Goal: Task Accomplishment & Management: Manage account settings

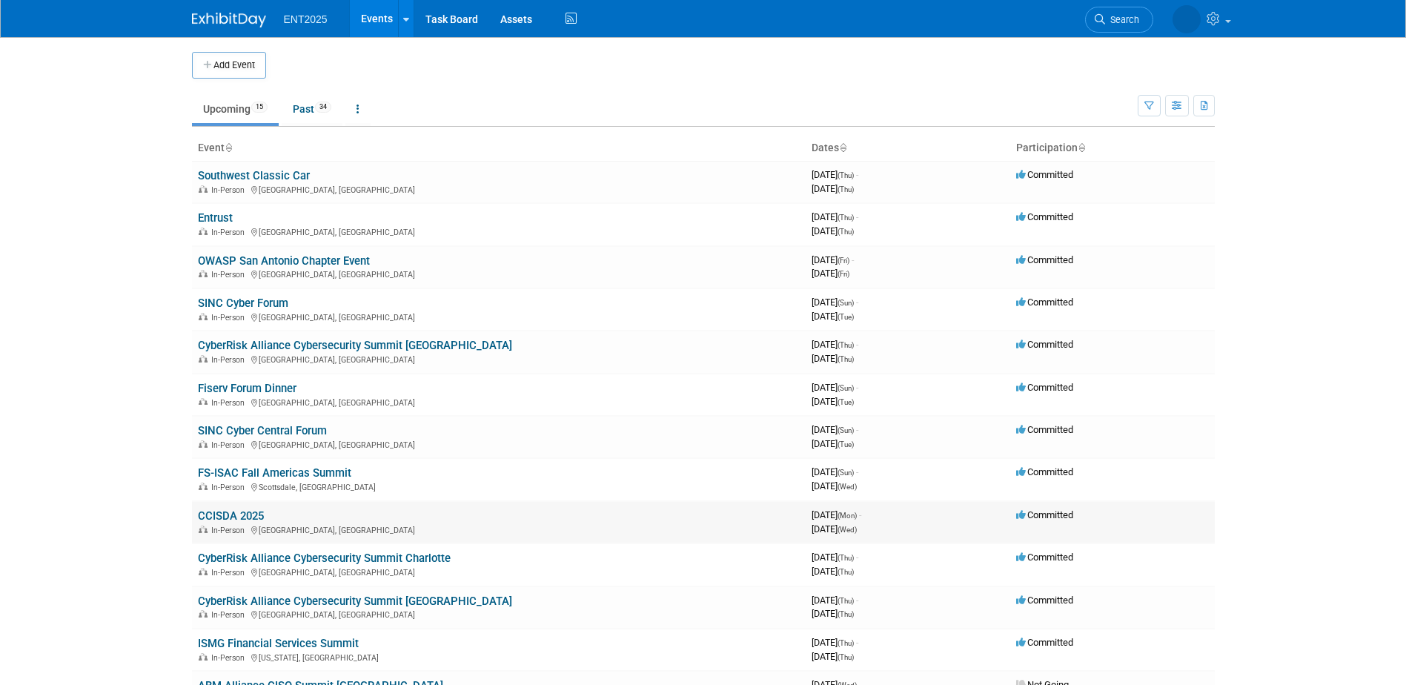
click at [245, 512] on link "CCISDA 2025" at bounding box center [231, 515] width 66 height 13
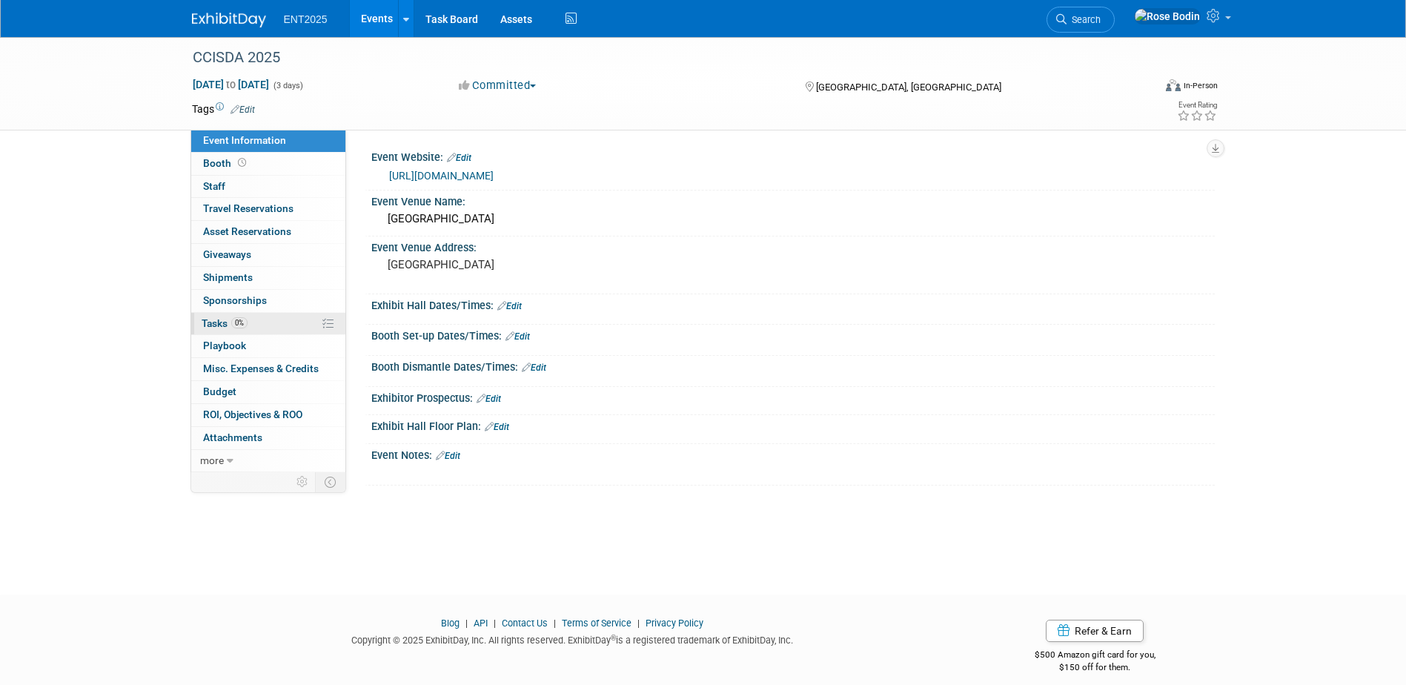
click at [282, 322] on link "0% Tasks 0%" at bounding box center [268, 324] width 154 height 22
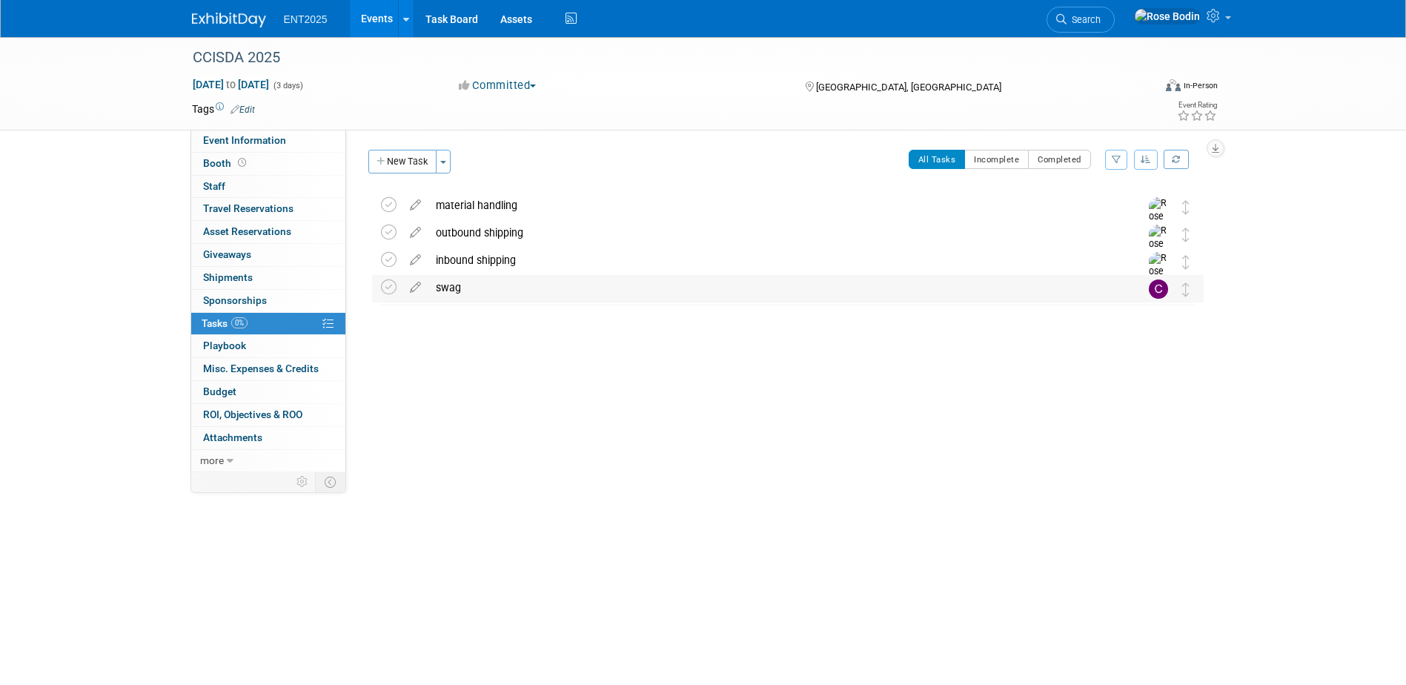
click at [765, 288] on div "swag" at bounding box center [774, 287] width 691 height 25
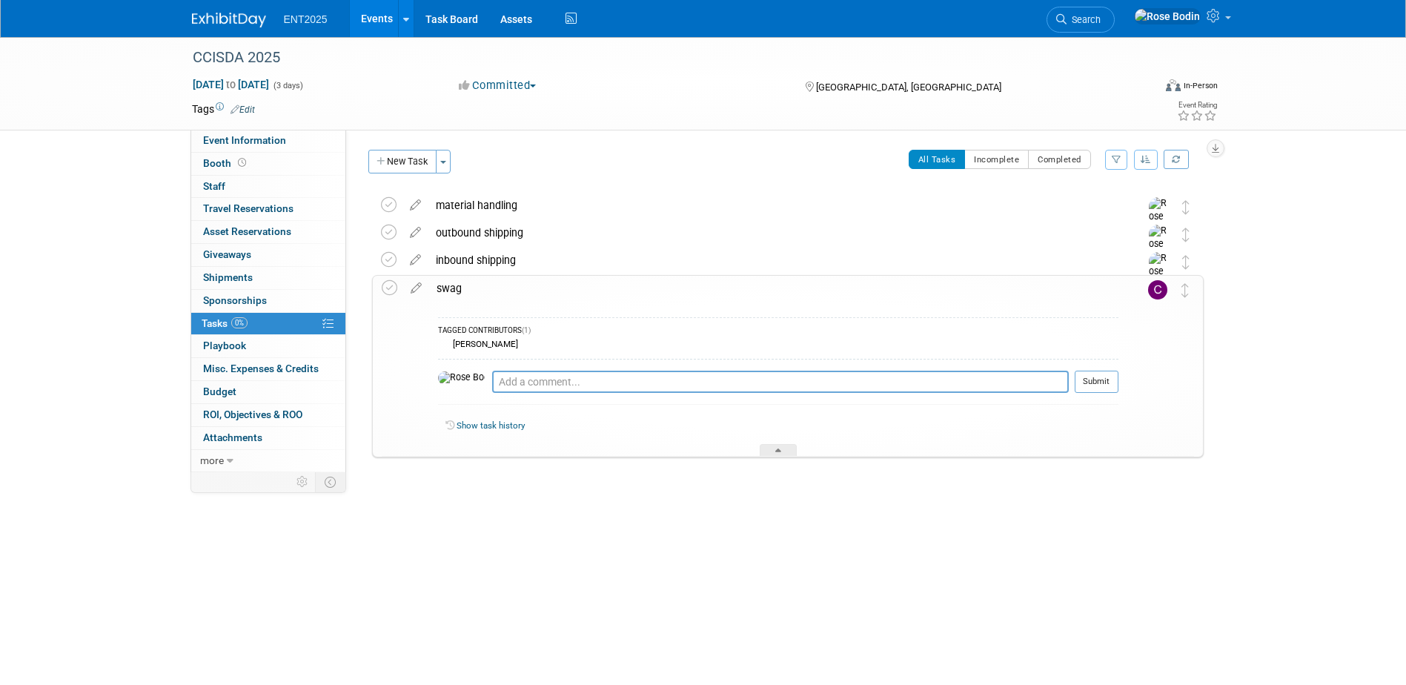
click at [764, 292] on div "swag" at bounding box center [773, 288] width 689 height 25
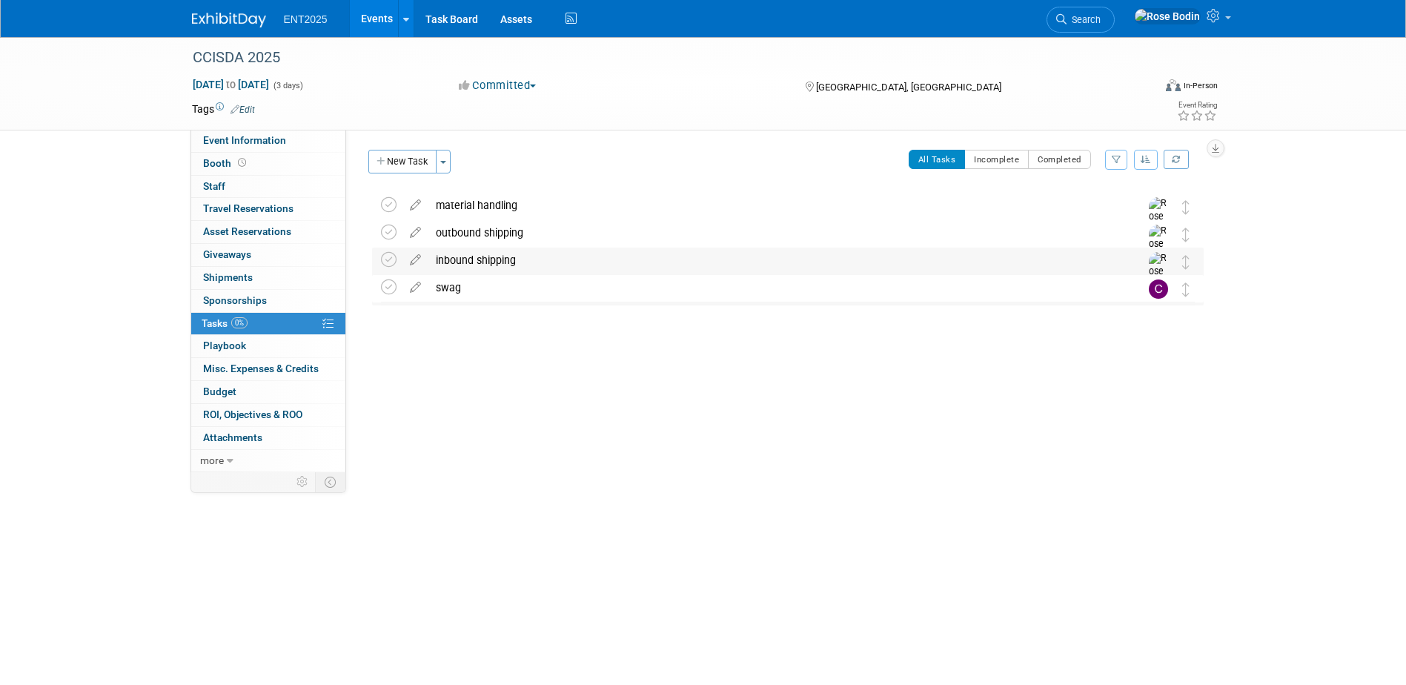
click at [767, 265] on div "inbound shipping" at bounding box center [774, 260] width 691 height 25
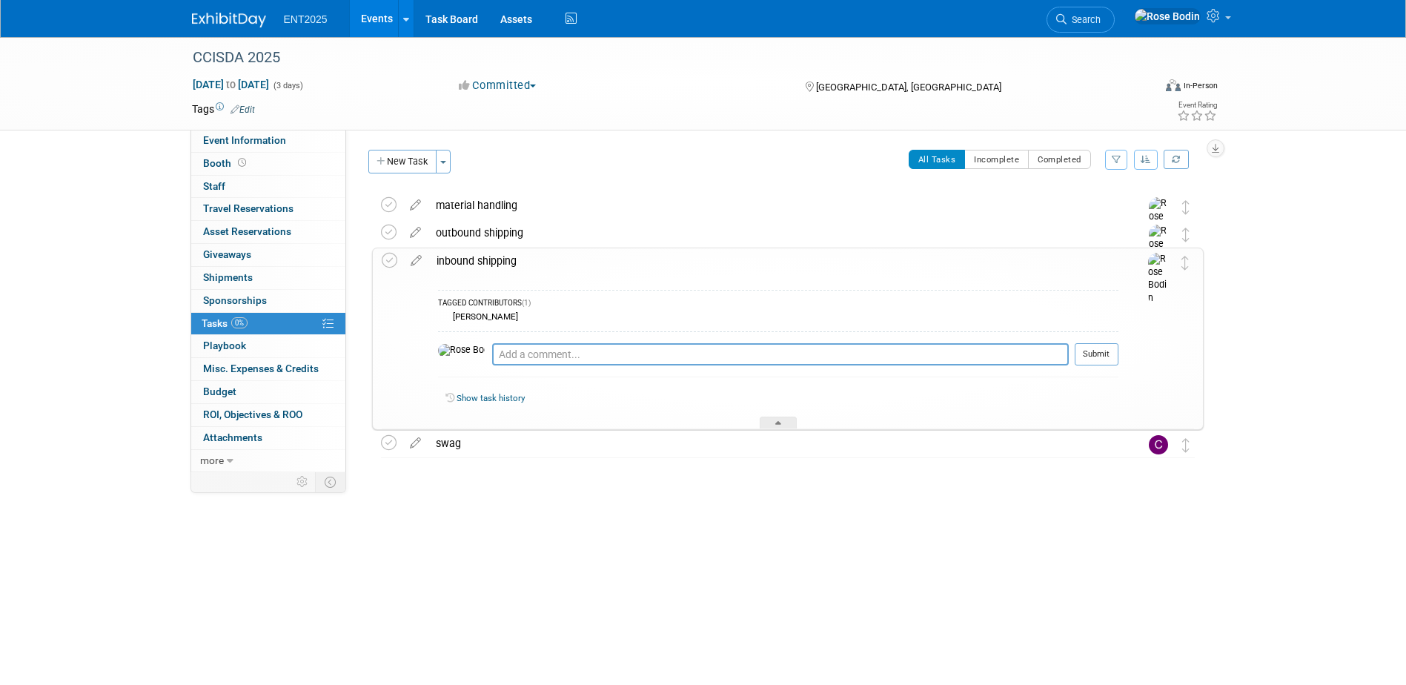
click at [767, 265] on div "inbound shipping" at bounding box center [773, 260] width 689 height 25
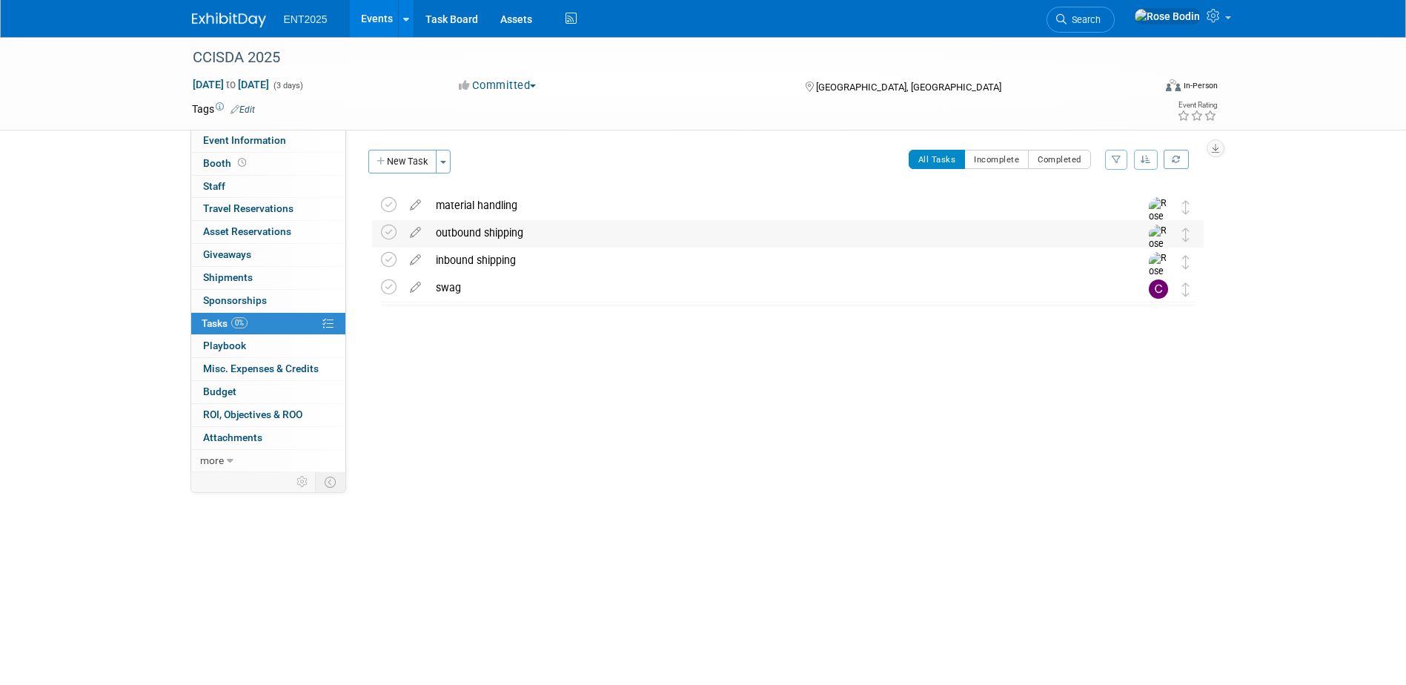
click at [764, 239] on div "outbound shipping" at bounding box center [774, 232] width 691 height 25
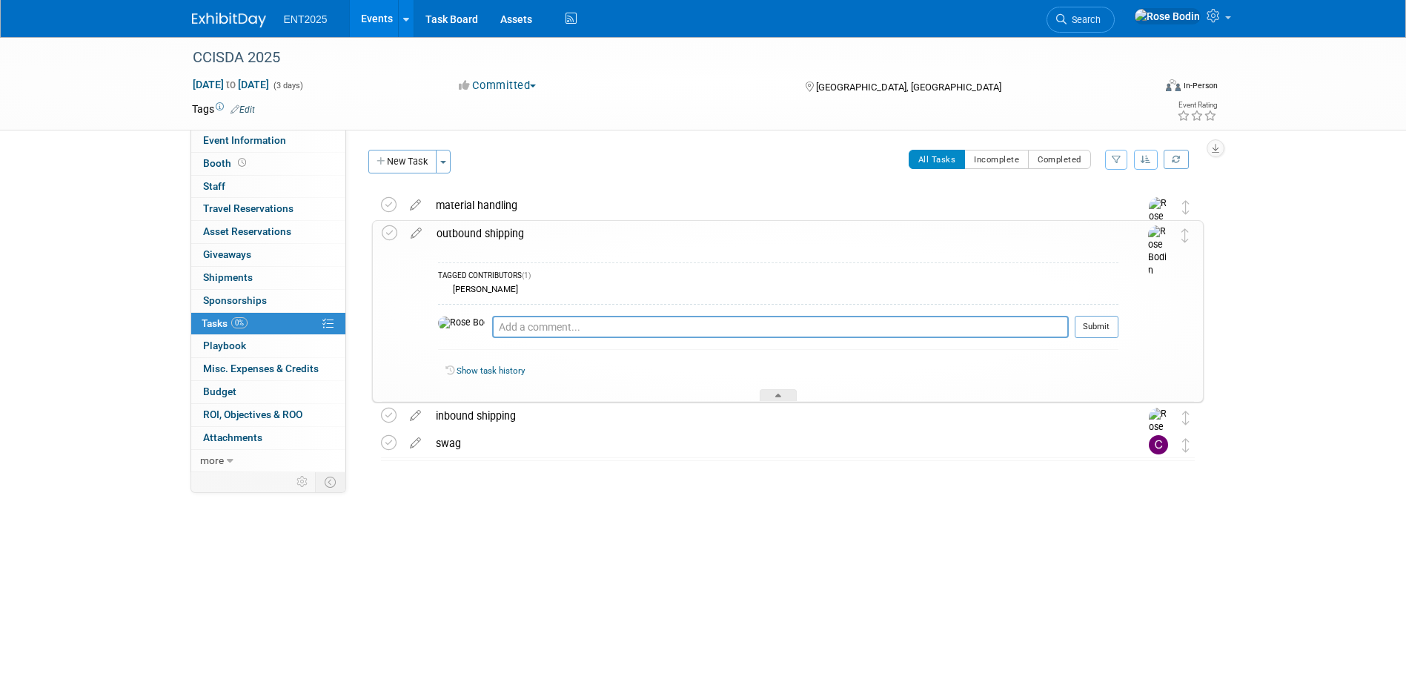
click at [762, 245] on div "outbound shipping" at bounding box center [773, 233] width 689 height 25
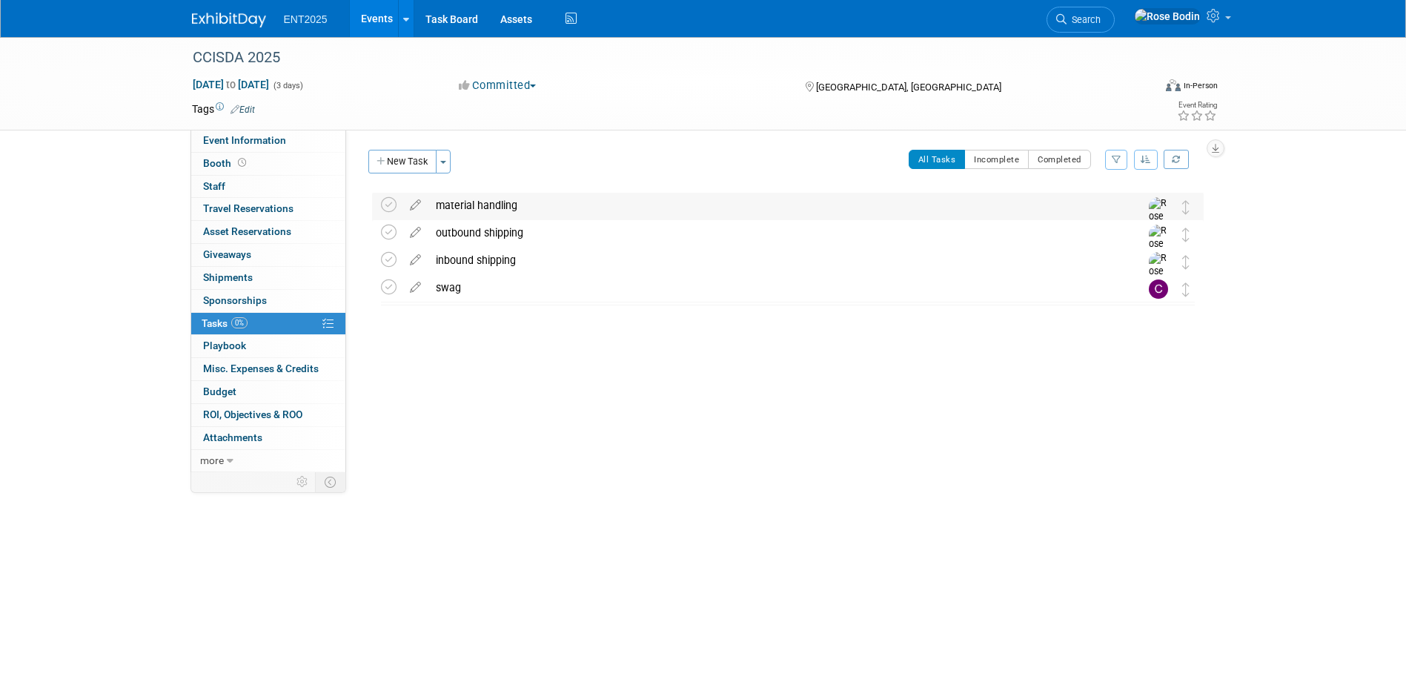
click at [758, 211] on div "material handling" at bounding box center [774, 205] width 691 height 25
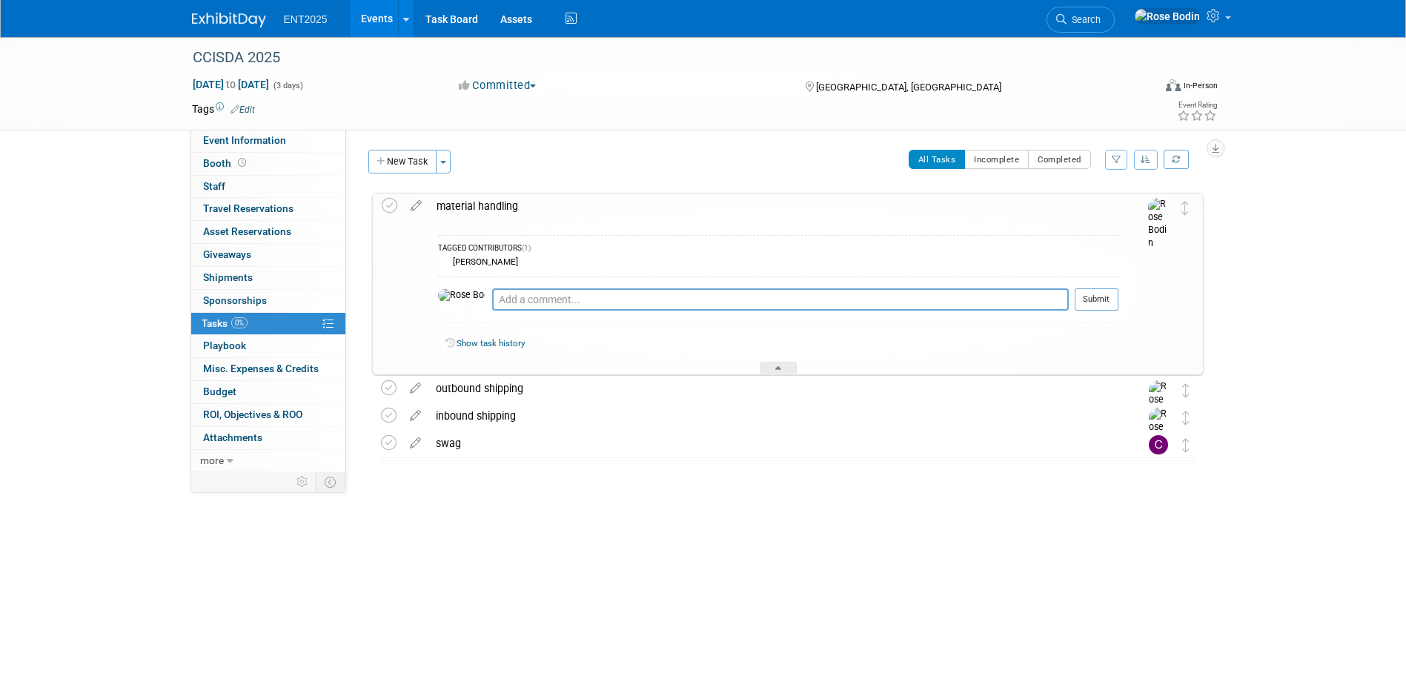
click at [758, 217] on div "material handling" at bounding box center [773, 205] width 689 height 25
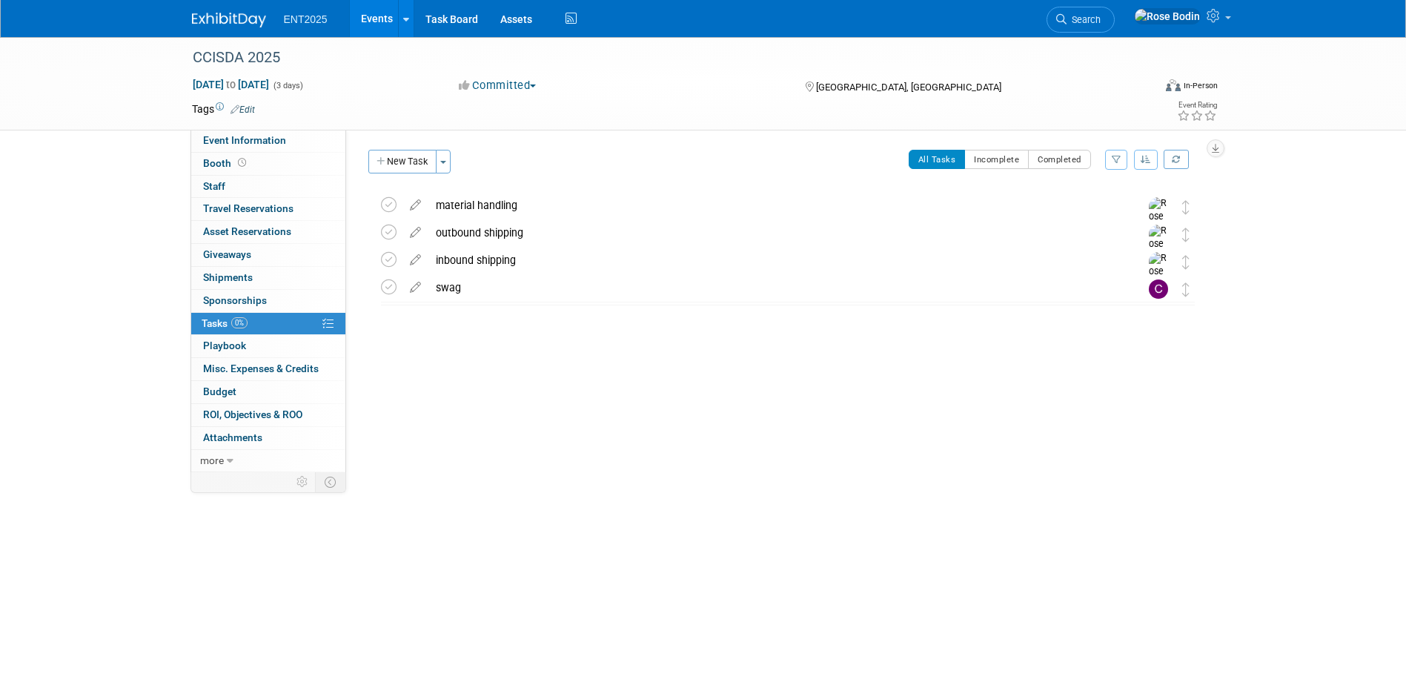
click at [689, 412] on div "Event Website: Edit [URL][DOMAIN_NAME] Event Venue Name: [GEOGRAPHIC_DATA] Even…" at bounding box center [780, 301] width 869 height 343
click at [683, 420] on div "Event Website: Edit [URL][DOMAIN_NAME] Event Venue Name: [GEOGRAPHIC_DATA] Even…" at bounding box center [780, 301] width 869 height 343
click at [295, 140] on link "Event Information" at bounding box center [268, 141] width 154 height 22
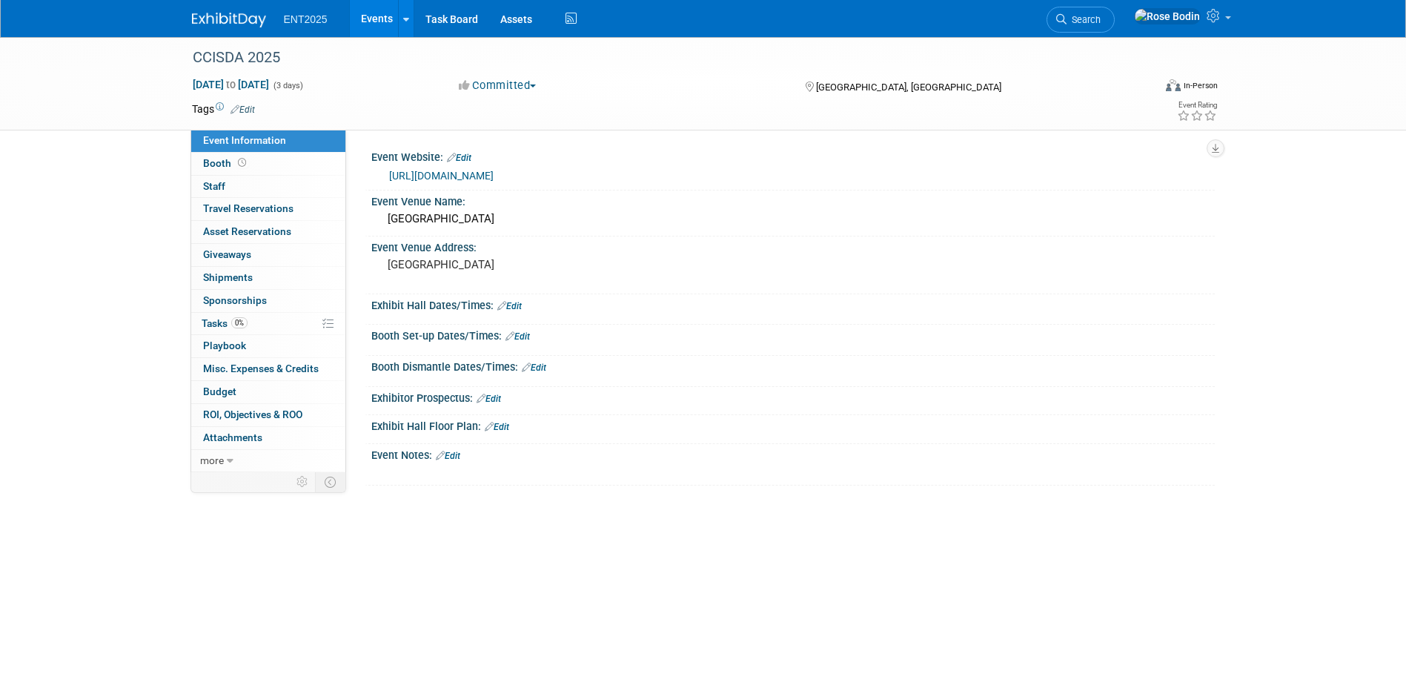
click at [454, 454] on link "Edit" at bounding box center [448, 456] width 24 height 10
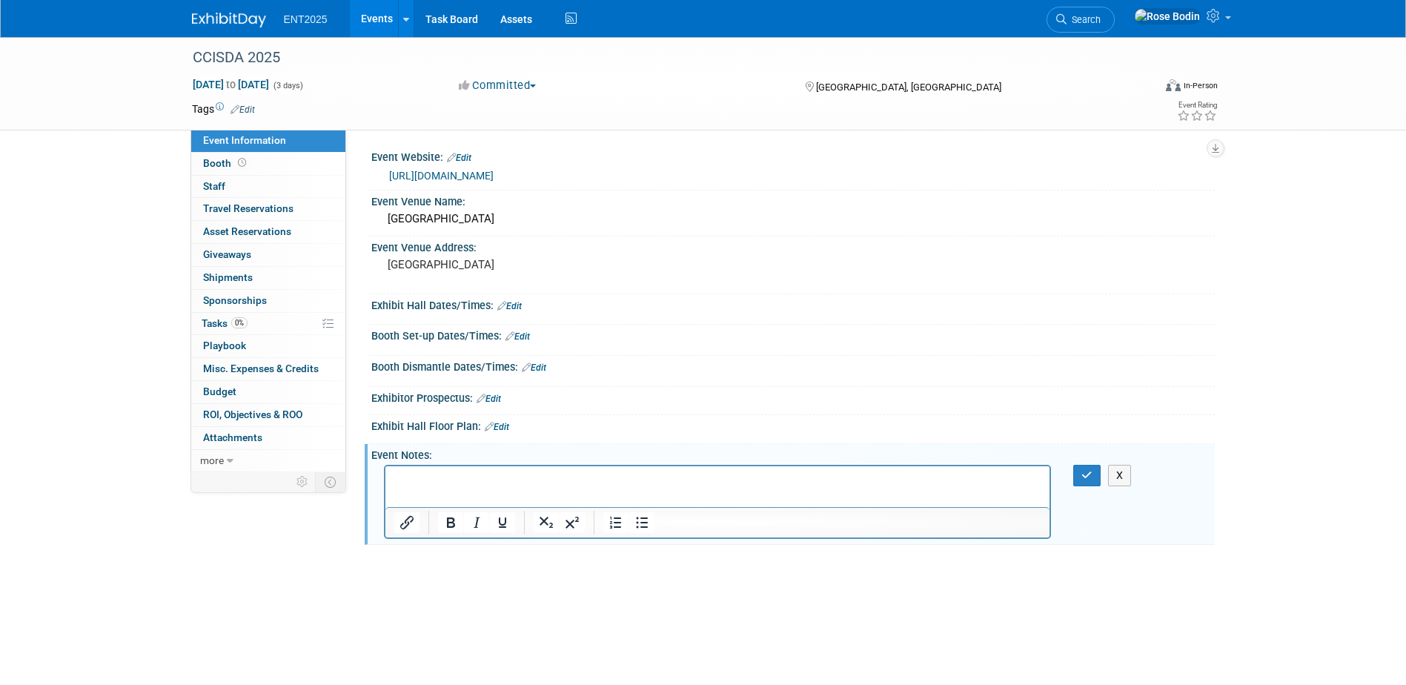
click at [434, 477] on p "Rich Text Area. Press ALT-0 for help." at bounding box center [718, 479] width 648 height 15
click at [445, 486] on p "Plati" at bounding box center [718, 479] width 648 height 15
click at [434, 486] on p "Plati" at bounding box center [718, 479] width 648 height 15
click at [434, 486] on p "Platinum Spo" at bounding box center [718, 479] width 648 height 15
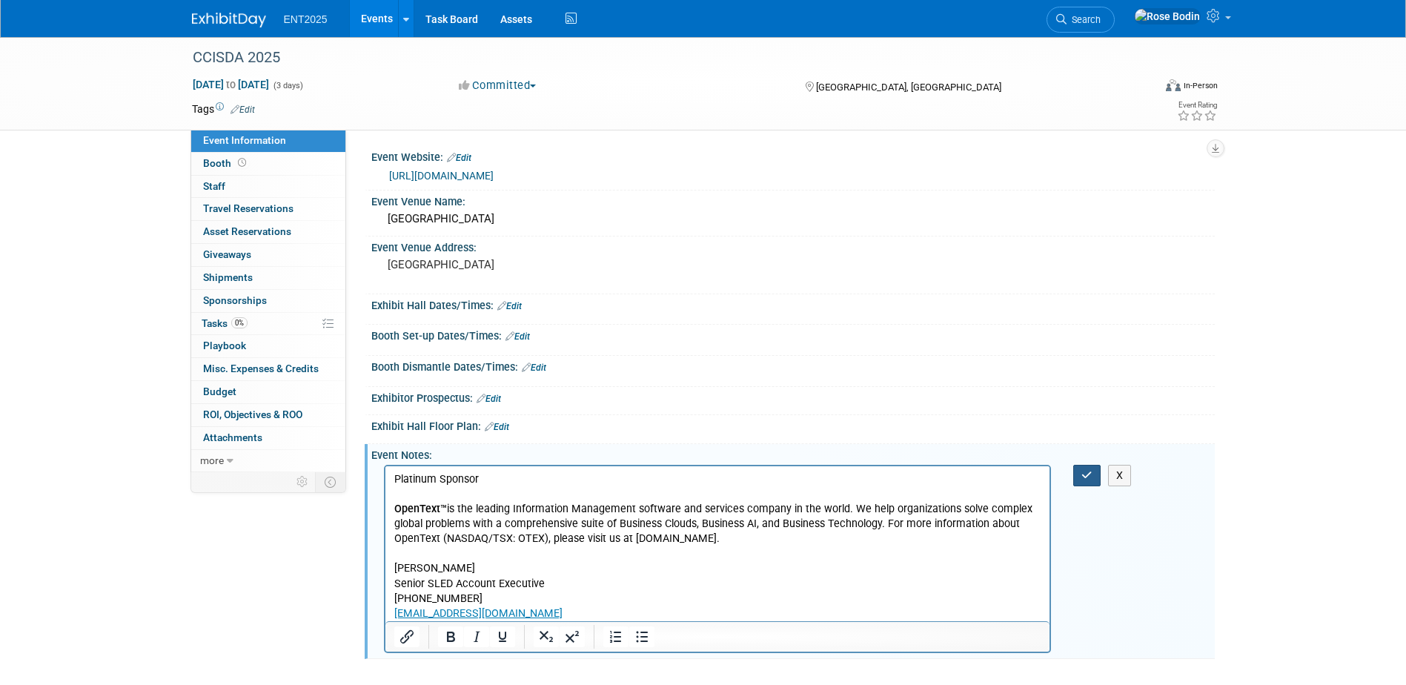
click at [1085, 472] on icon "button" at bounding box center [1087, 475] width 11 height 10
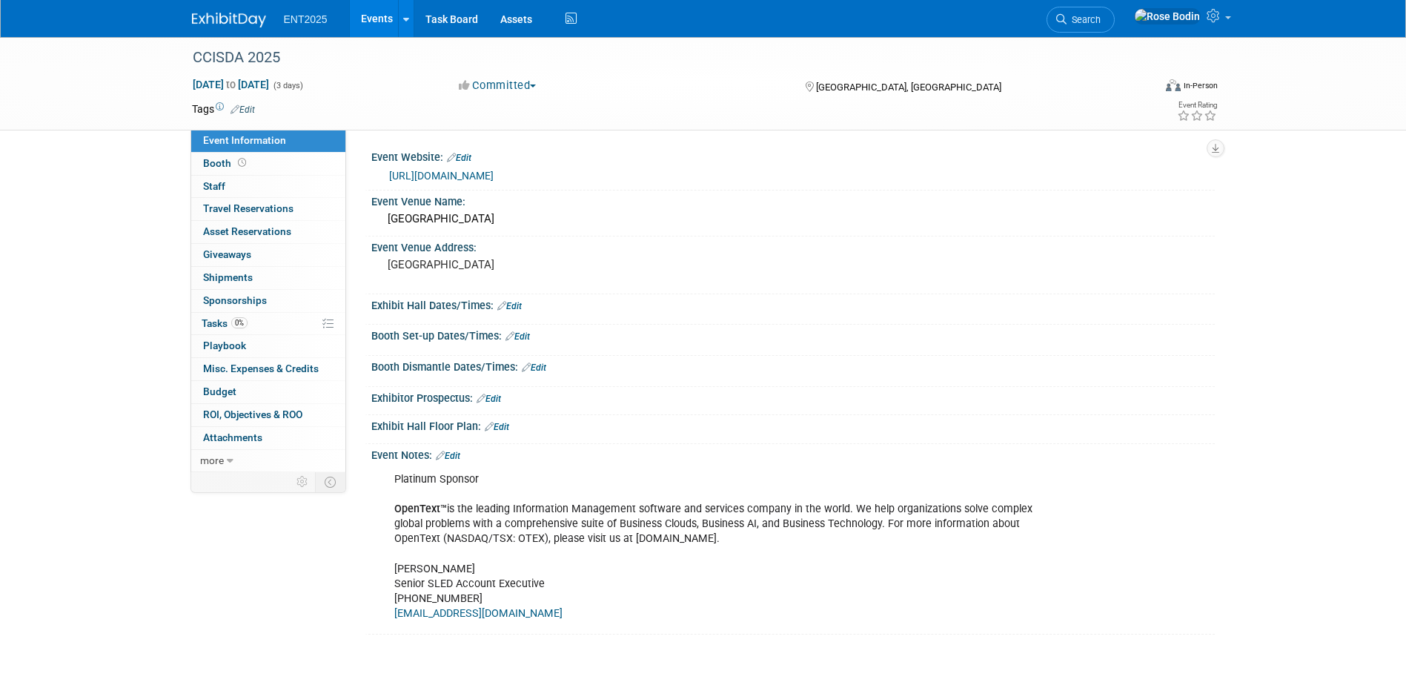
click at [514, 306] on link "Edit" at bounding box center [509, 306] width 24 height 10
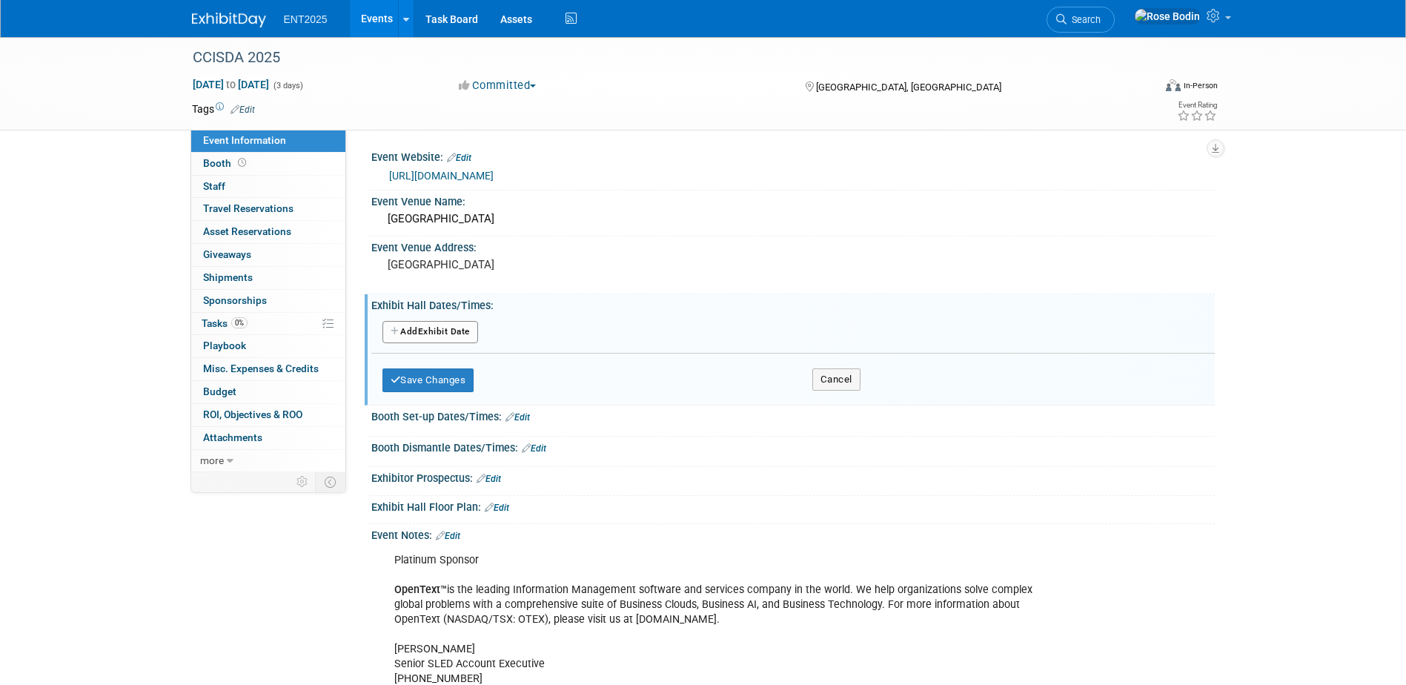
click at [454, 331] on button "Add Another Exhibit Date" at bounding box center [431, 332] width 96 height 22
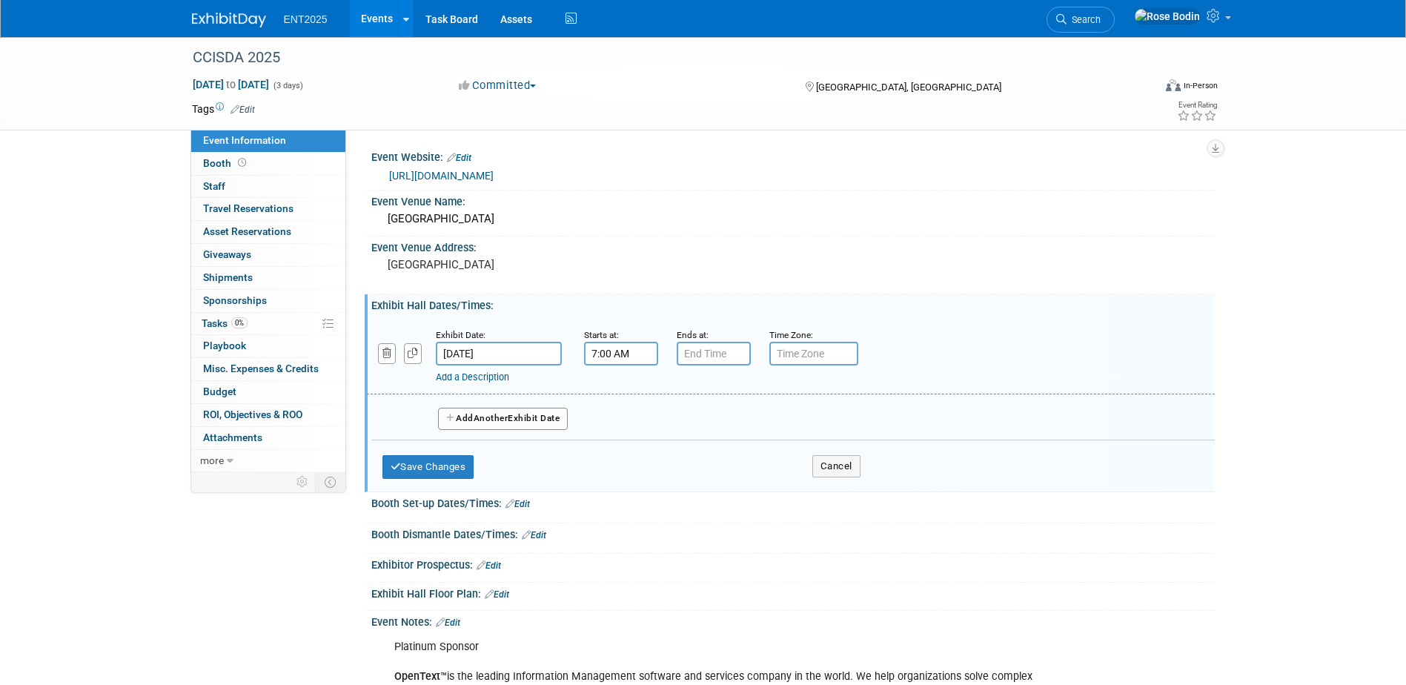
click at [622, 360] on input "7:00 AM" at bounding box center [621, 354] width 74 height 24
click at [616, 450] on span at bounding box center [619, 455] width 26 height 26
click at [686, 419] on span "00" at bounding box center [688, 421] width 28 height 27
click at [706, 425] on td "30" at bounding box center [706, 431] width 47 height 40
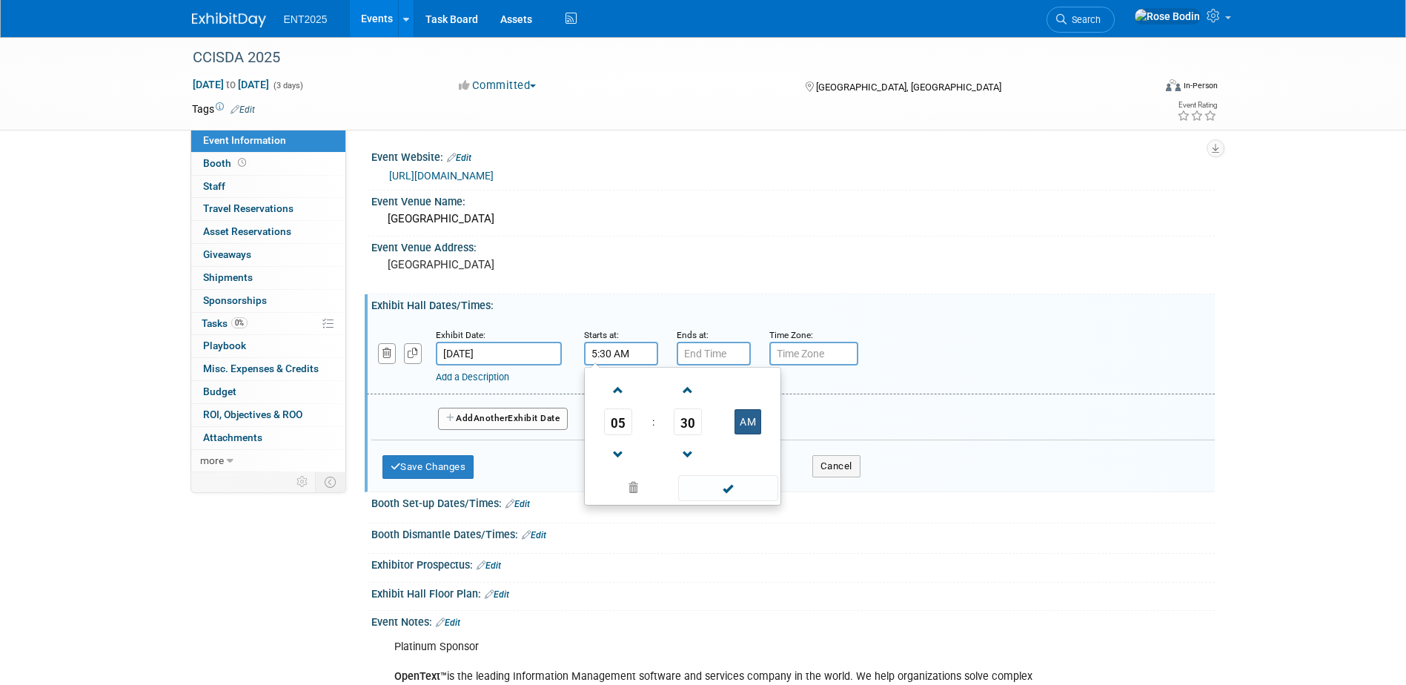
click at [750, 422] on button "AM" at bounding box center [748, 421] width 27 height 25
type input "5:30 PM"
click at [723, 487] on span at bounding box center [728, 488] width 100 height 26
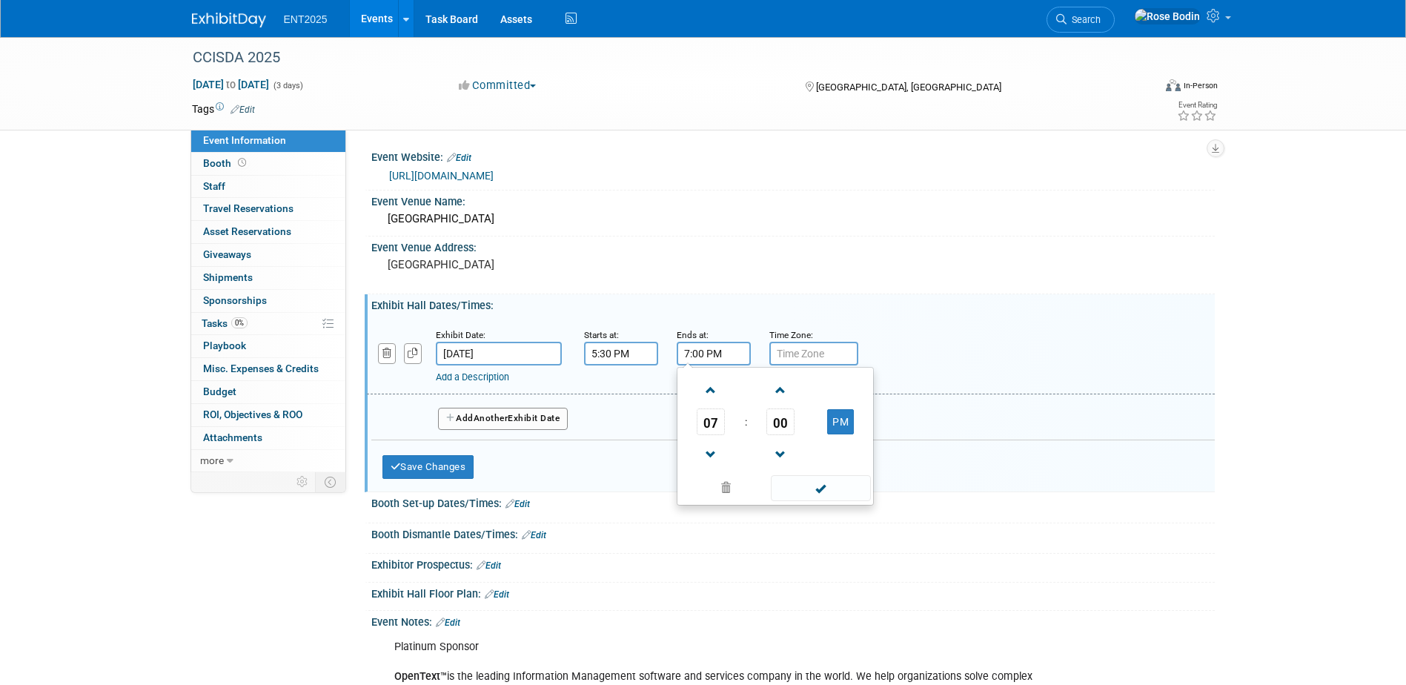
click at [711, 351] on input "7:00 PM" at bounding box center [714, 354] width 74 height 24
click at [714, 446] on span at bounding box center [711, 455] width 26 height 26
click at [785, 429] on span "00" at bounding box center [781, 421] width 28 height 27
click at [795, 428] on td "30" at bounding box center [798, 431] width 47 height 40
type input "6:30 PM"
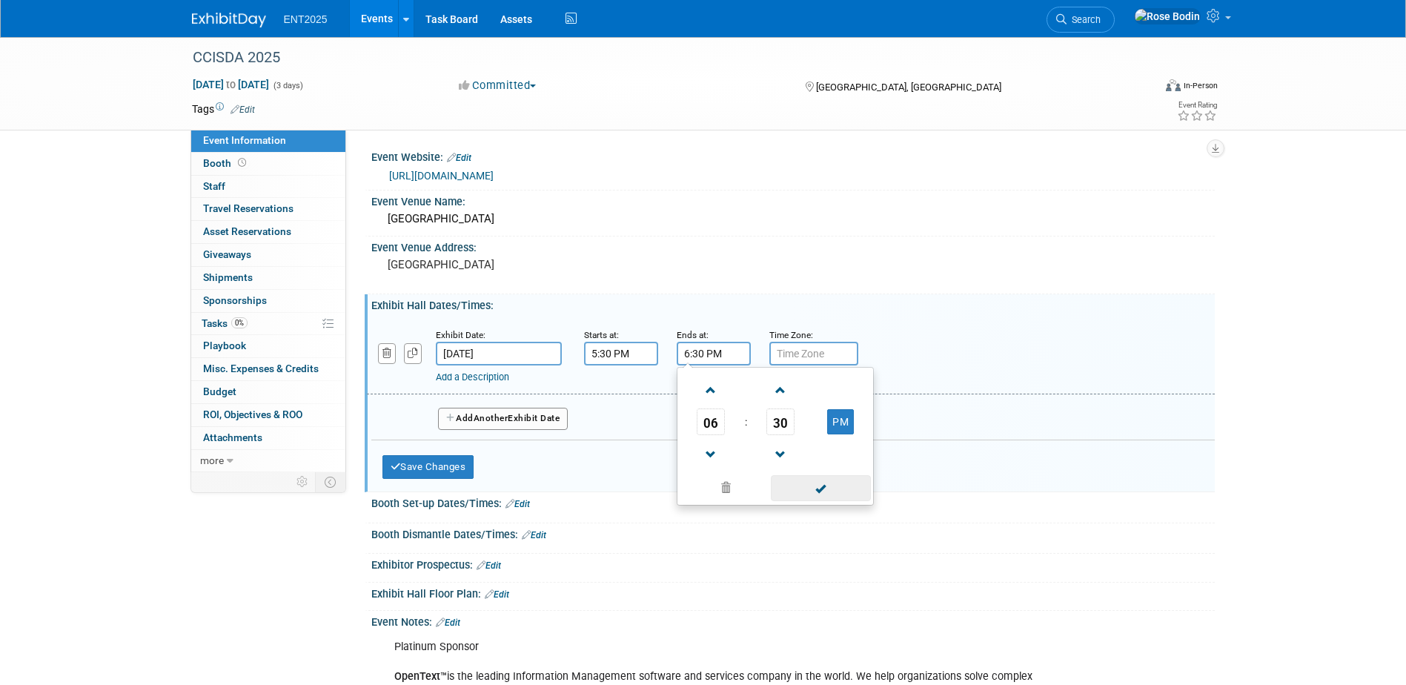
click at [818, 487] on span at bounding box center [821, 488] width 100 height 26
click at [491, 374] on link "Add a Description" at bounding box center [472, 376] width 73 height 11
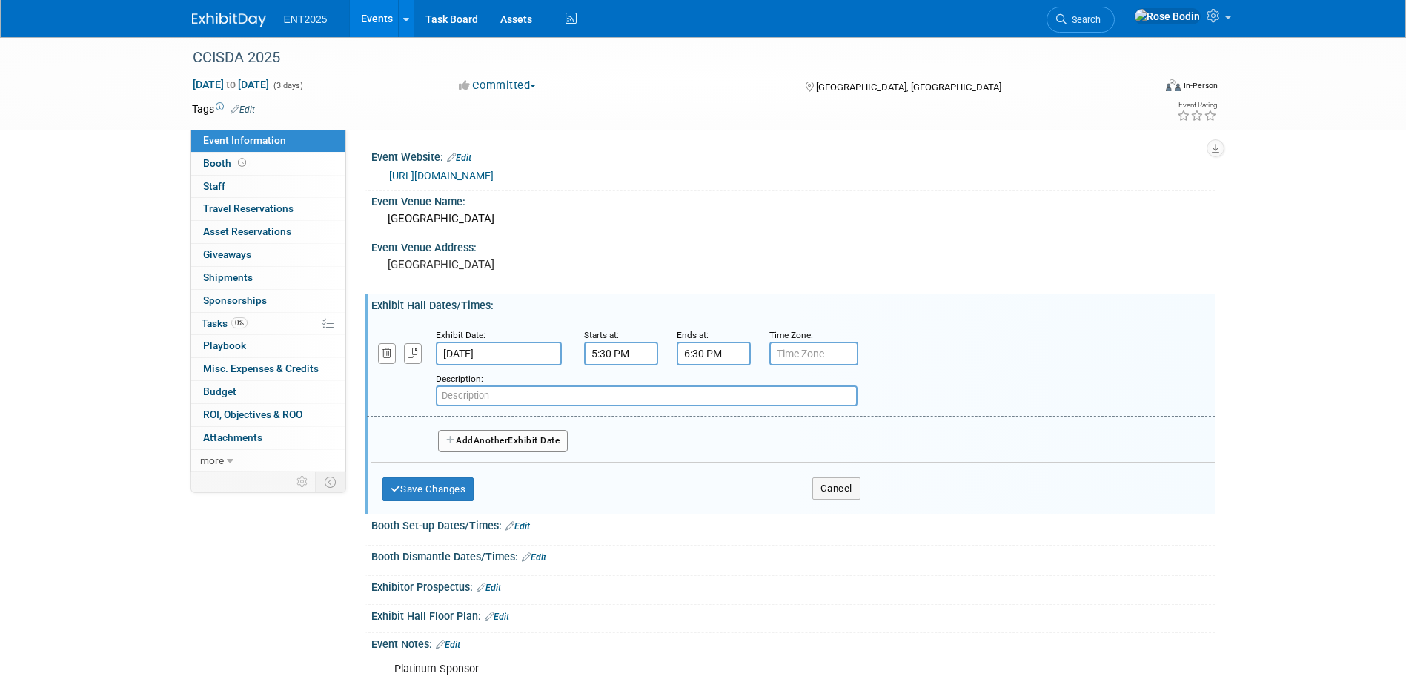
click at [555, 394] on input "text" at bounding box center [647, 396] width 422 height 21
paste input "Opening Reception in Exhibit Hall Session"
type input "Opening Reception in Exhibit Hall Session"
click at [457, 484] on button "Save Changes" at bounding box center [429, 489] width 92 height 24
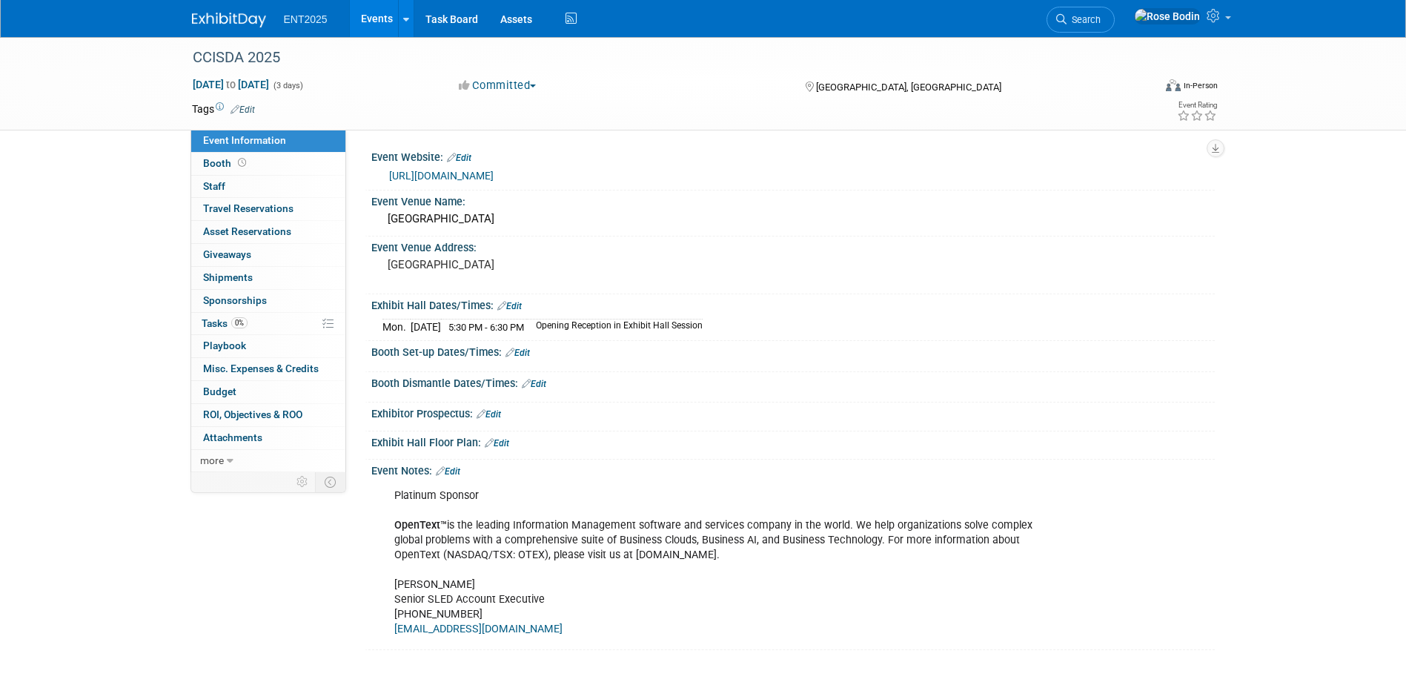
click at [525, 351] on link "Edit" at bounding box center [518, 353] width 24 height 10
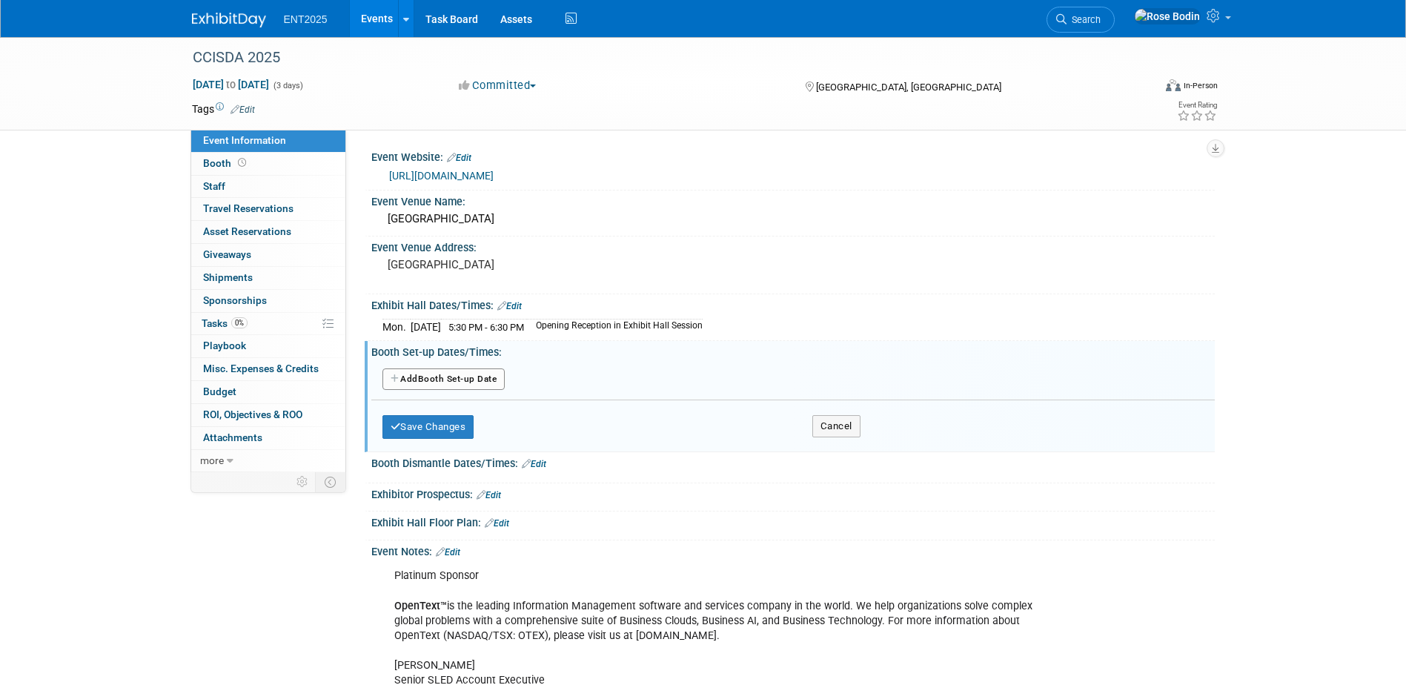
click at [462, 380] on button "Add Another Booth Set-up Date" at bounding box center [444, 379] width 123 height 22
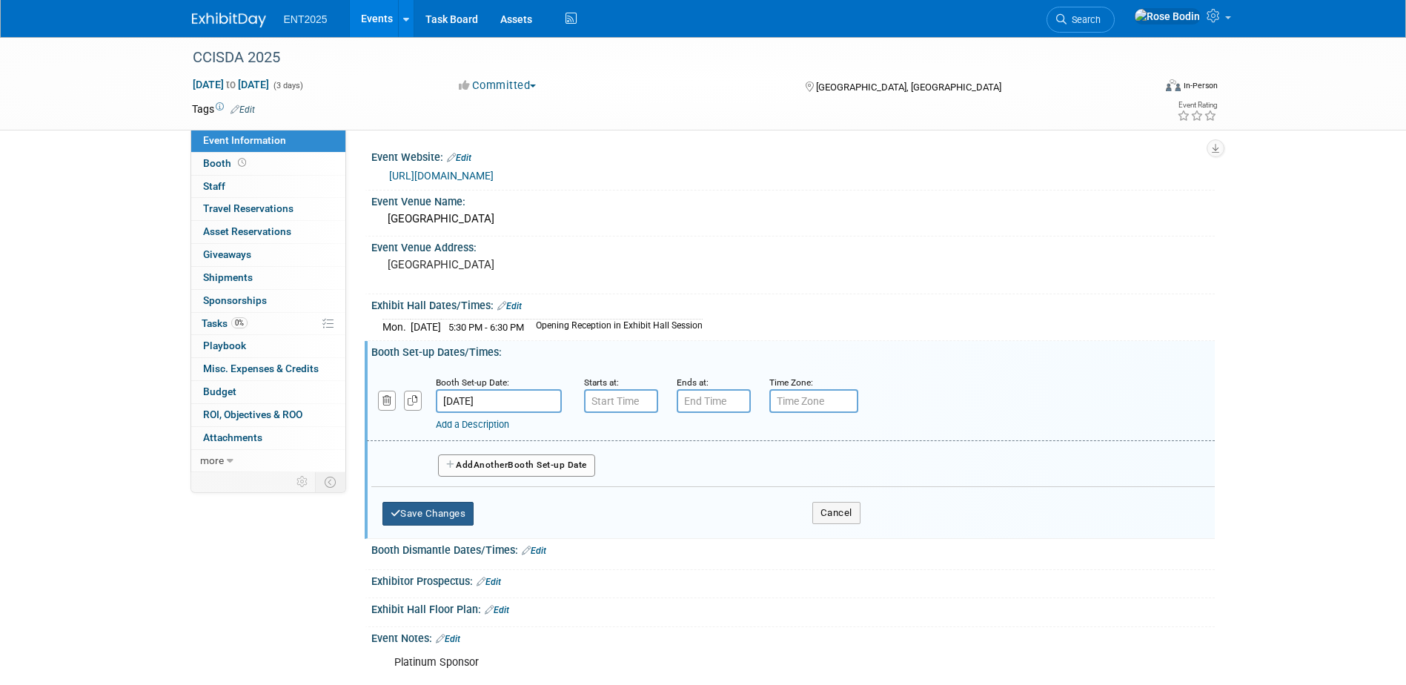
click at [420, 516] on button "Save Changes" at bounding box center [429, 514] width 92 height 24
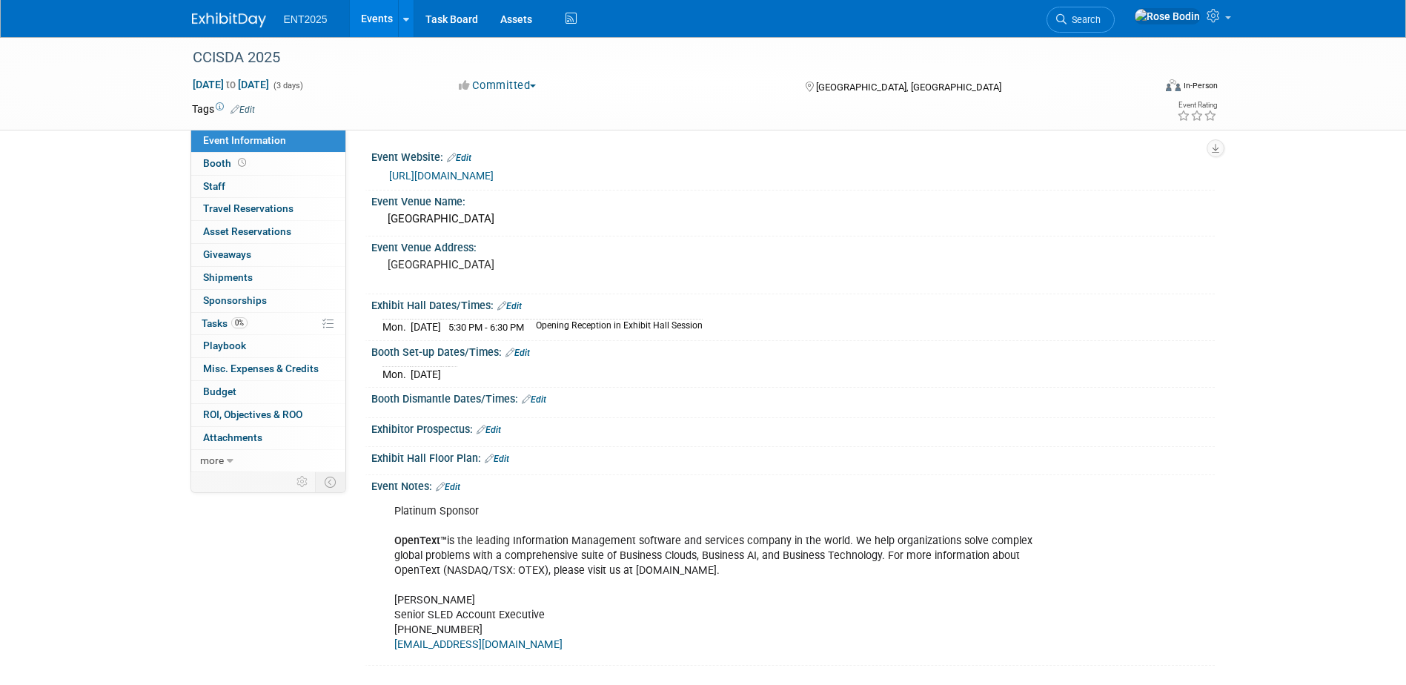
click at [512, 305] on link "Edit" at bounding box center [509, 306] width 24 height 10
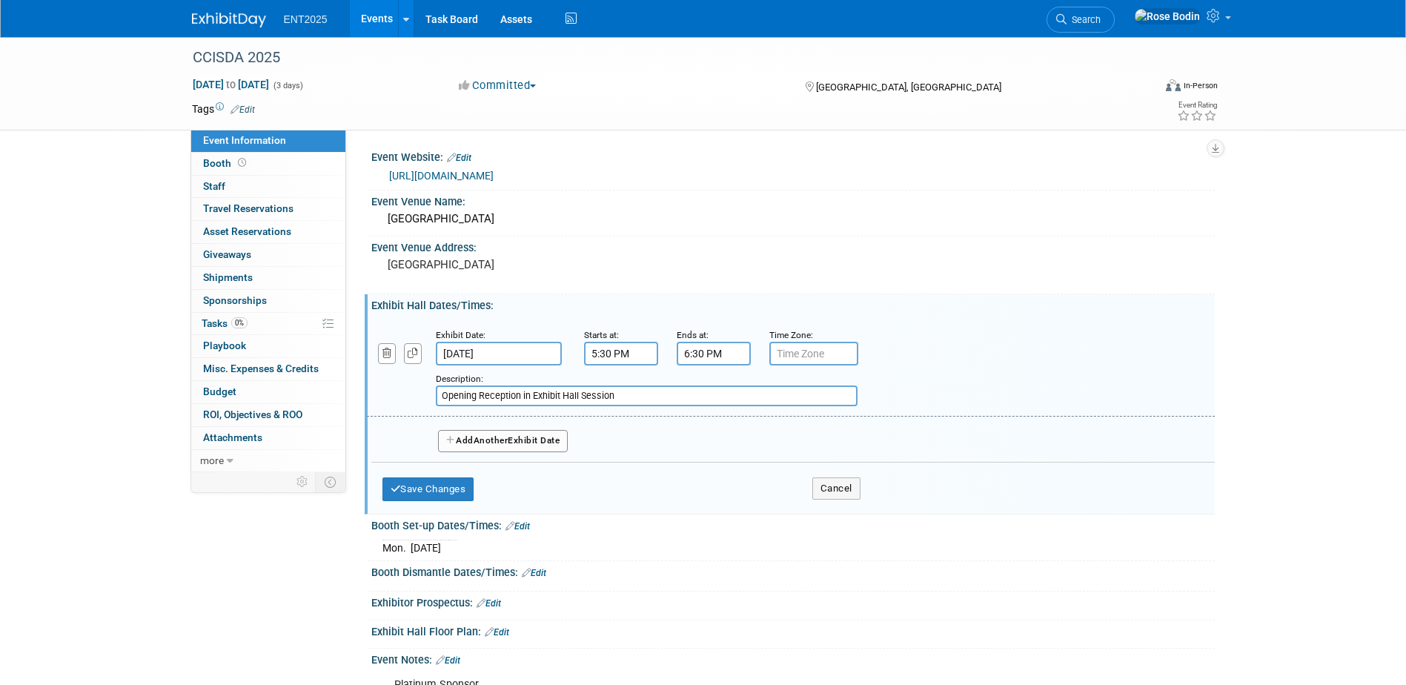
click at [484, 437] on span "Another" at bounding box center [491, 440] width 35 height 10
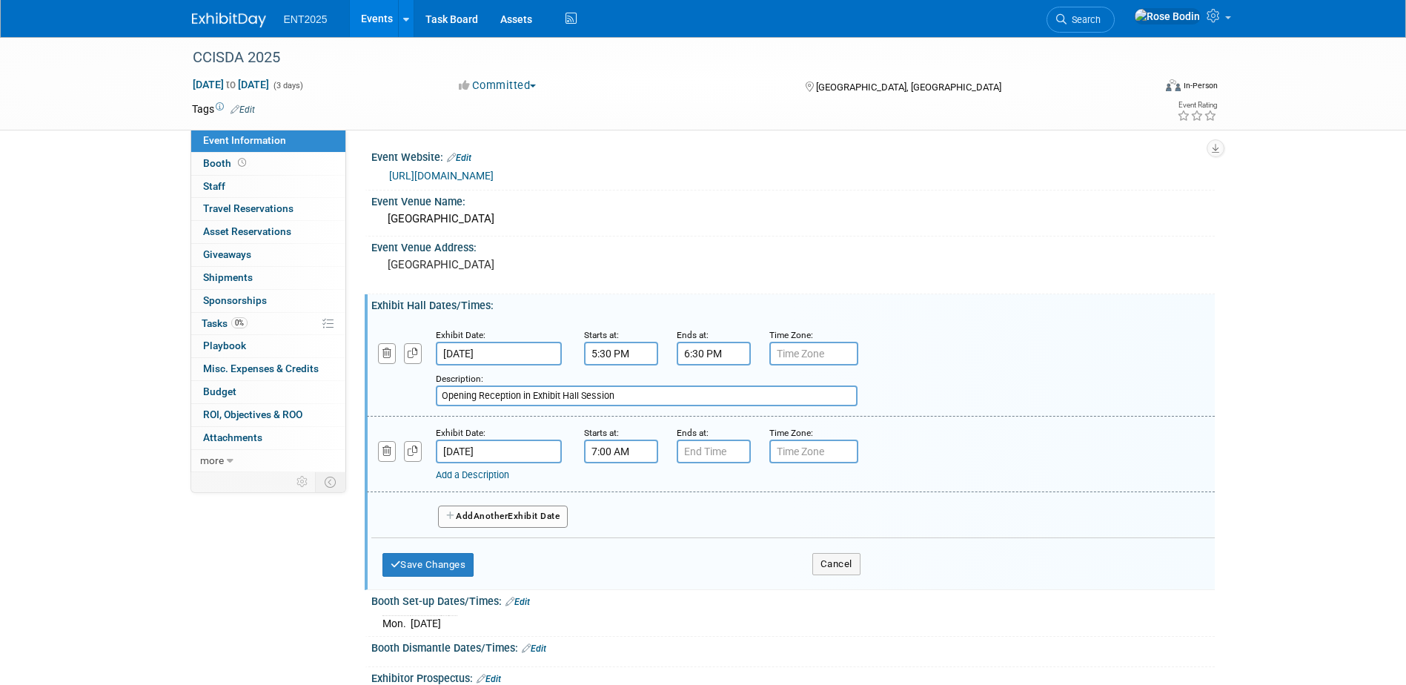
click at [608, 451] on input "7:00 AM" at bounding box center [621, 452] width 74 height 24
click at [617, 491] on span at bounding box center [619, 488] width 26 height 26
click at [688, 518] on span "00" at bounding box center [688, 519] width 28 height 27
click at [694, 520] on td "30" at bounding box center [706, 529] width 47 height 40
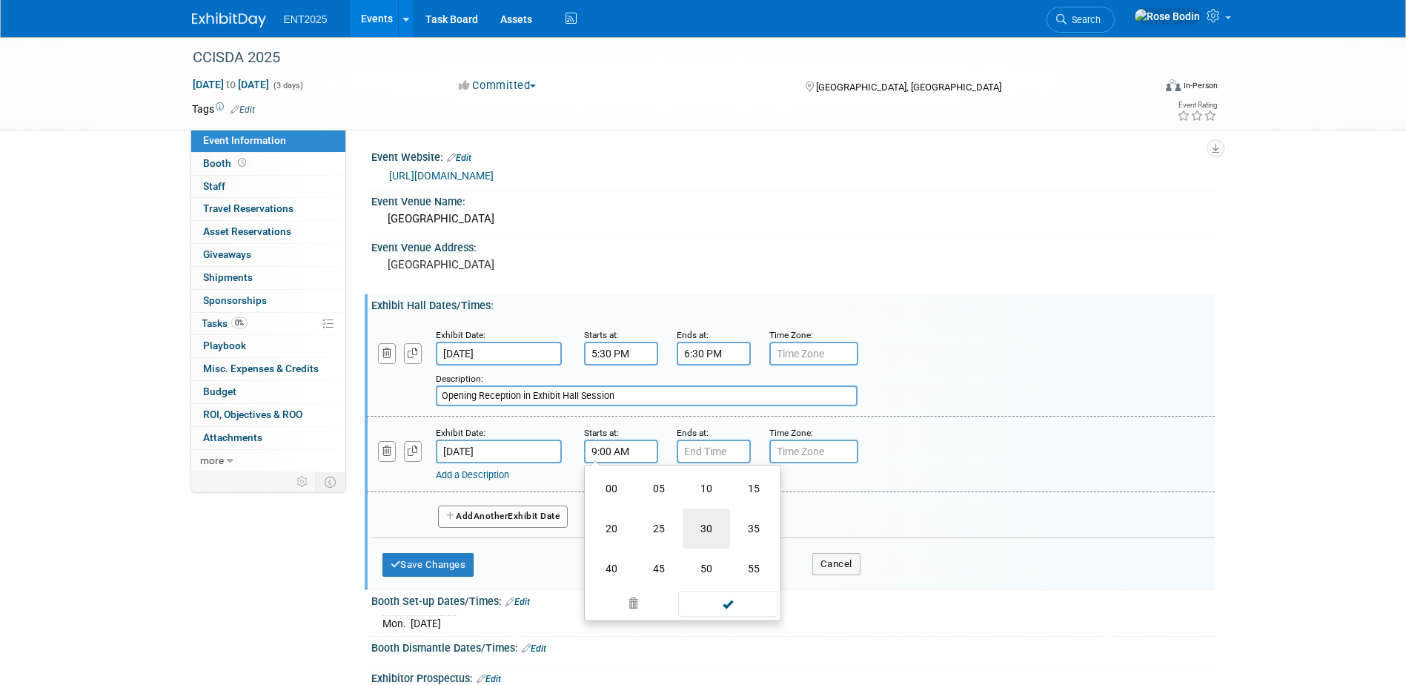
type input "9:30 AM"
click at [714, 587] on span at bounding box center [728, 586] width 100 height 26
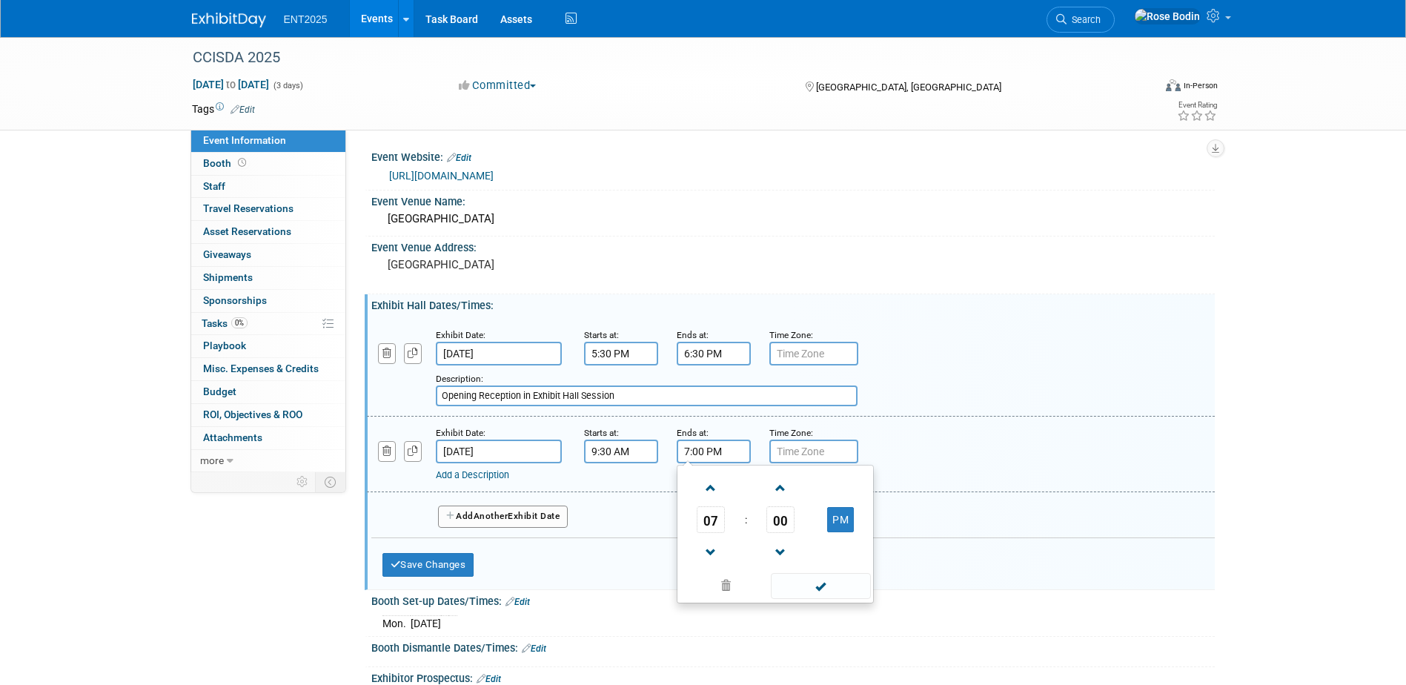
click at [704, 458] on input "7:00 PM" at bounding box center [714, 452] width 74 height 24
click at [710, 488] on span at bounding box center [711, 488] width 26 height 26
click at [781, 523] on span "00" at bounding box center [781, 519] width 28 height 27
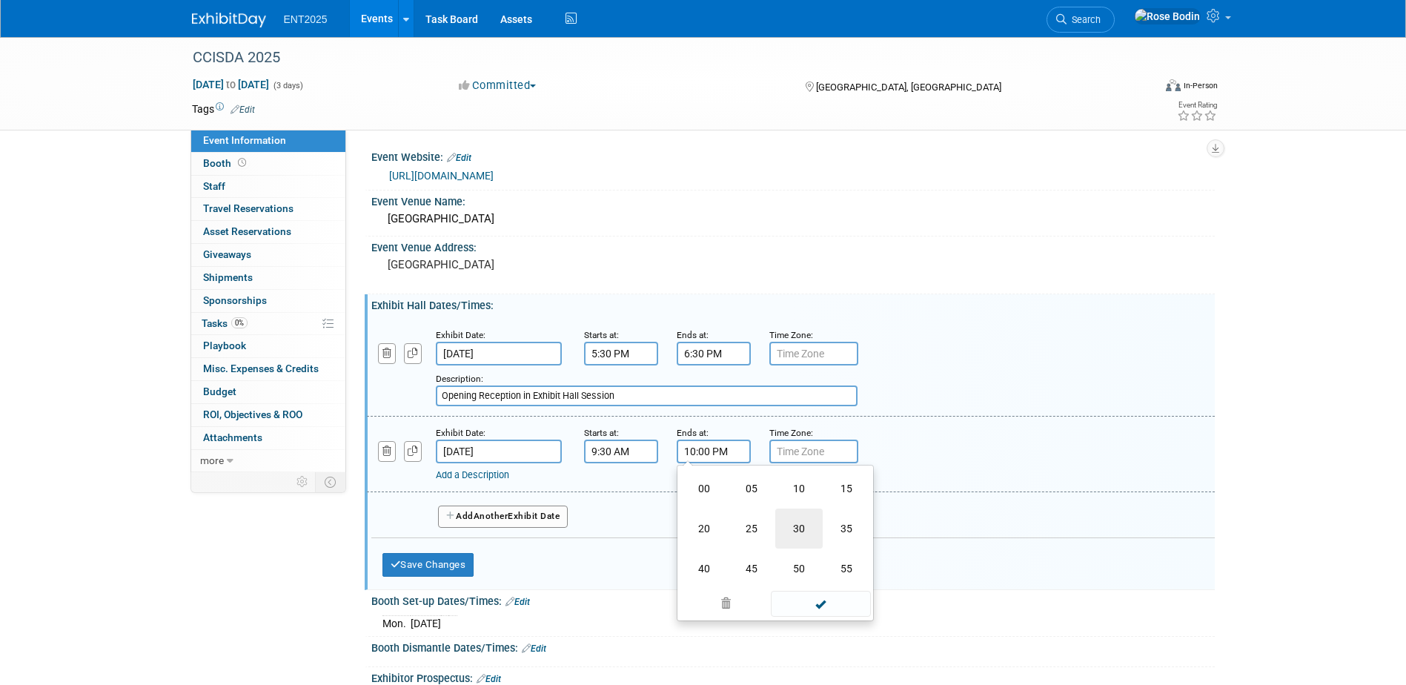
click at [798, 524] on td "30" at bounding box center [798, 529] width 47 height 40
click at [841, 521] on button "PM" at bounding box center [840, 519] width 27 height 25
type input "10:30 AM"
click at [823, 585] on span at bounding box center [821, 586] width 100 height 26
click at [492, 514] on span "Another" at bounding box center [491, 516] width 35 height 10
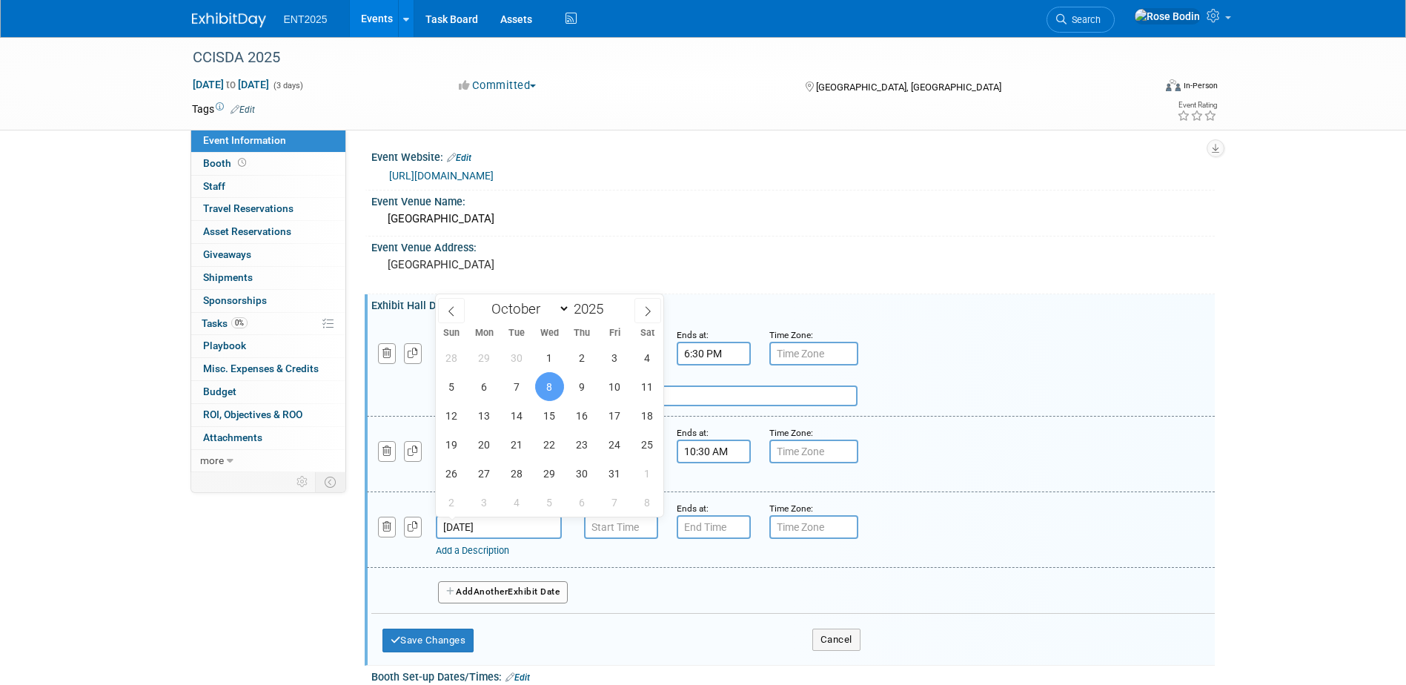
click at [495, 525] on input "[DATE]" at bounding box center [499, 527] width 126 height 24
click at [521, 386] on span "7" at bounding box center [517, 386] width 29 height 29
type input "[DATE]"
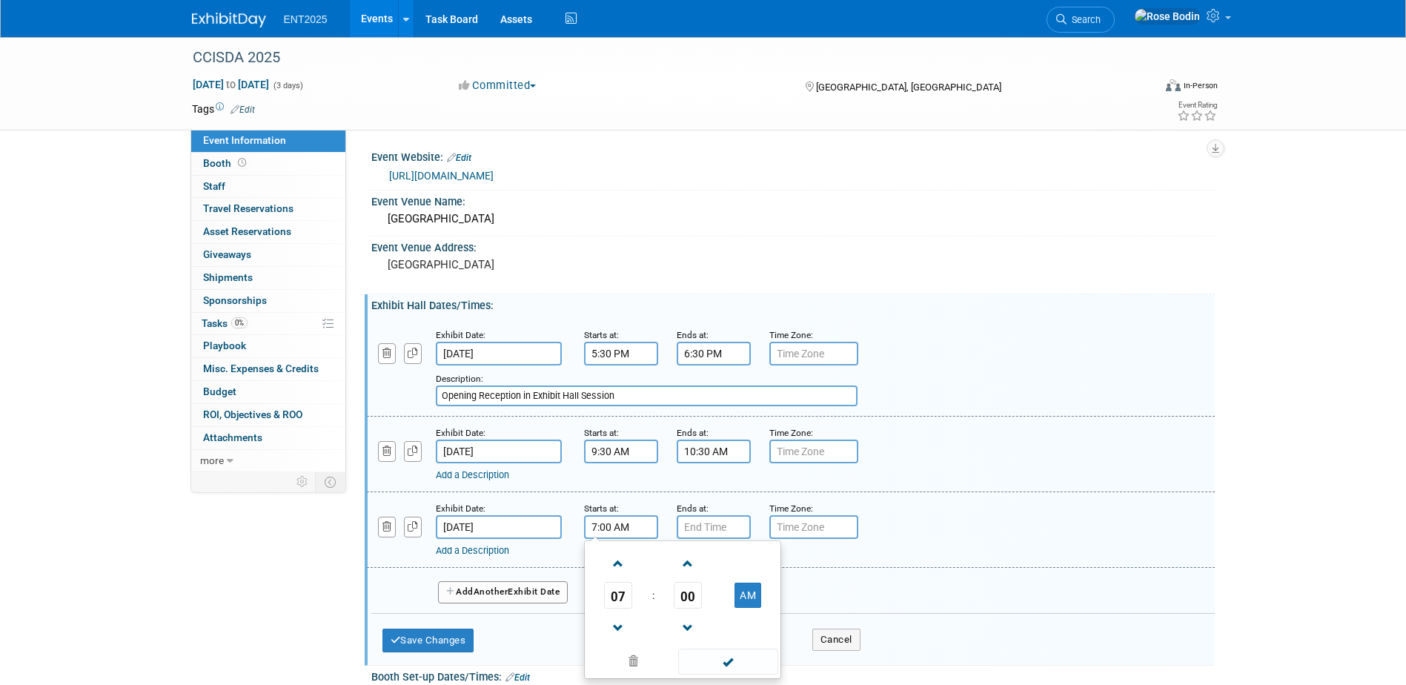
click at [606, 527] on input "7:00 AM" at bounding box center [621, 527] width 74 height 24
click at [615, 615] on span at bounding box center [619, 628] width 26 height 26
click at [685, 593] on span "00" at bounding box center [688, 595] width 28 height 27
click at [708, 598] on td "30" at bounding box center [706, 604] width 47 height 40
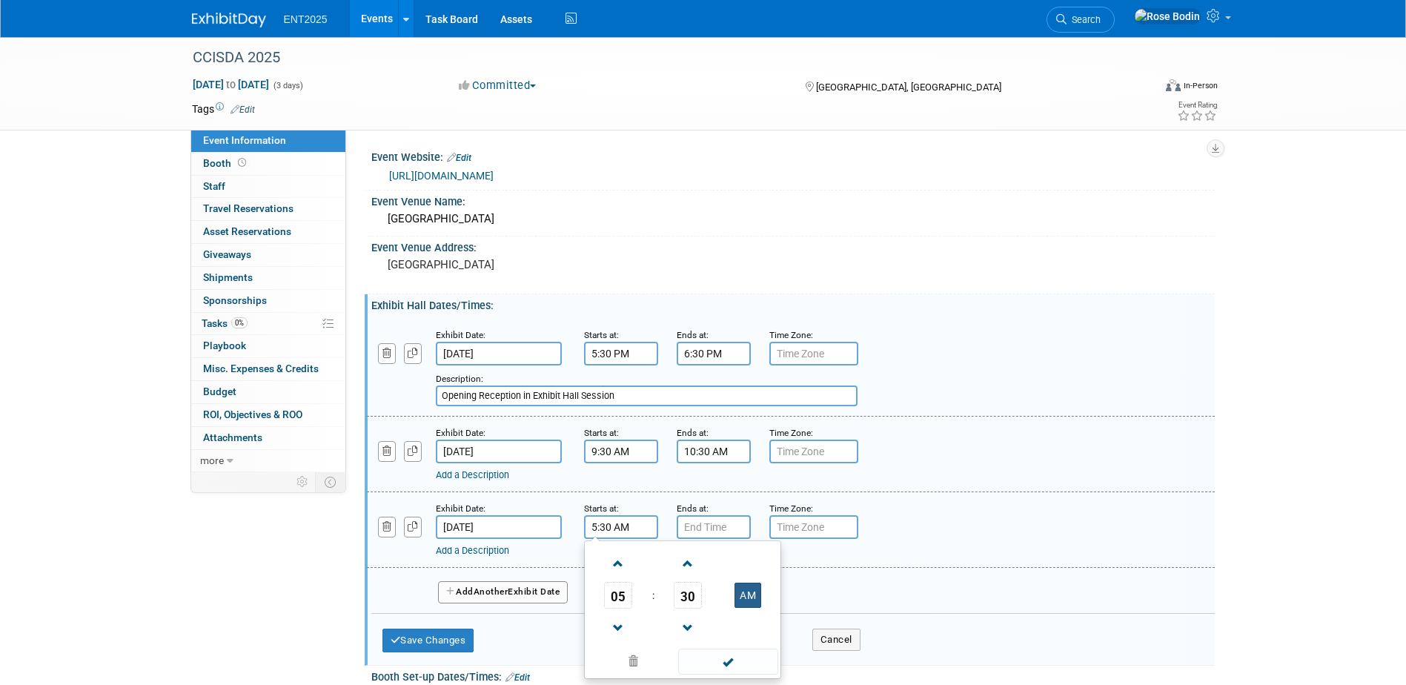
click at [754, 598] on button "AM" at bounding box center [748, 595] width 27 height 25
type input "5:30 PM"
click at [714, 663] on span at bounding box center [728, 662] width 100 height 26
type input "7:00 PM"
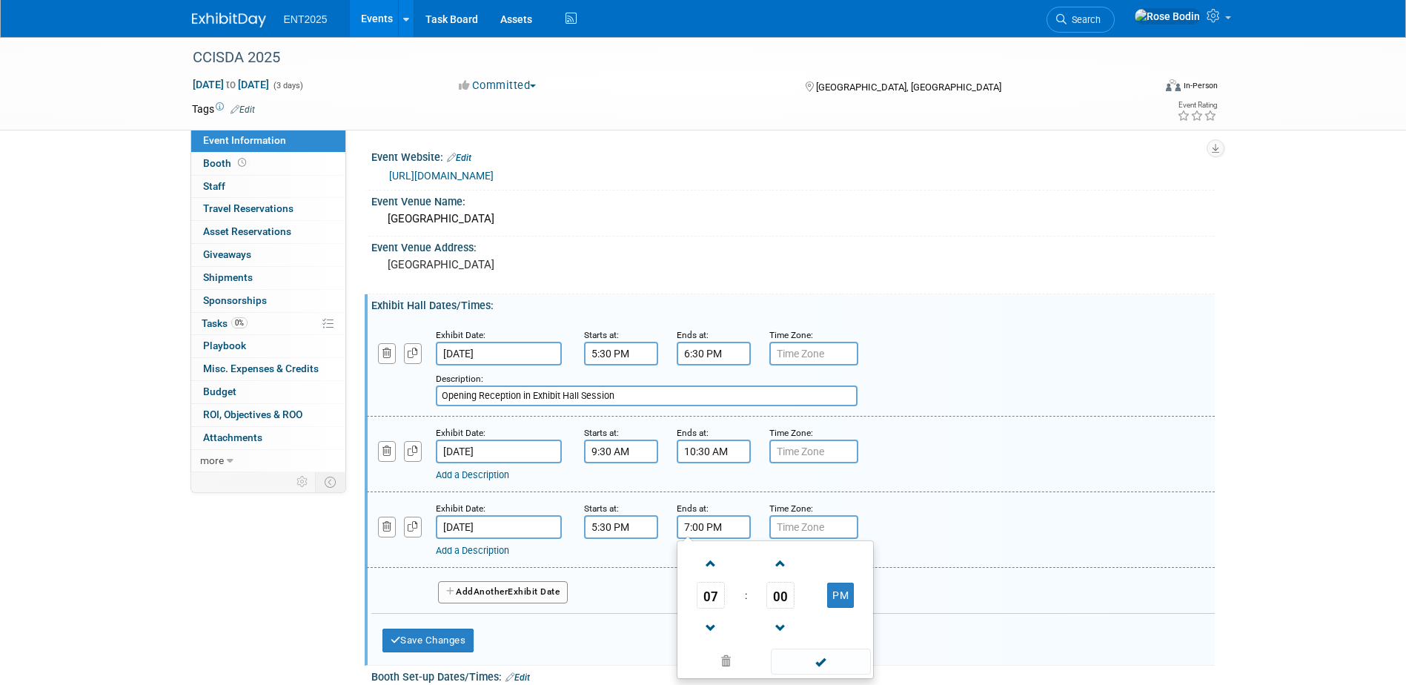
click at [731, 533] on input "7:00 PM" at bounding box center [714, 527] width 74 height 24
click at [795, 654] on span at bounding box center [821, 662] width 100 height 26
click at [448, 636] on button "Save Changes" at bounding box center [429, 641] width 92 height 24
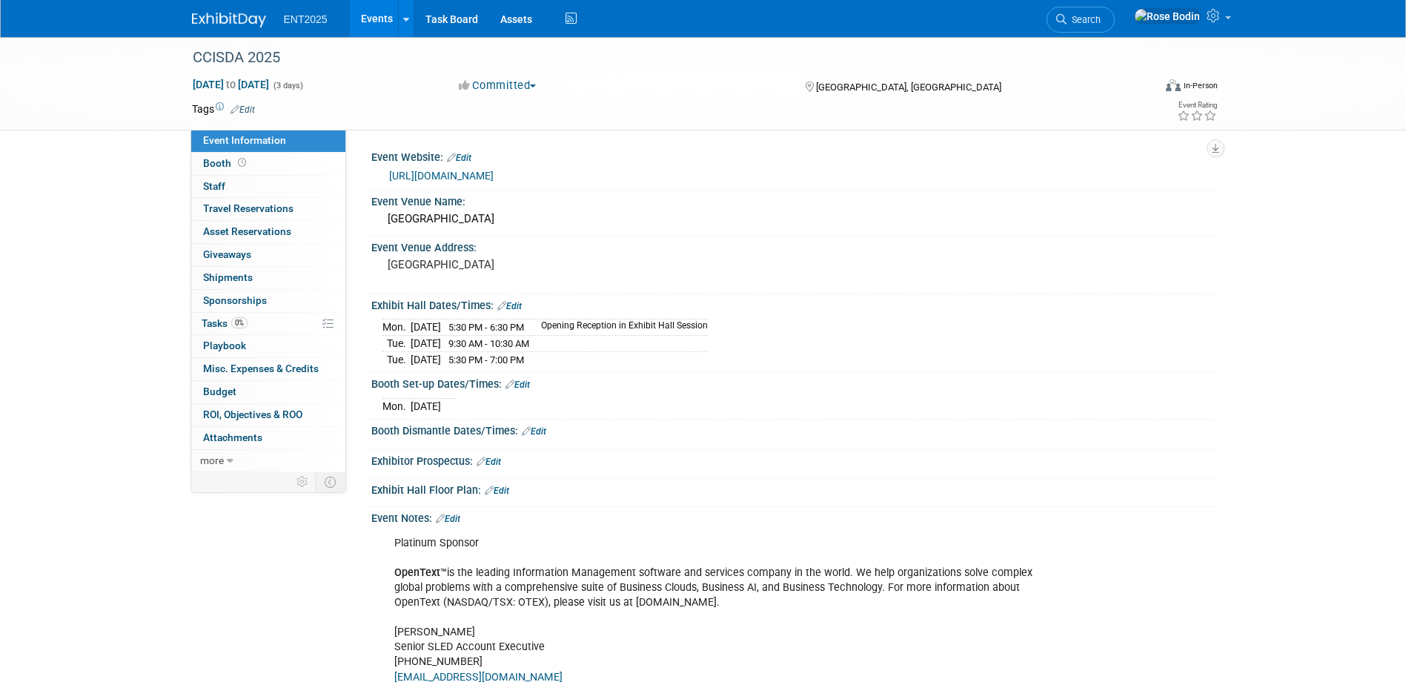
click at [519, 303] on link "Edit" at bounding box center [509, 306] width 24 height 10
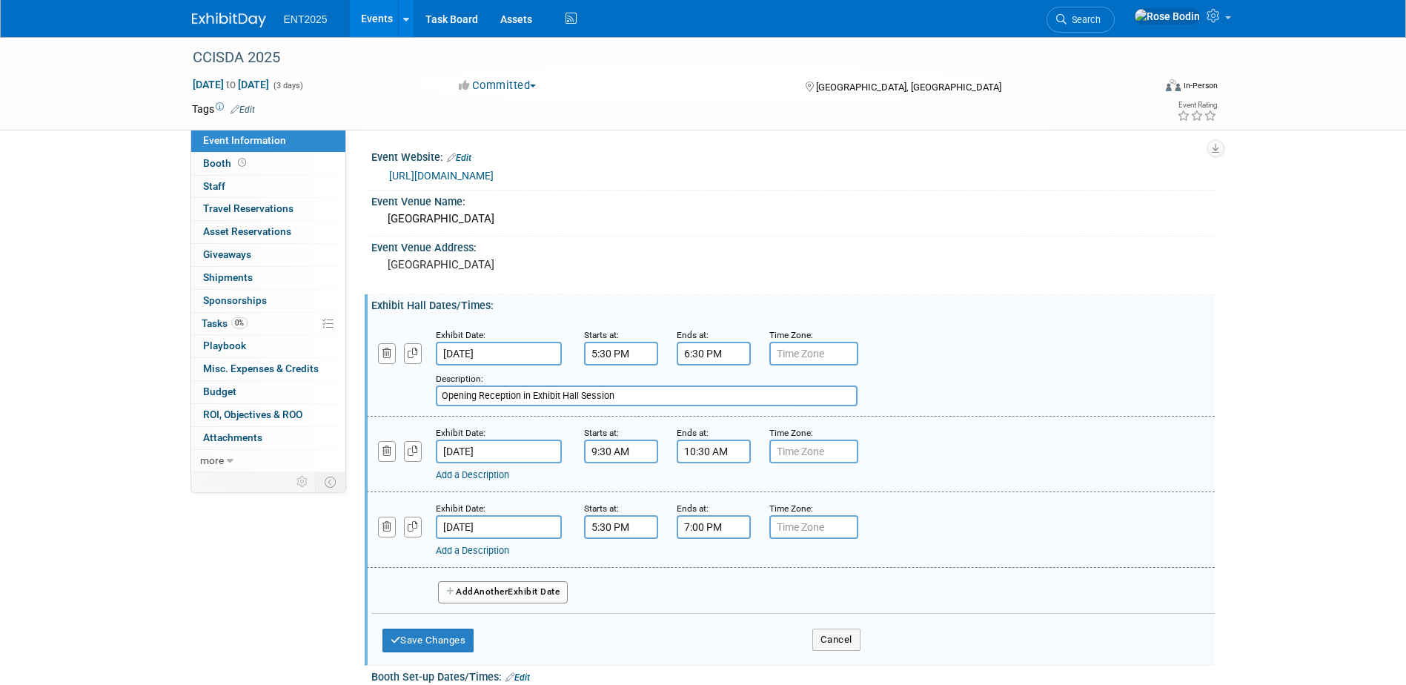
click at [480, 588] on span "Another" at bounding box center [491, 591] width 35 height 10
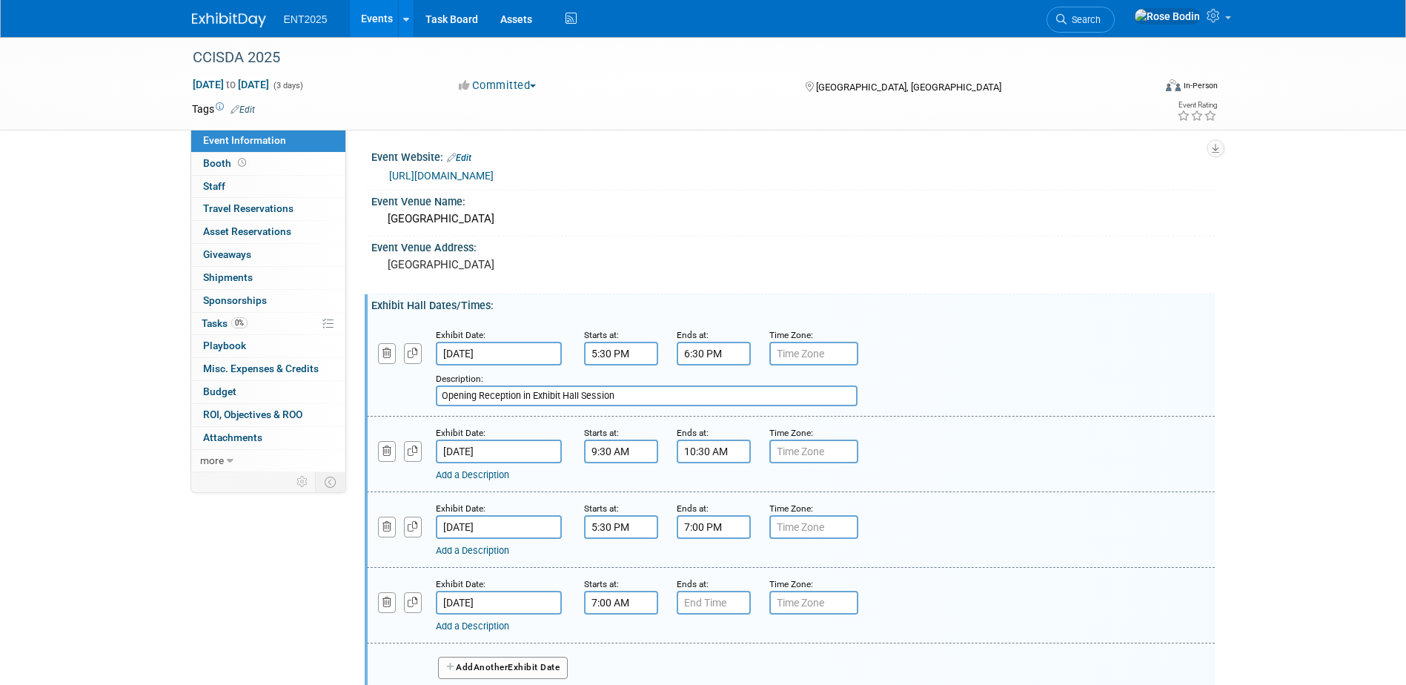
click at [598, 603] on input "7:00 AM" at bounding box center [621, 603] width 74 height 24
click at [621, 635] on span at bounding box center [619, 639] width 26 height 26
type input "8:00 AM"
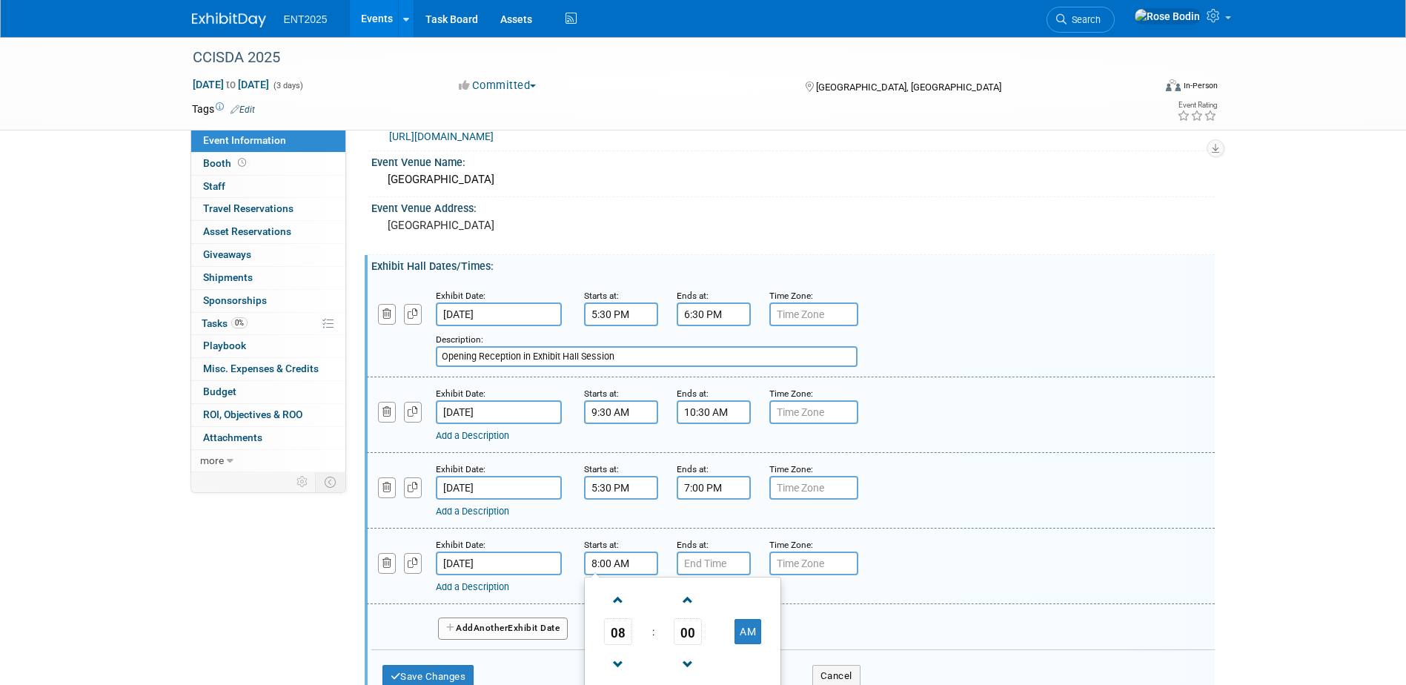
scroll to position [148, 0]
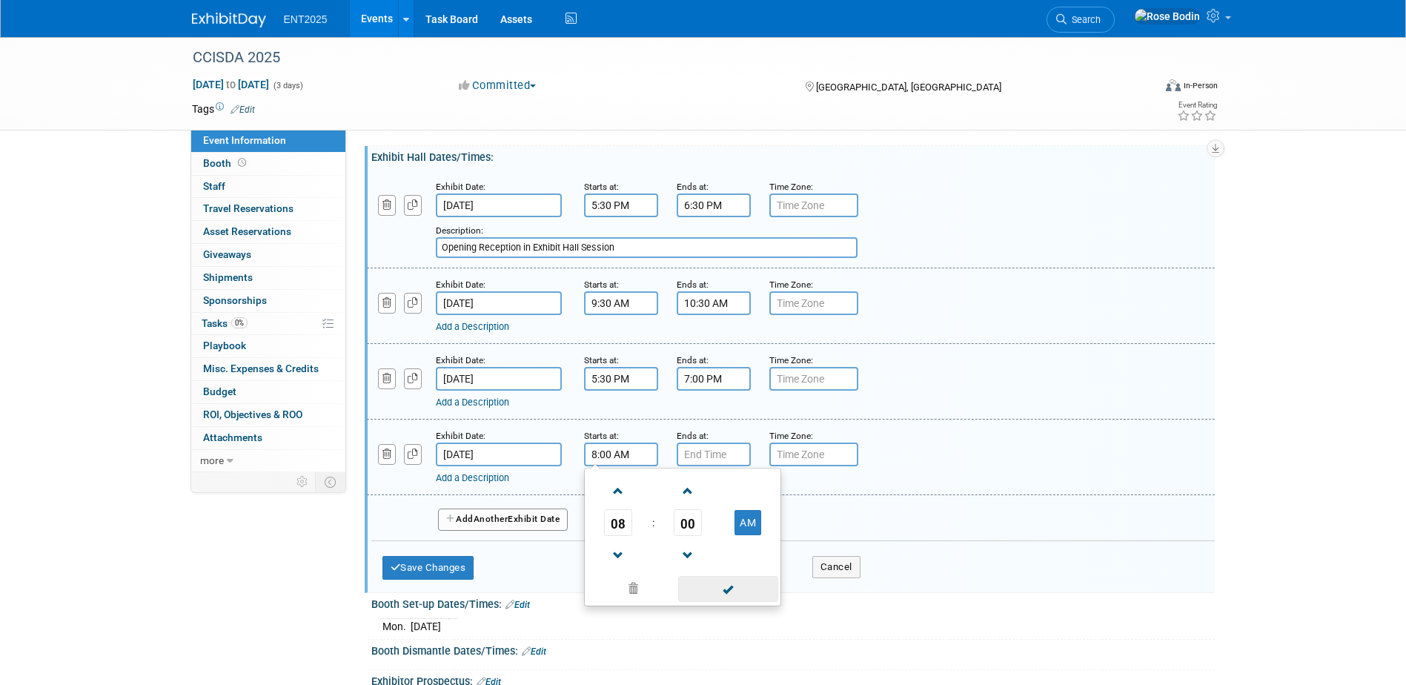
click at [731, 590] on span at bounding box center [728, 589] width 100 height 26
click at [724, 449] on input "7:00 PM" at bounding box center [714, 455] width 74 height 24
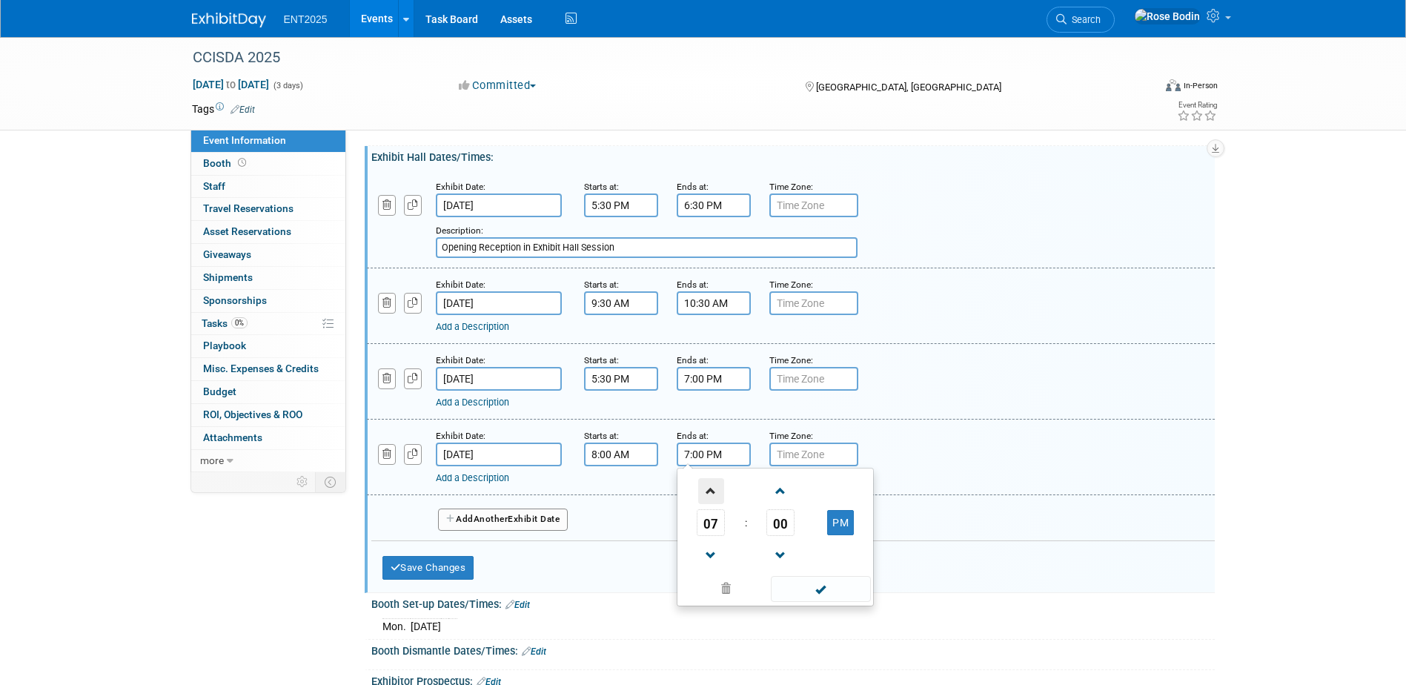
click at [709, 485] on span at bounding box center [711, 491] width 26 height 26
click at [784, 517] on span "00" at bounding box center [781, 522] width 28 height 27
click at [790, 521] on td "30" at bounding box center [798, 532] width 47 height 40
click at [841, 522] on button "PM" at bounding box center [840, 522] width 27 height 25
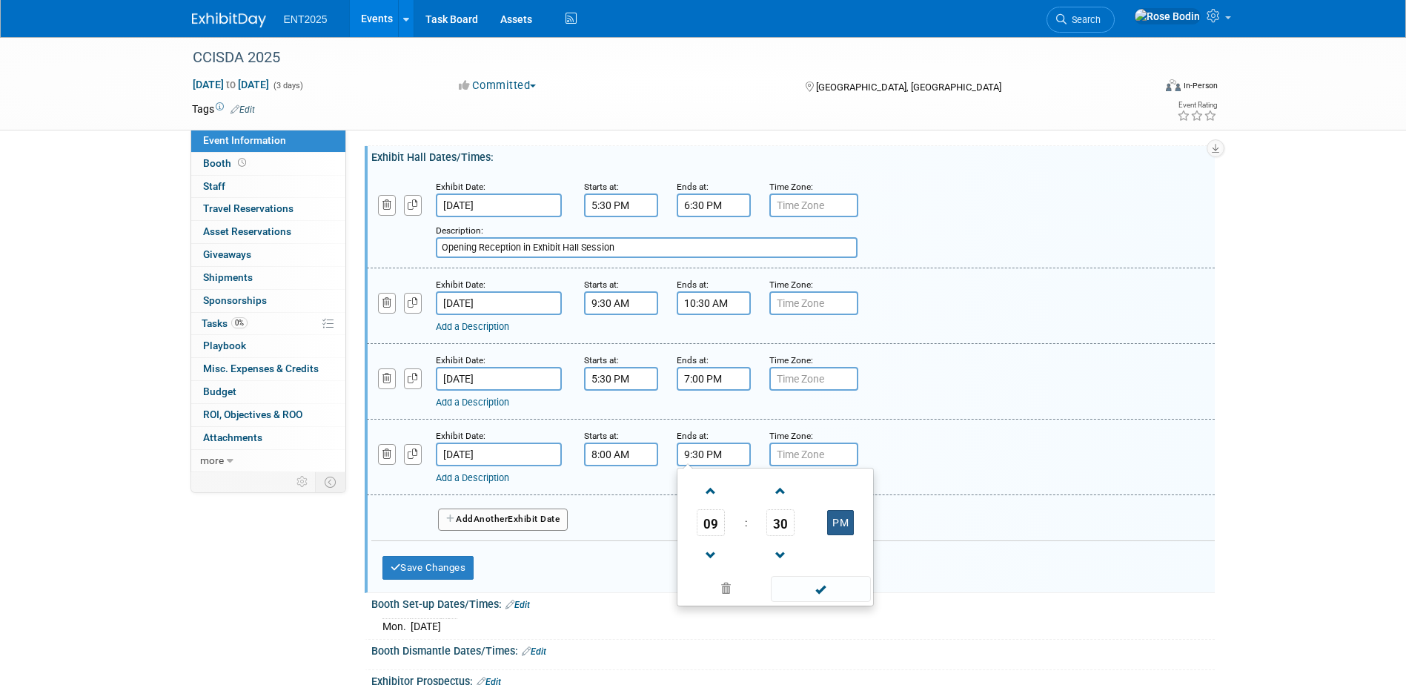
type input "9:30 AM"
click at [814, 581] on span at bounding box center [821, 589] width 100 height 26
click at [500, 474] on link "Add a Description" at bounding box center [472, 477] width 73 height 11
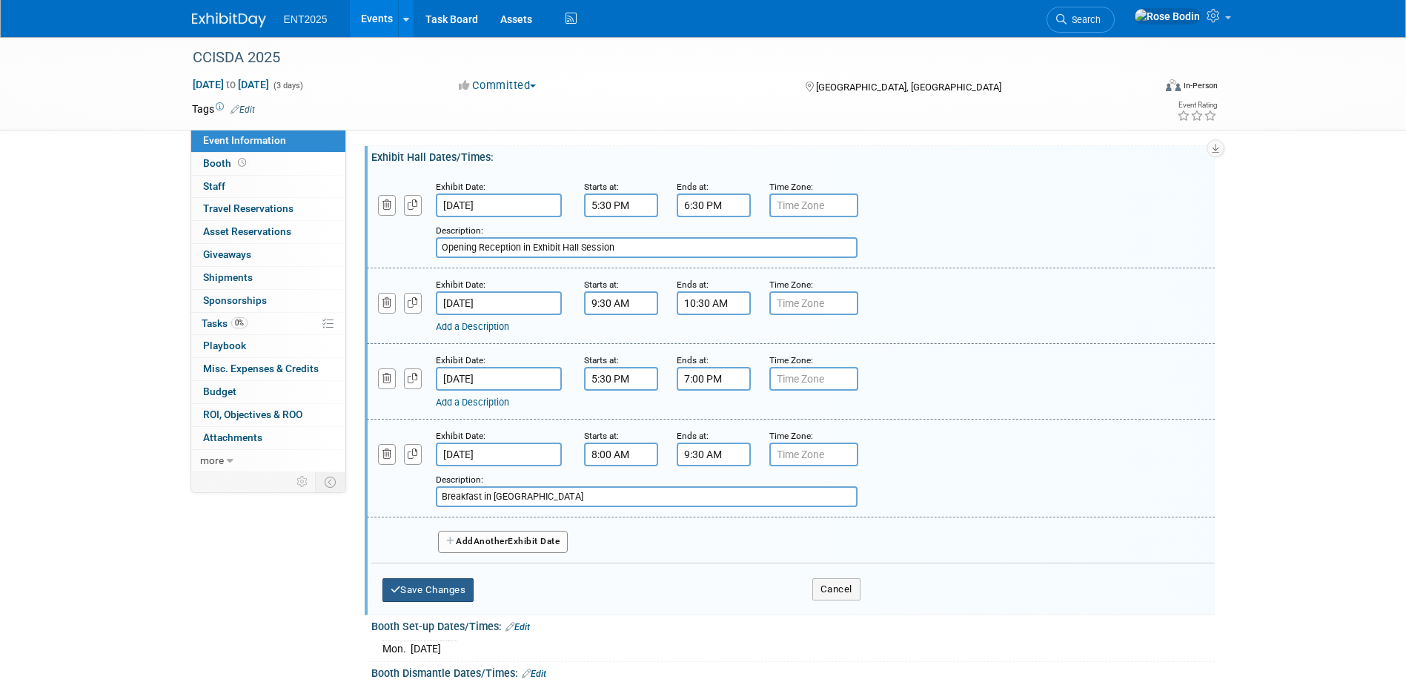
type input "Breakfast in [GEOGRAPHIC_DATA]"
click at [437, 588] on button "Save Changes" at bounding box center [429, 590] width 92 height 24
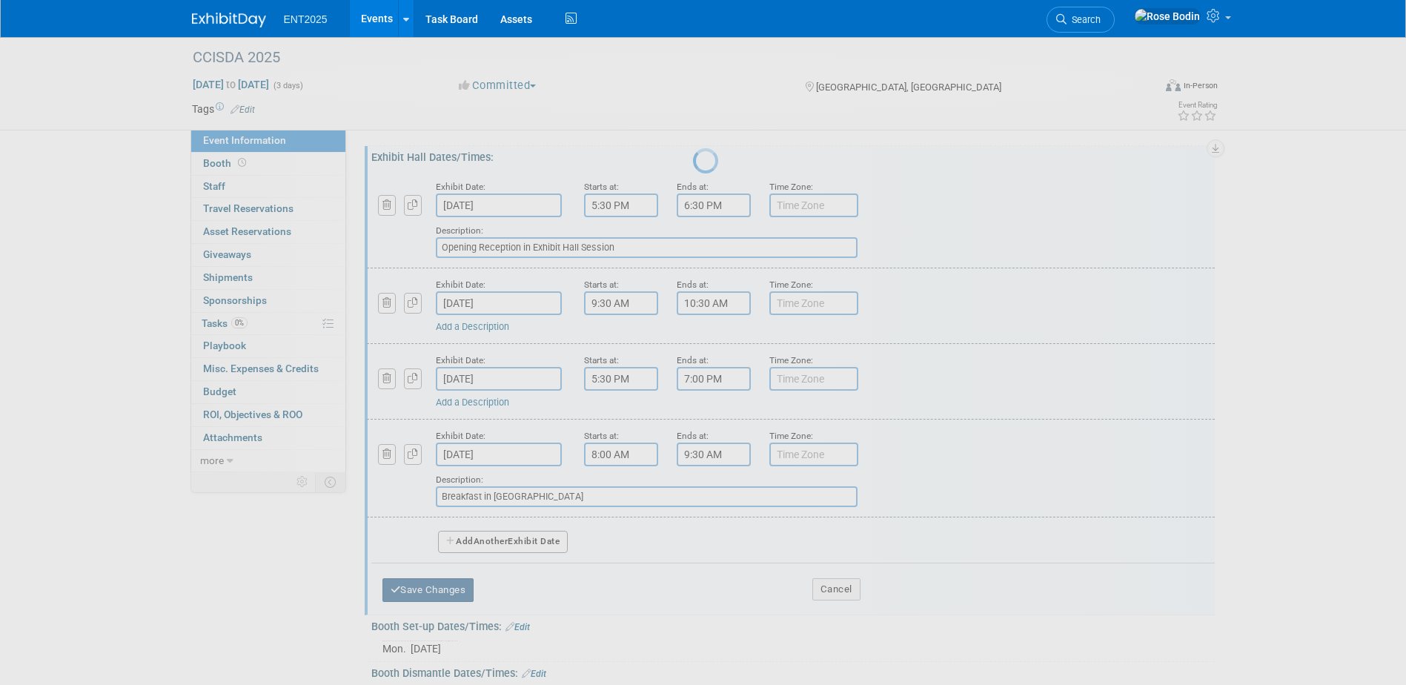
scroll to position [0, 0]
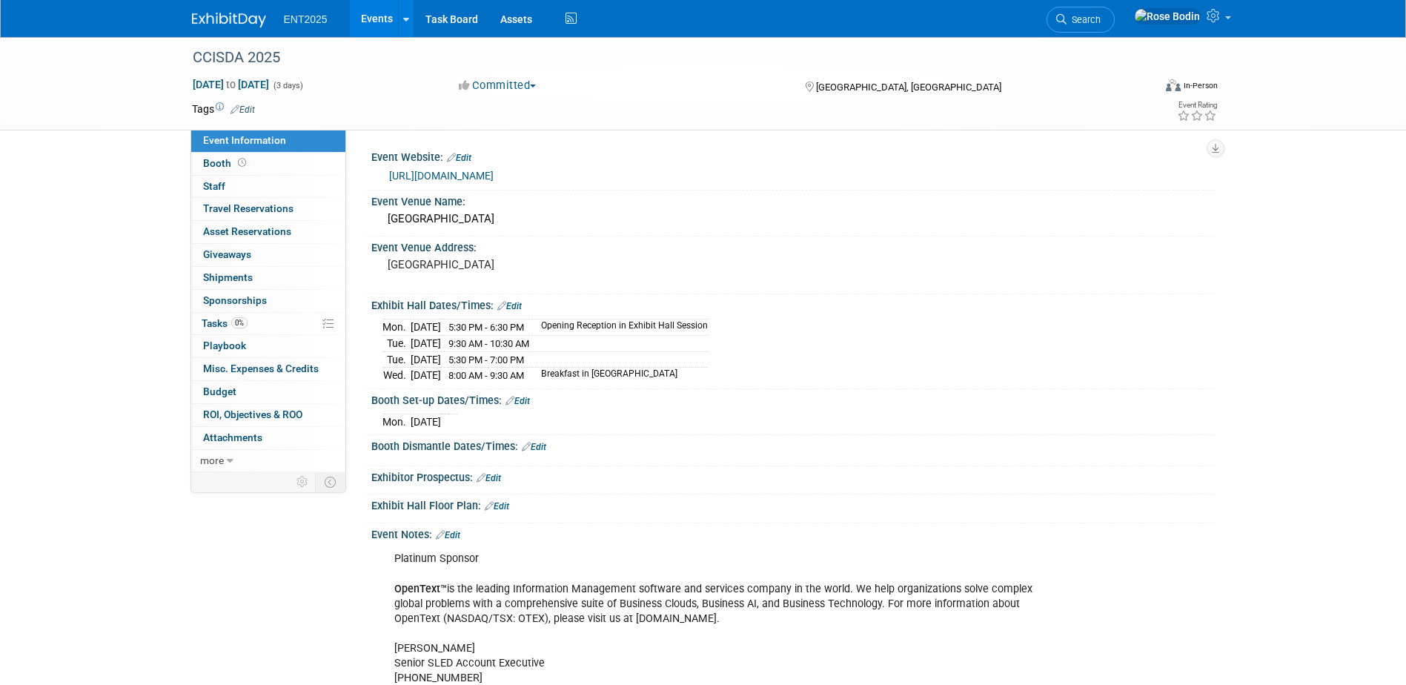
click at [542, 445] on link "Edit" at bounding box center [534, 447] width 24 height 10
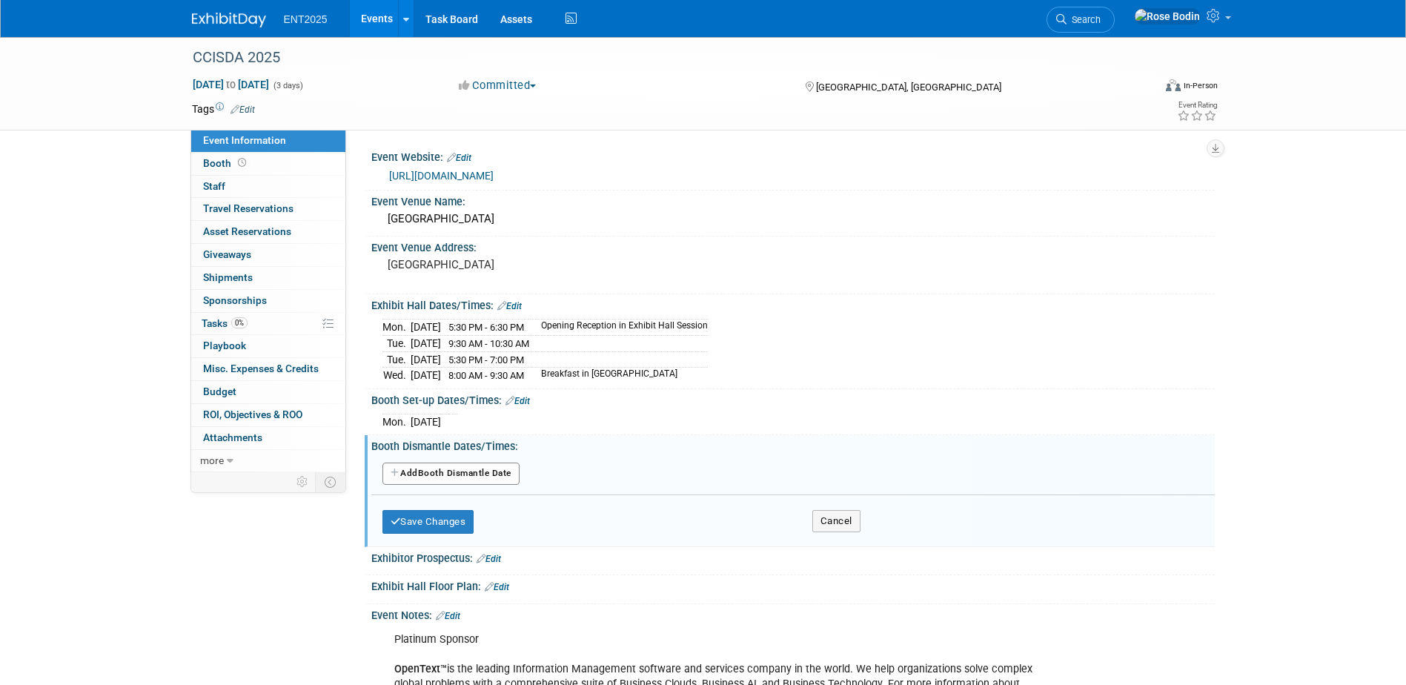
click at [473, 466] on button "Add Another Booth Dismantle Date" at bounding box center [451, 474] width 137 height 22
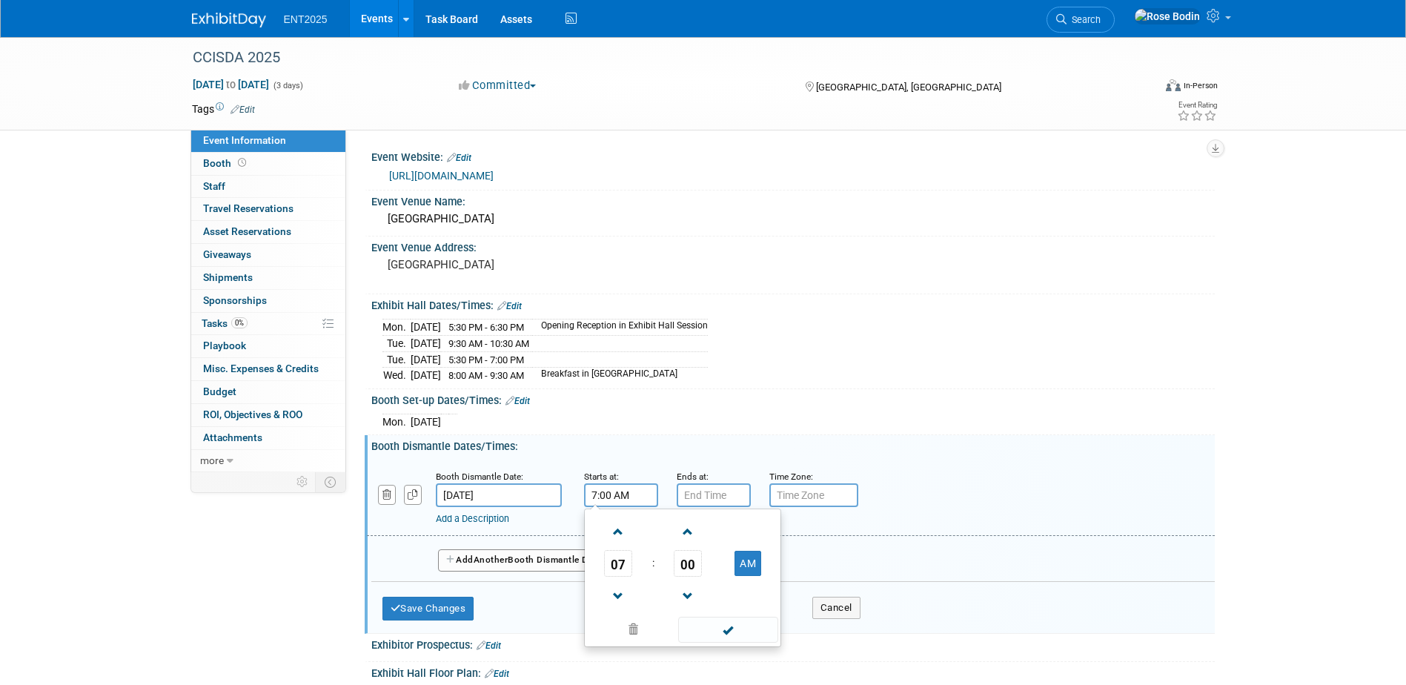
click at [608, 494] on input "7:00 AM" at bounding box center [621, 495] width 74 height 24
click at [619, 532] on span at bounding box center [619, 532] width 26 height 26
click at [618, 529] on span at bounding box center [619, 532] width 26 height 26
type input "10:00 AM"
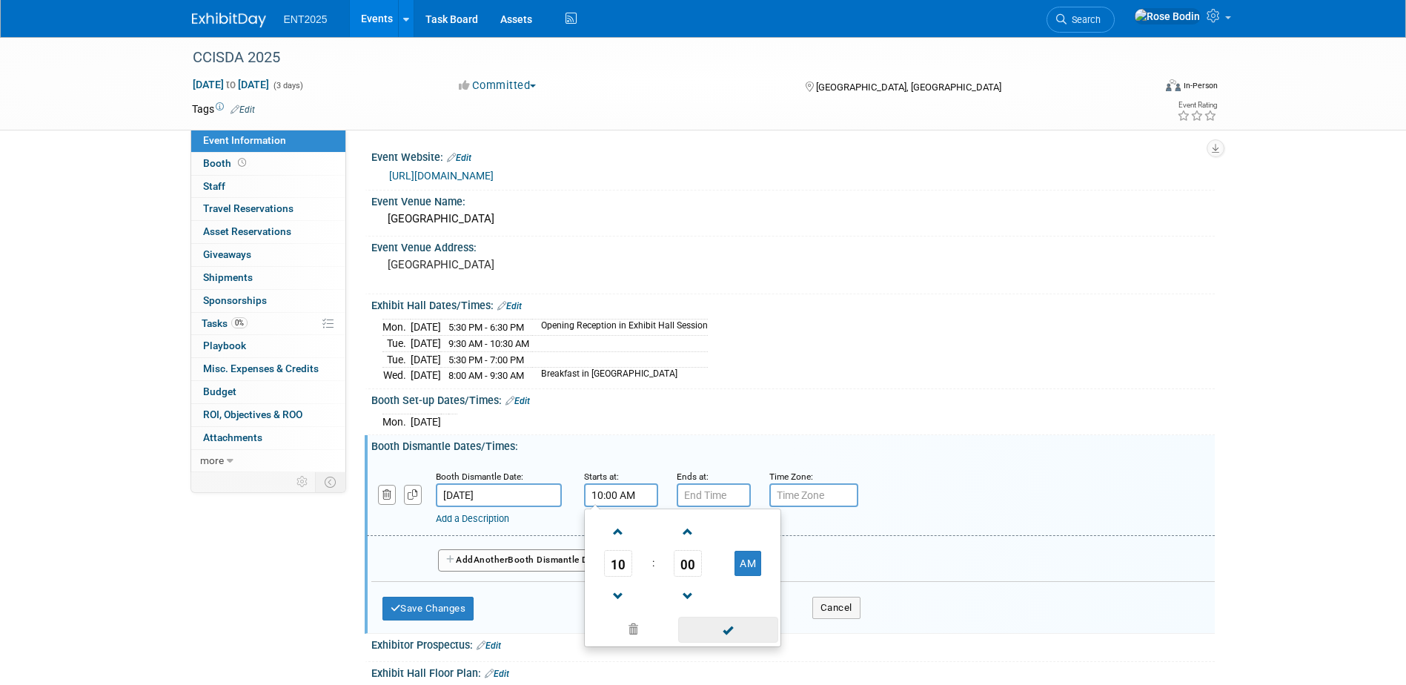
click at [708, 631] on span at bounding box center [728, 630] width 100 height 26
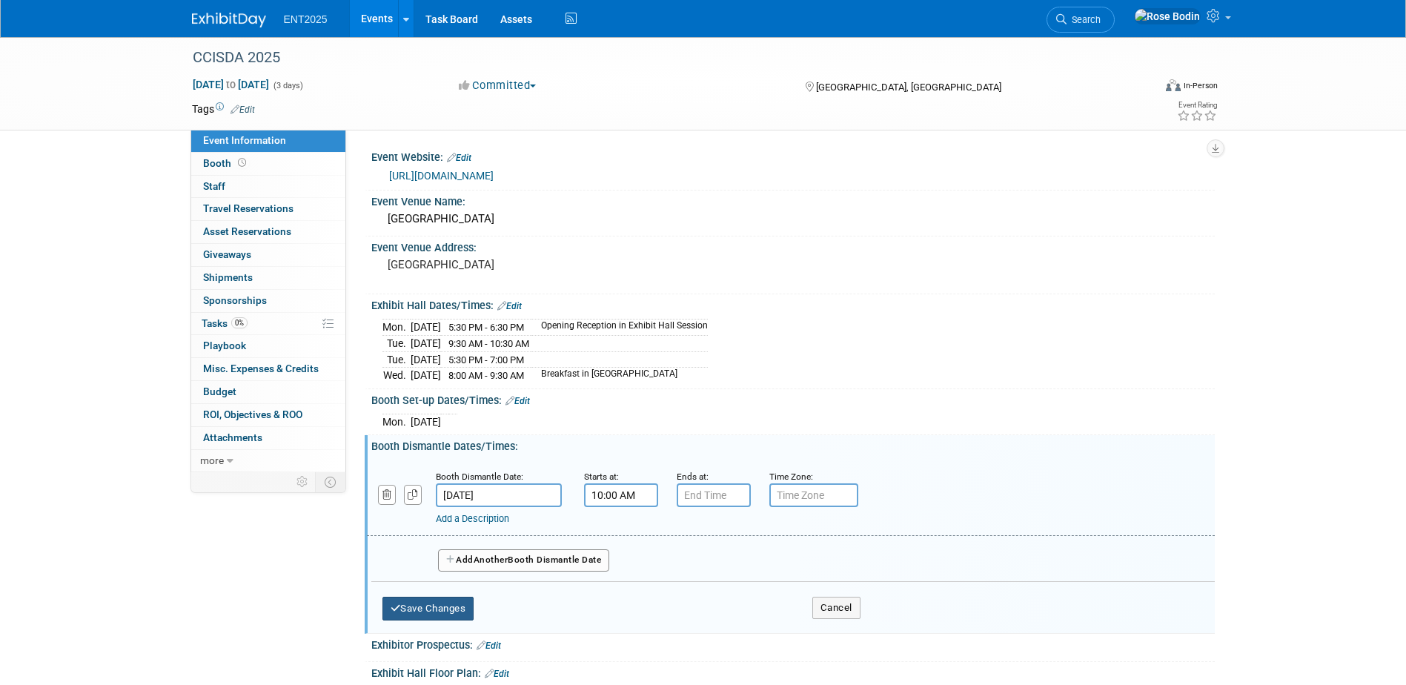
click at [437, 602] on button "Save Changes" at bounding box center [429, 609] width 92 height 24
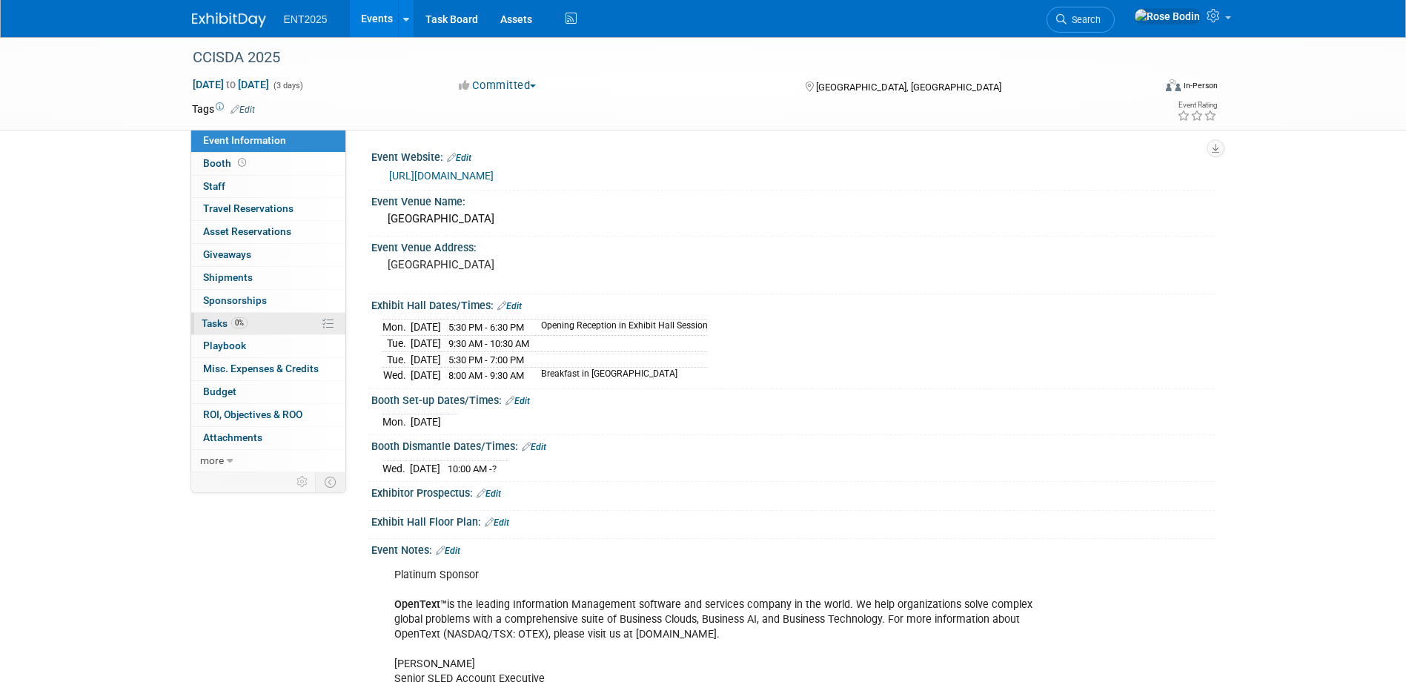
click at [280, 326] on link "0% Tasks 0%" at bounding box center [268, 324] width 154 height 22
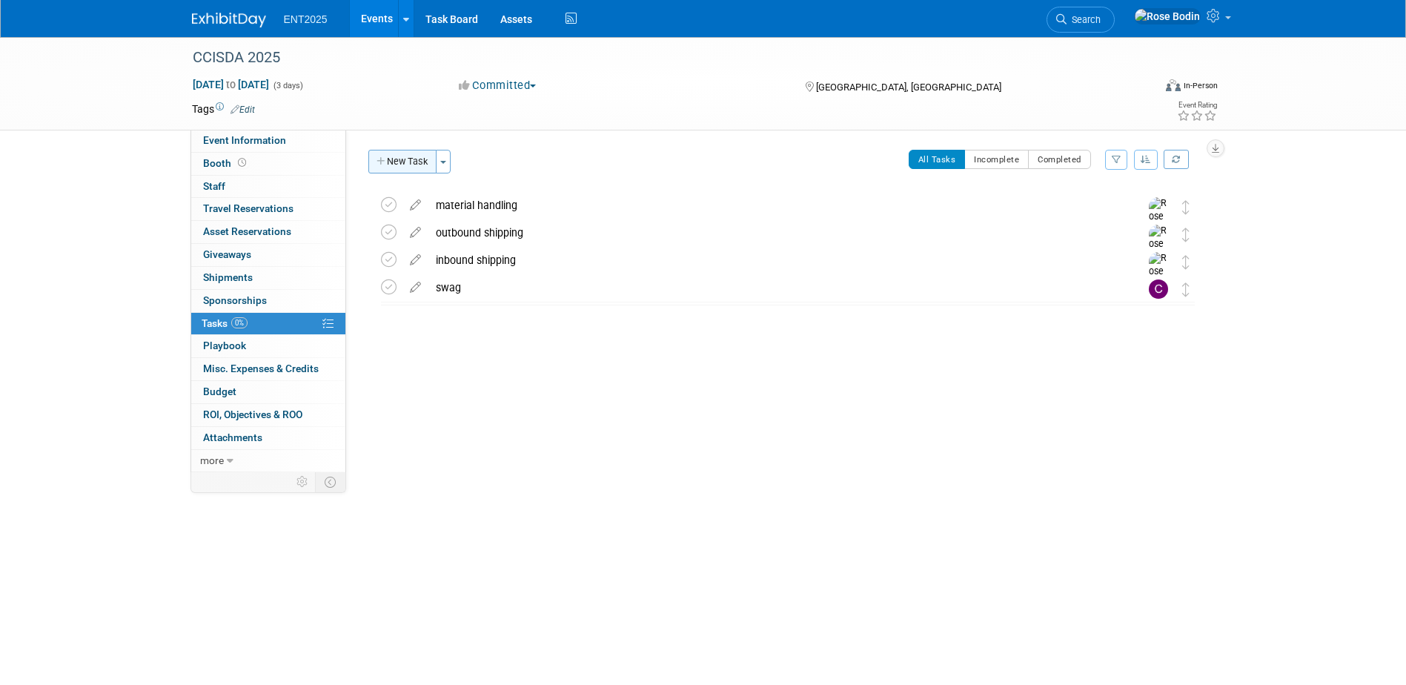
click at [417, 161] on button "New Task" at bounding box center [402, 162] width 68 height 24
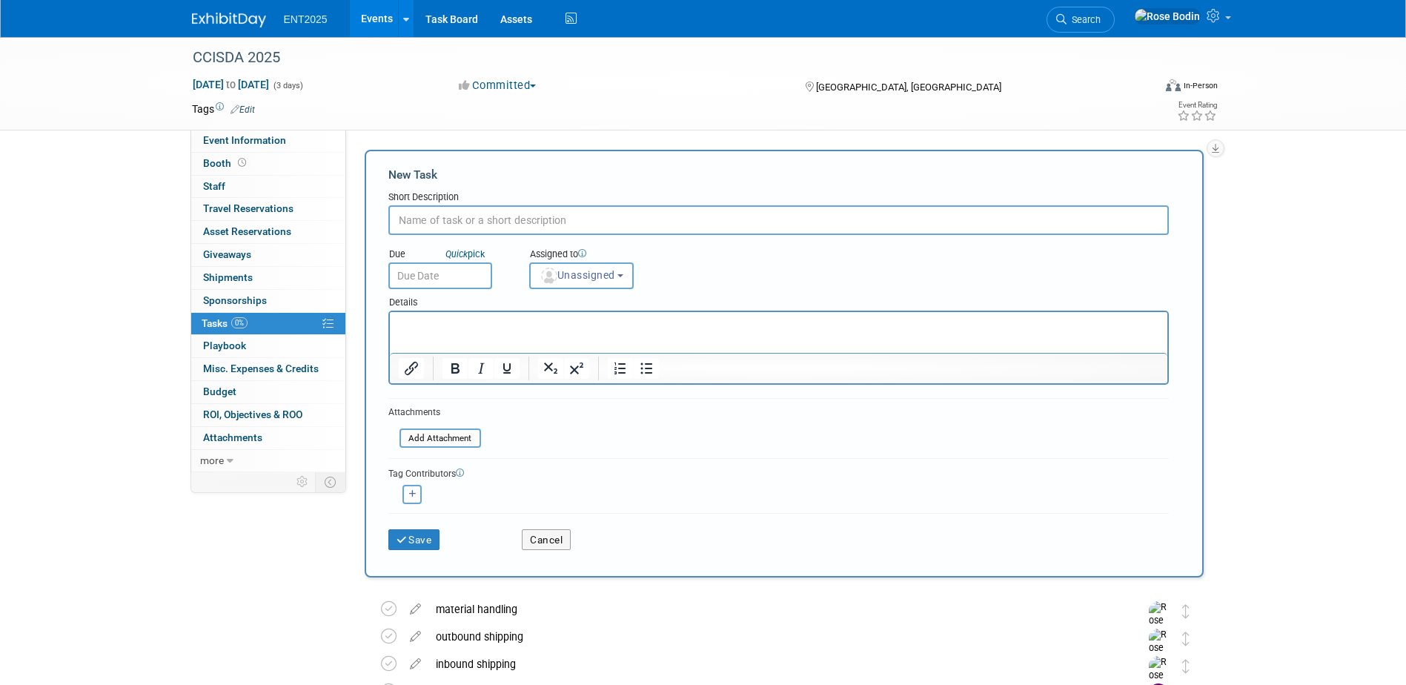
click at [446, 224] on input "text" at bounding box center [778, 220] width 781 height 30
type input "Exhibitor Links"
click at [422, 318] on p "Rich Text Area. Press ALT-0 for help." at bounding box center [778, 325] width 761 height 15
click at [579, 274] on span "Unassigned" at bounding box center [578, 275] width 76 height 12
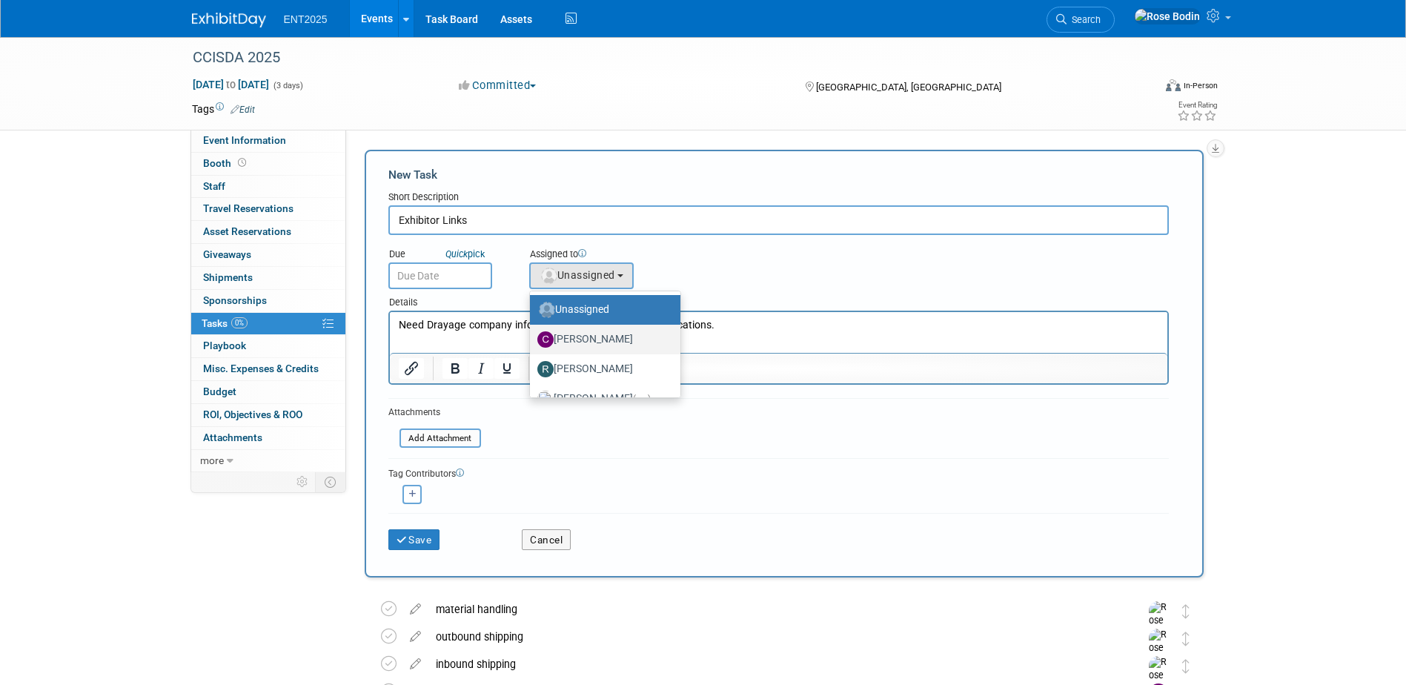
click at [578, 337] on label "[PERSON_NAME]" at bounding box center [601, 340] width 128 height 24
click at [532, 337] on input "[PERSON_NAME]" at bounding box center [528, 338] width 10 height 10
select select "c679912e-9f1b-4cbc-9cec-690f5e98d8db"
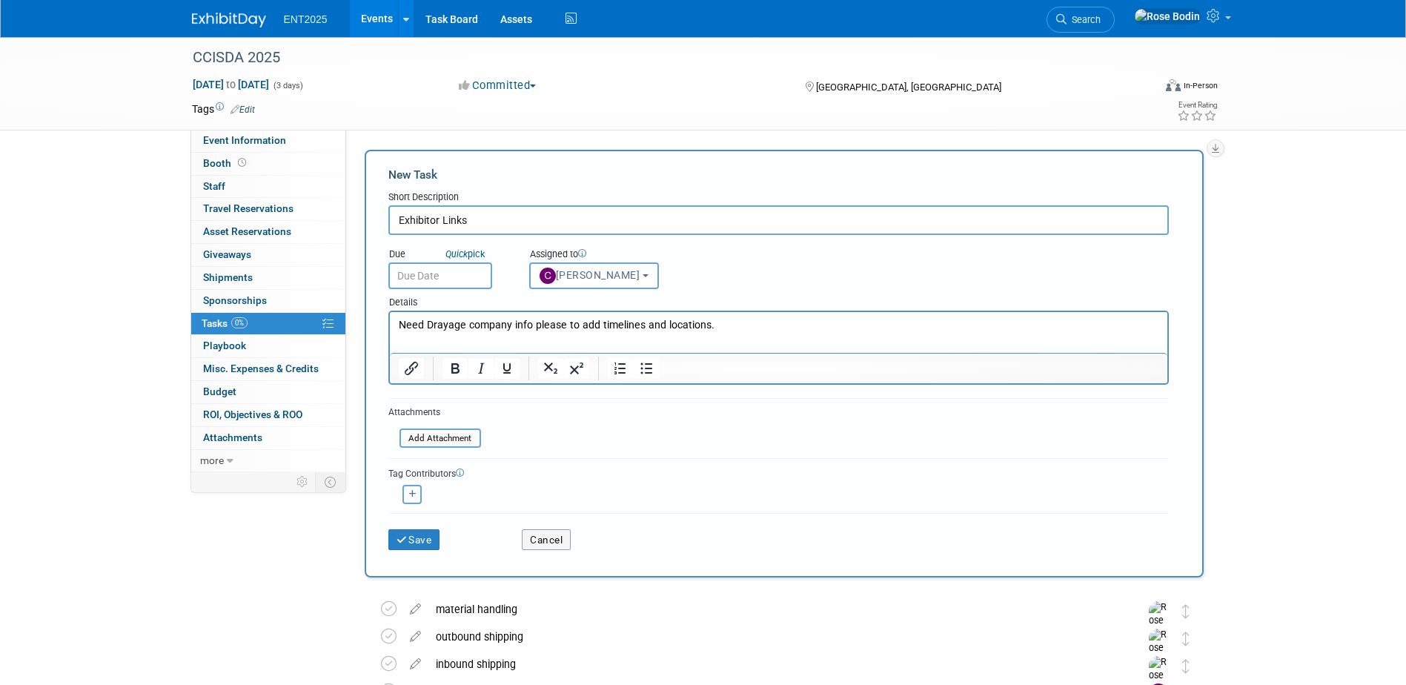
click at [466, 273] on input "text" at bounding box center [440, 275] width 104 height 27
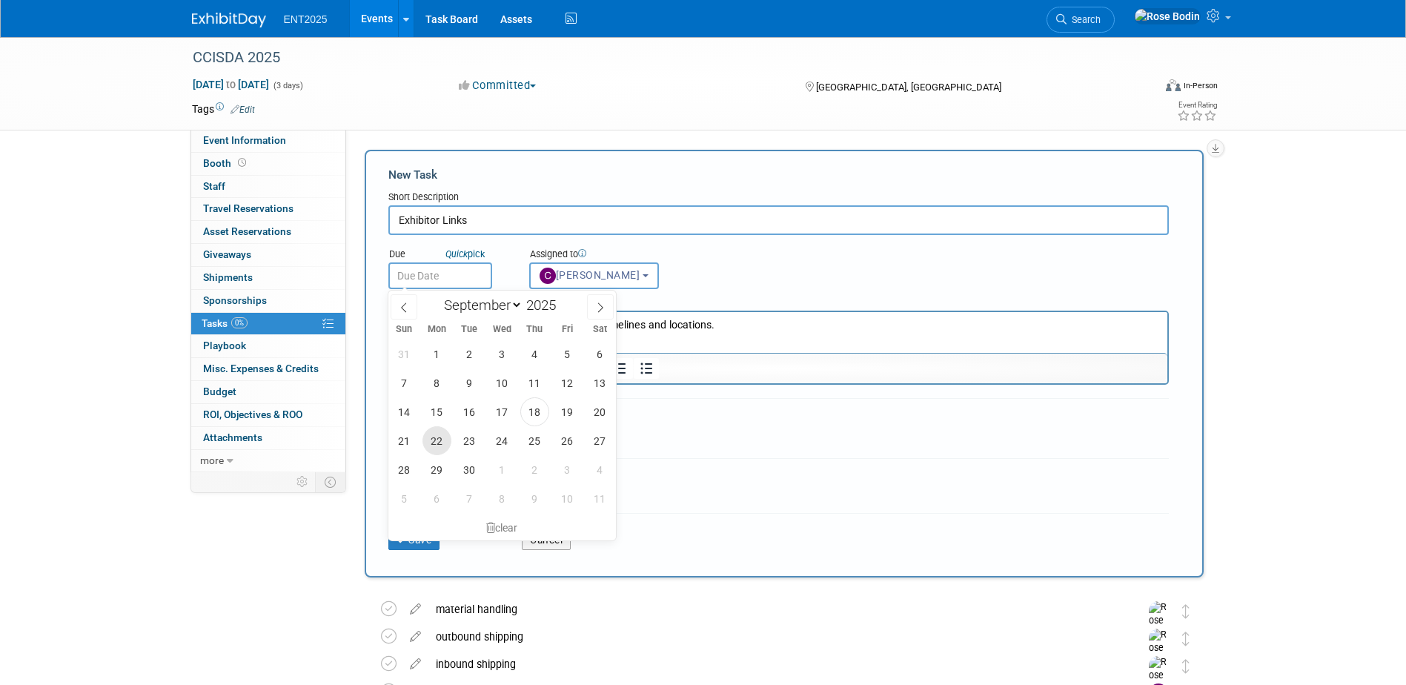
click at [438, 433] on span "22" at bounding box center [437, 440] width 29 height 29
type input "[DATE]"
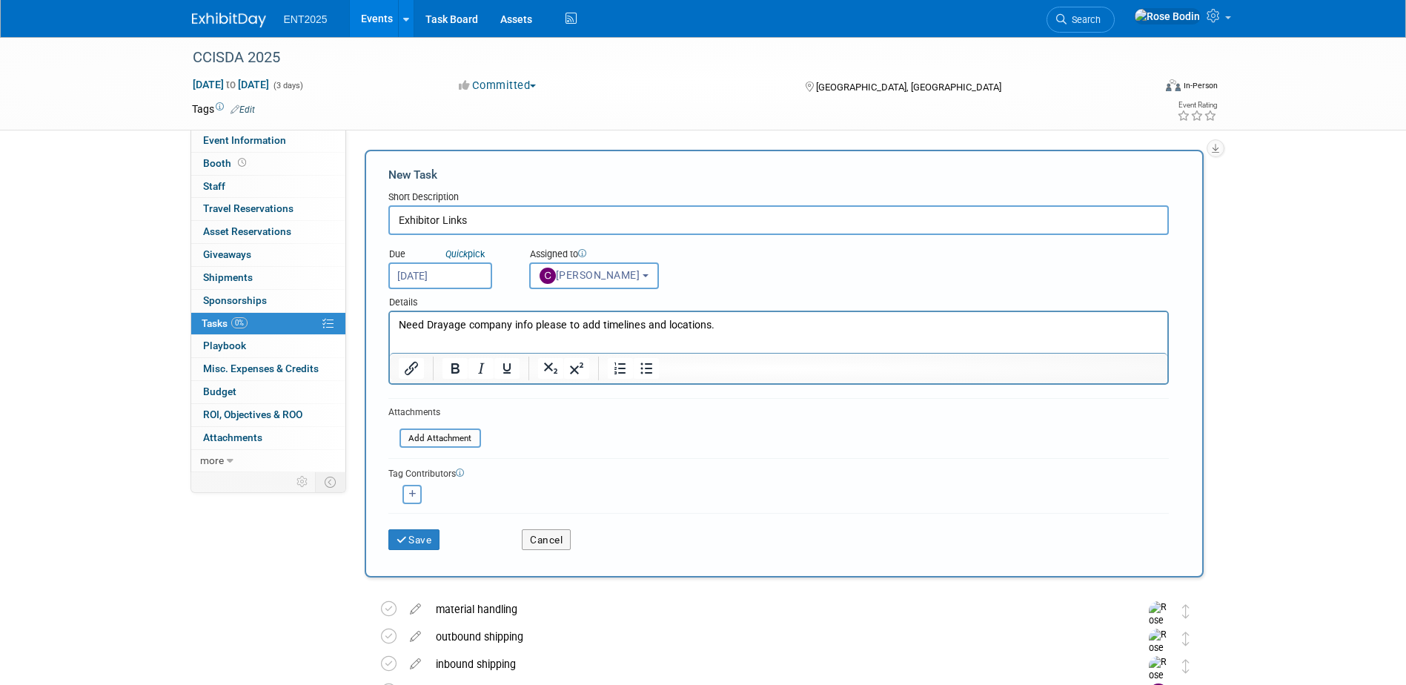
click at [410, 493] on icon "button" at bounding box center [412, 494] width 7 height 8
select select
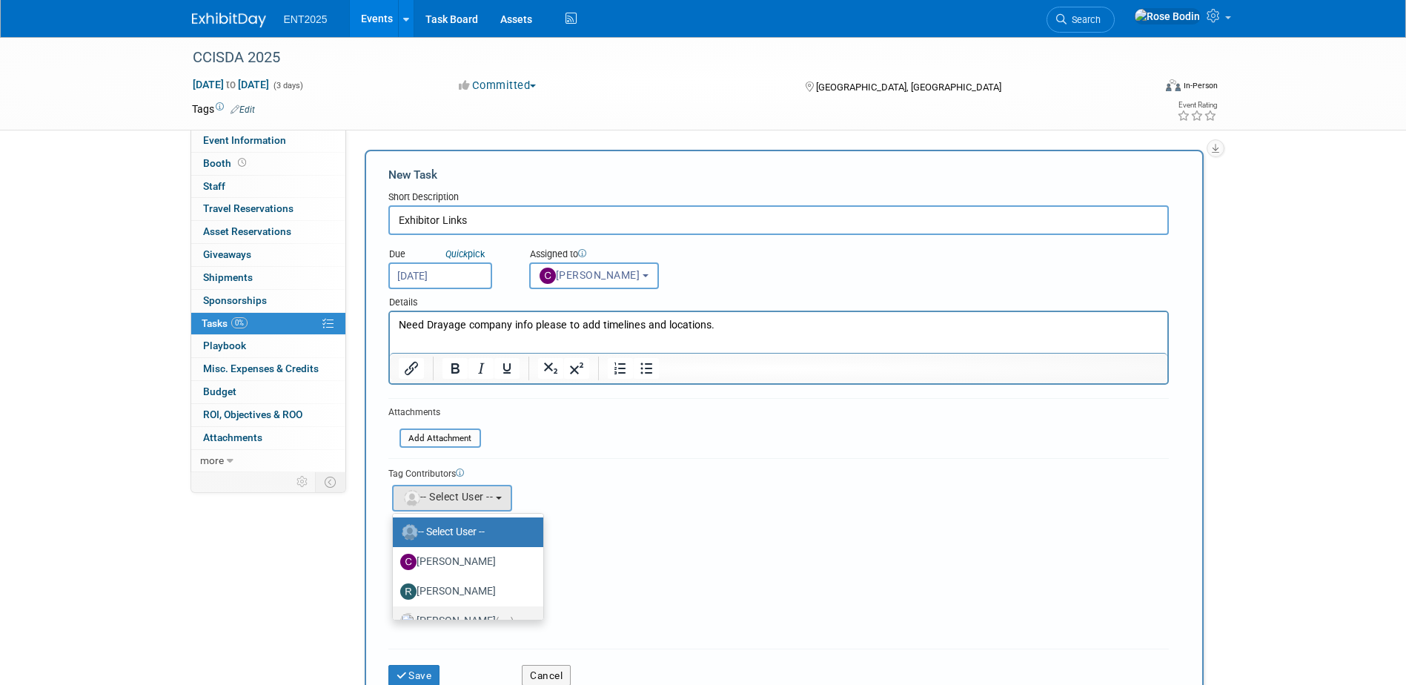
click at [463, 610] on label "[PERSON_NAME] (me)" at bounding box center [464, 621] width 128 height 24
click at [395, 615] on input "[PERSON_NAME] (me)" at bounding box center [391, 620] width 10 height 10
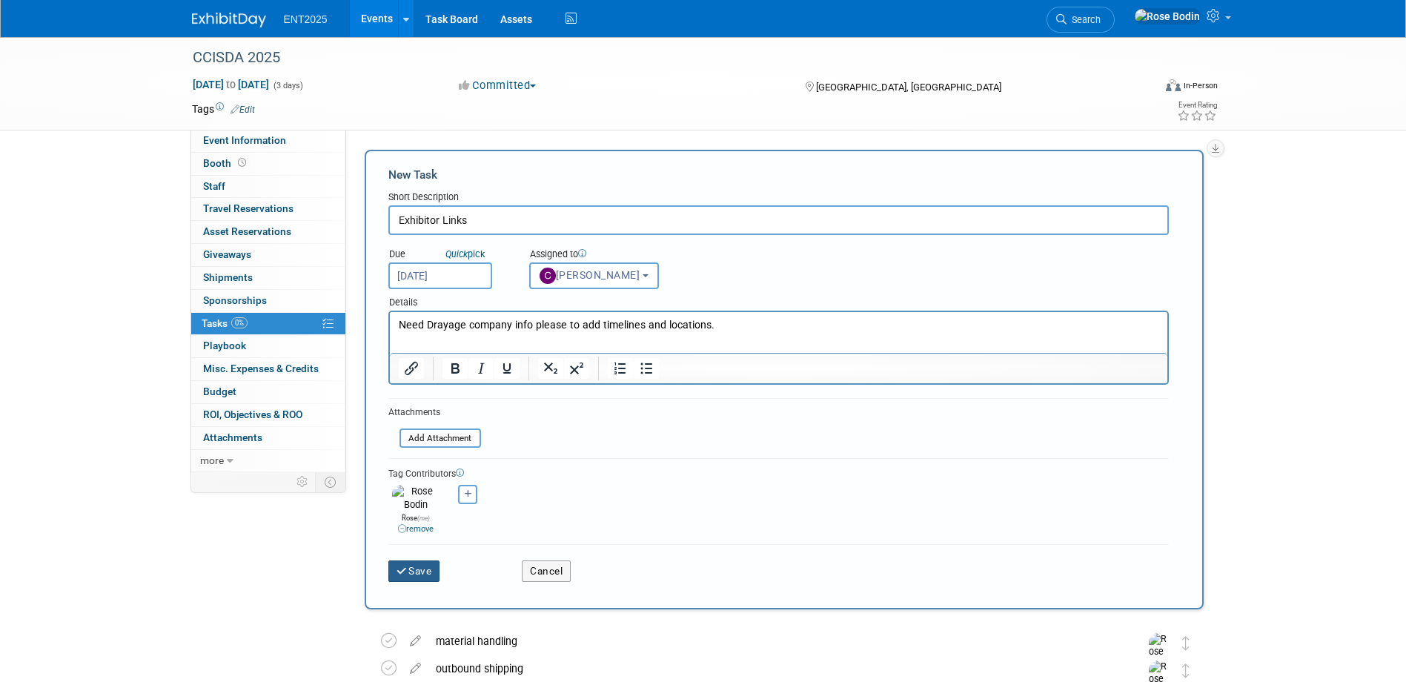
click at [417, 560] on button "Save" at bounding box center [414, 570] width 52 height 21
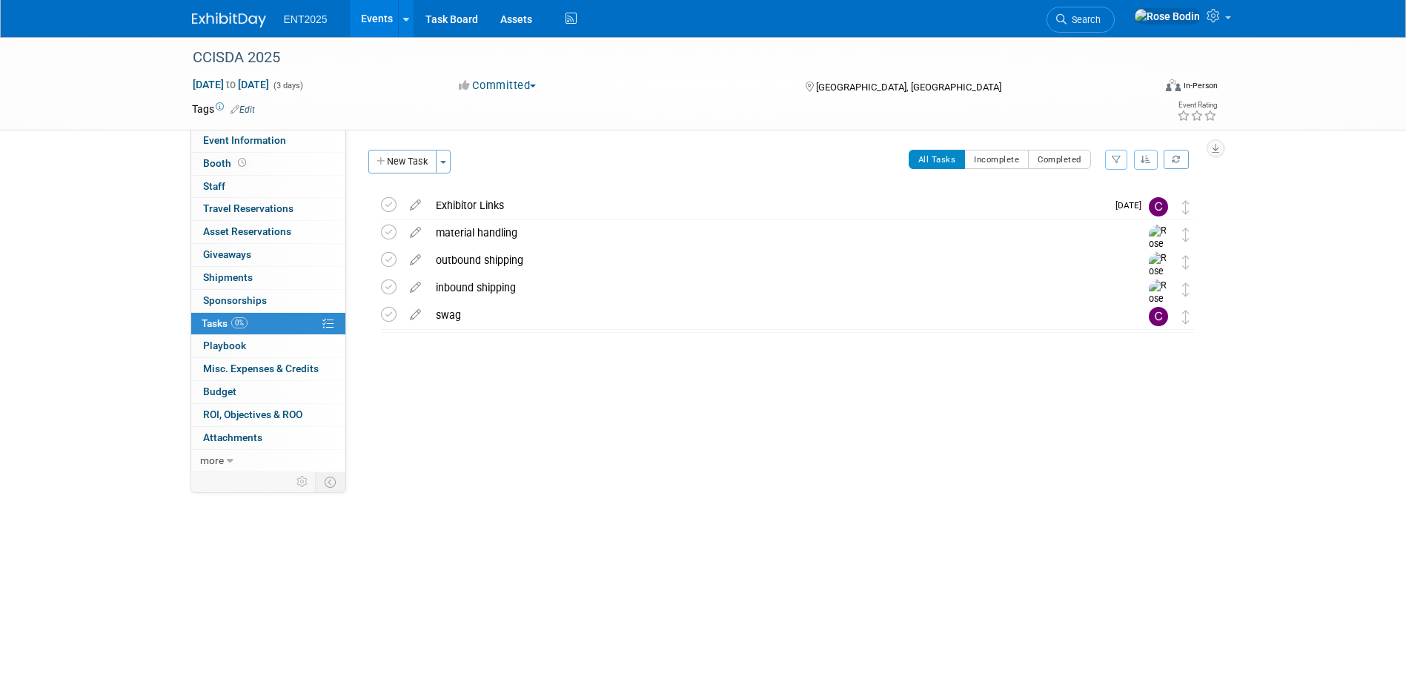
click at [371, 16] on link "Events" at bounding box center [377, 18] width 54 height 37
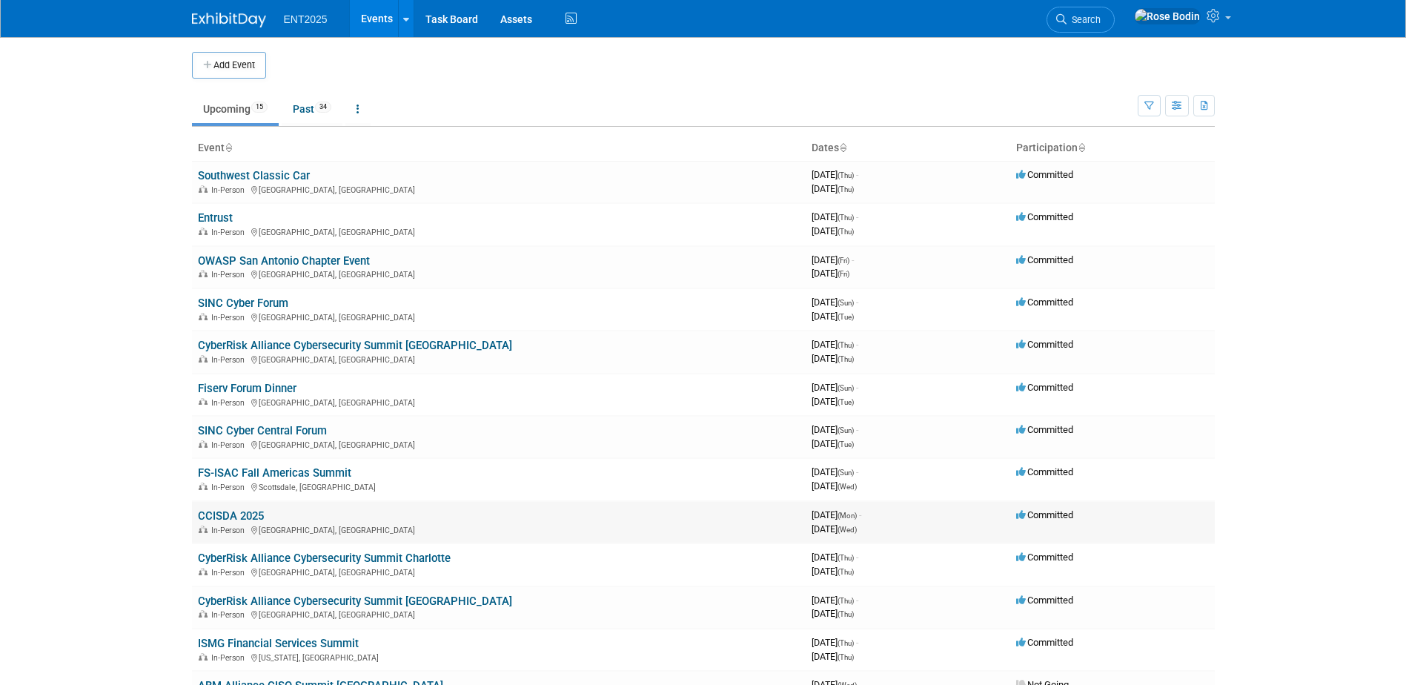
click at [226, 512] on link "CCISDA 2025" at bounding box center [231, 515] width 66 height 13
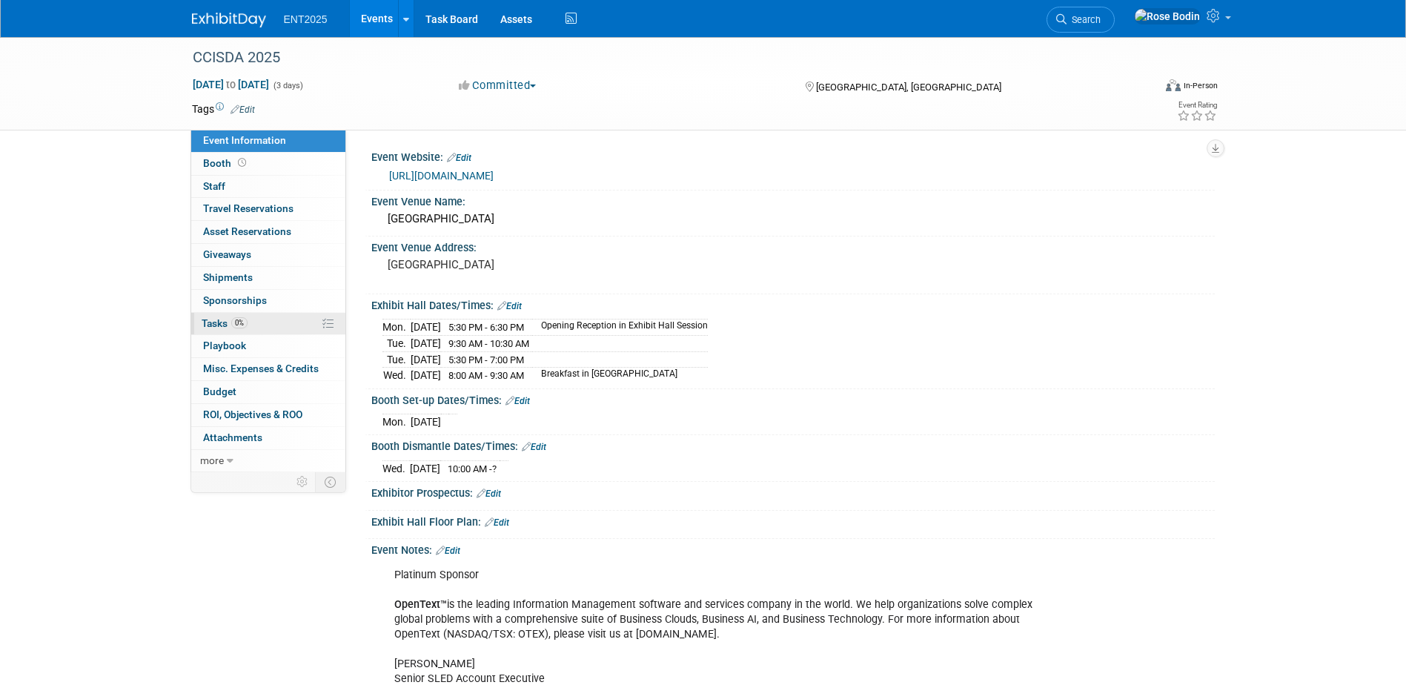
click at [280, 323] on link "0% Tasks 0%" at bounding box center [268, 324] width 154 height 22
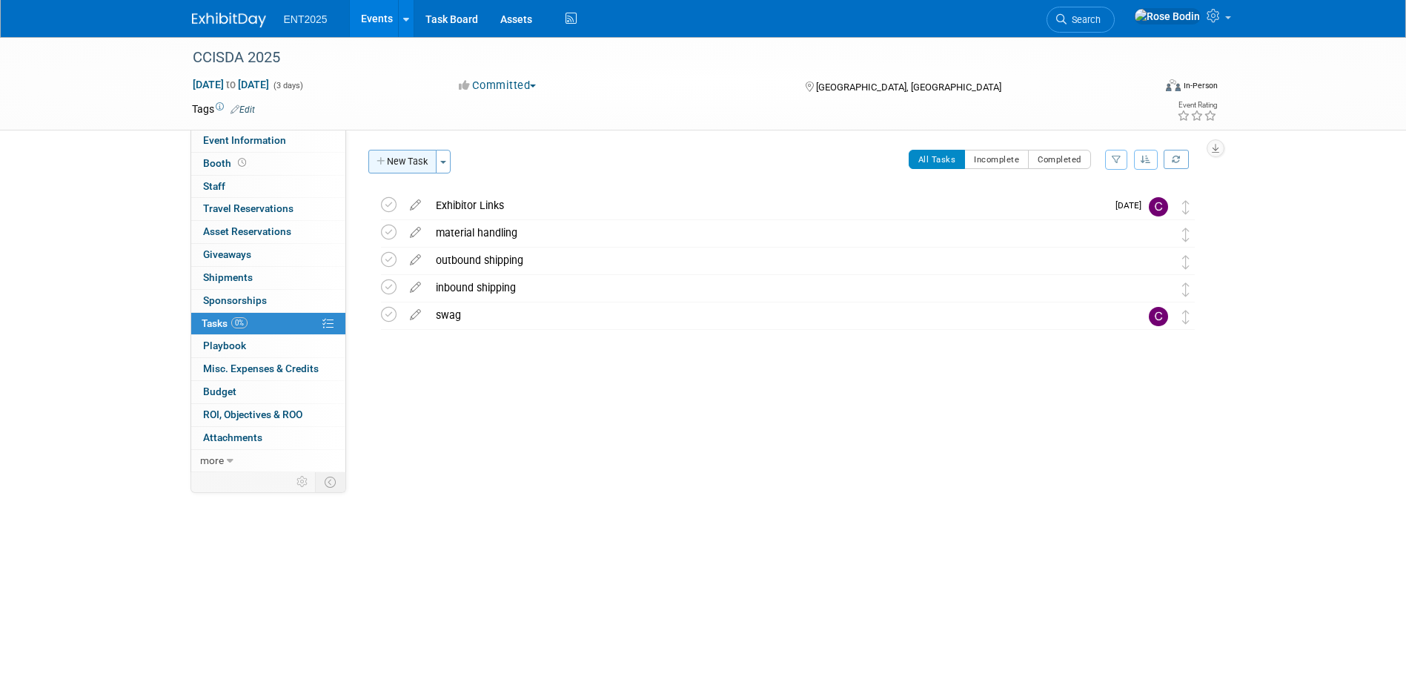
click at [406, 159] on button "New Task" at bounding box center [402, 162] width 68 height 24
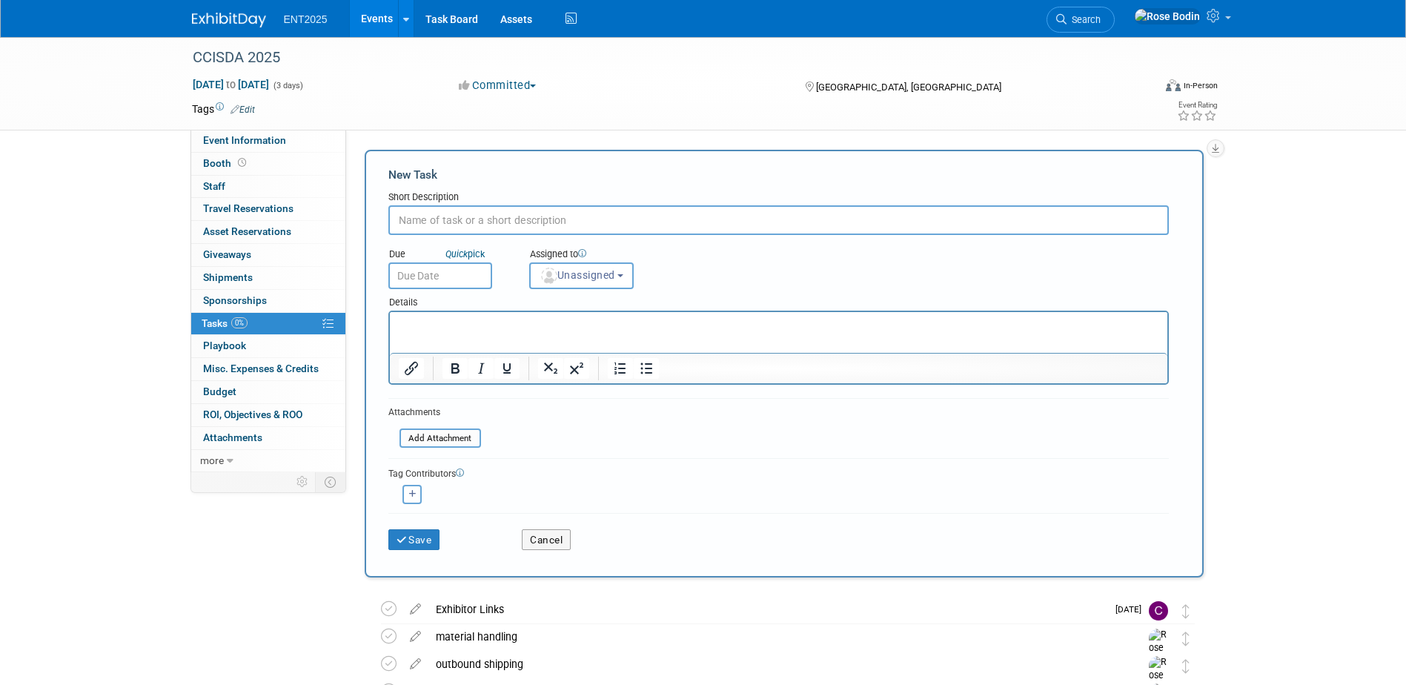
click at [444, 219] on input "text" at bounding box center [778, 220] width 781 height 30
type input "Booth Assets"
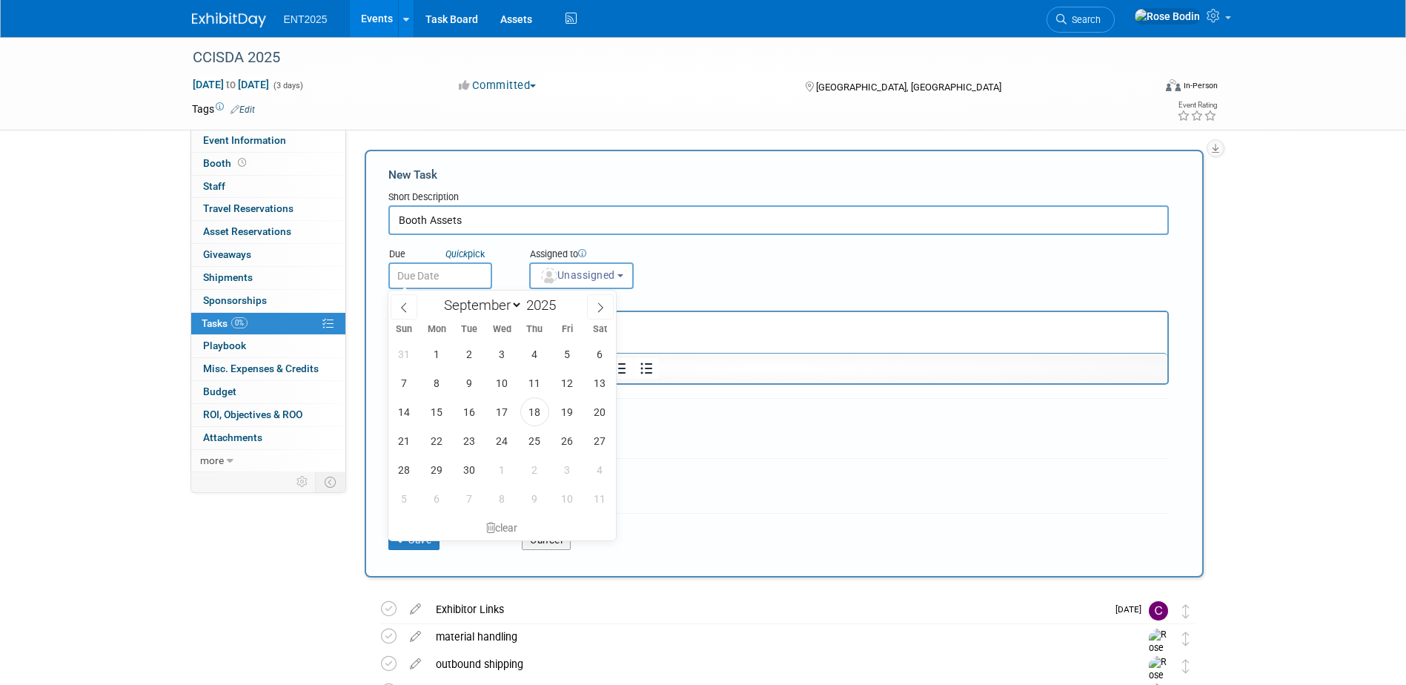
click at [466, 271] on input "text" at bounding box center [440, 275] width 104 height 27
click at [433, 436] on span "22" at bounding box center [437, 440] width 29 height 29
type input "[DATE]"
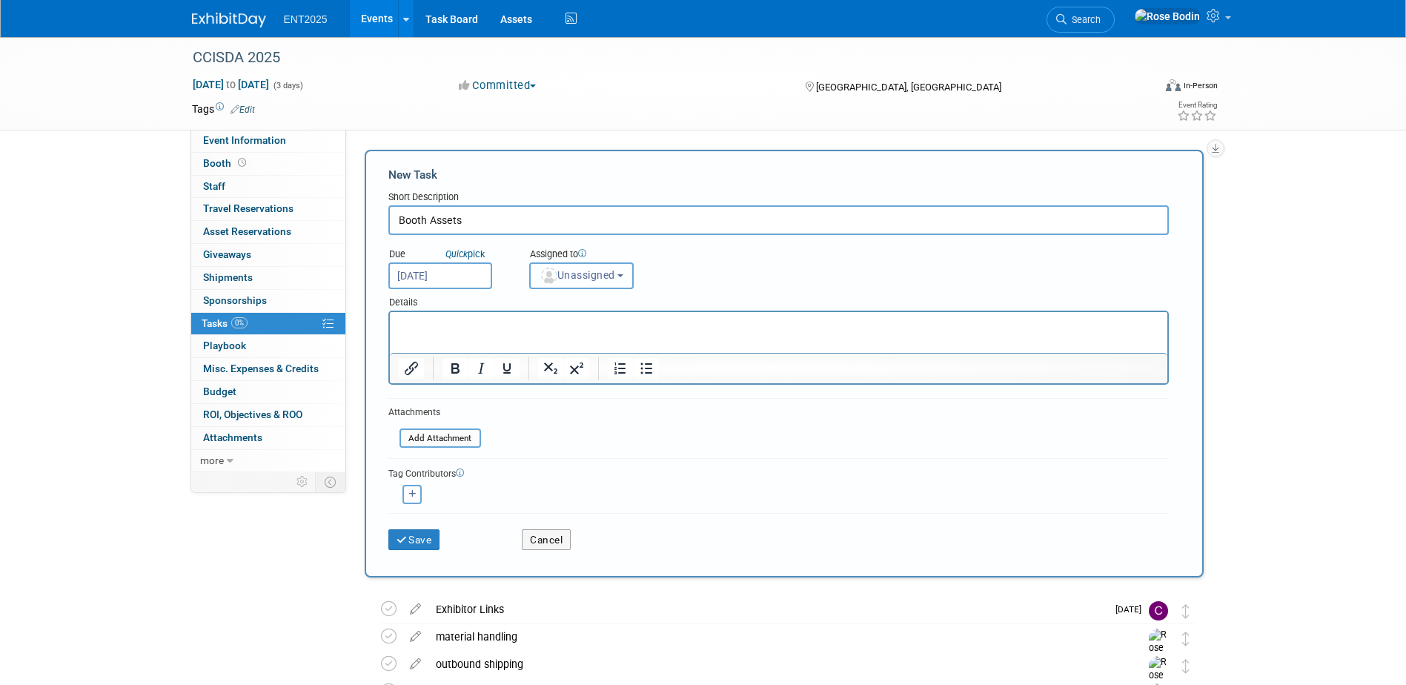
click at [566, 276] on span "Unassigned" at bounding box center [578, 275] width 76 height 12
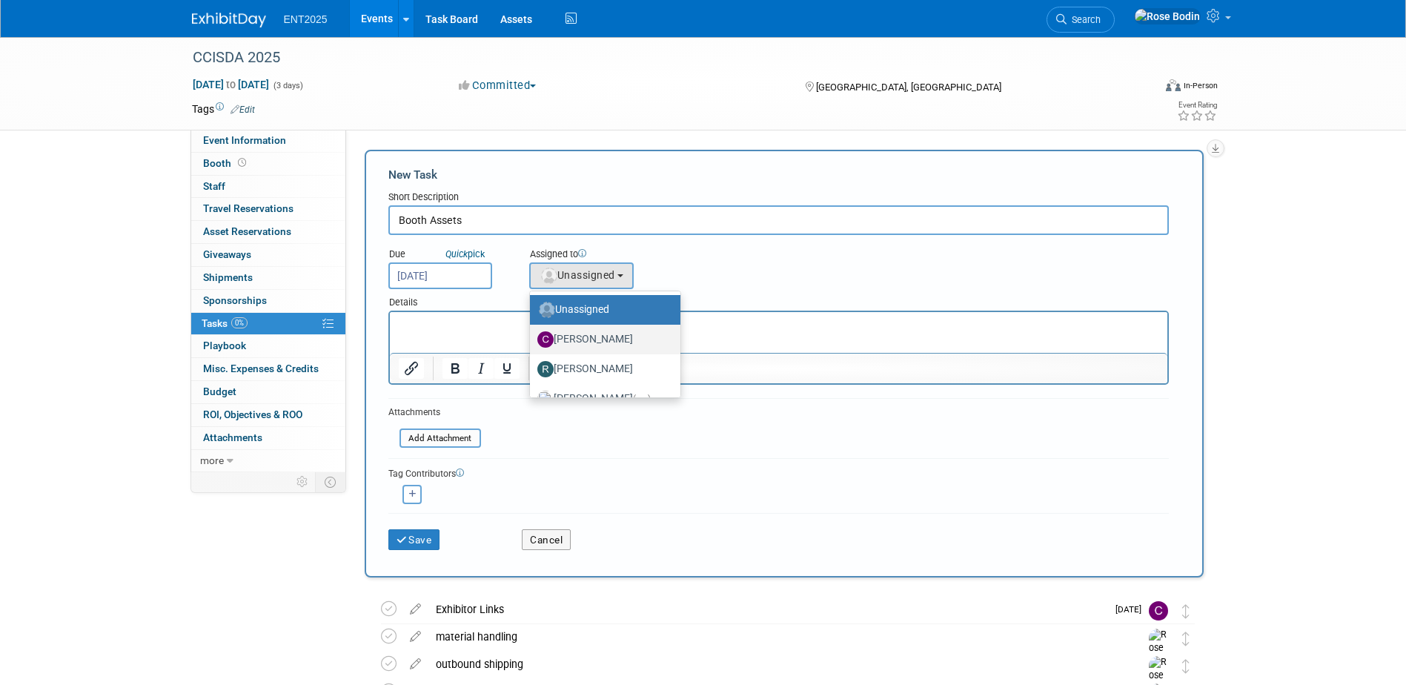
click at [602, 339] on label "[PERSON_NAME]" at bounding box center [601, 340] width 128 height 24
click at [532, 339] on input "[PERSON_NAME]" at bounding box center [528, 338] width 10 height 10
select select "c679912e-9f1b-4cbc-9cec-690f5e98d8db"
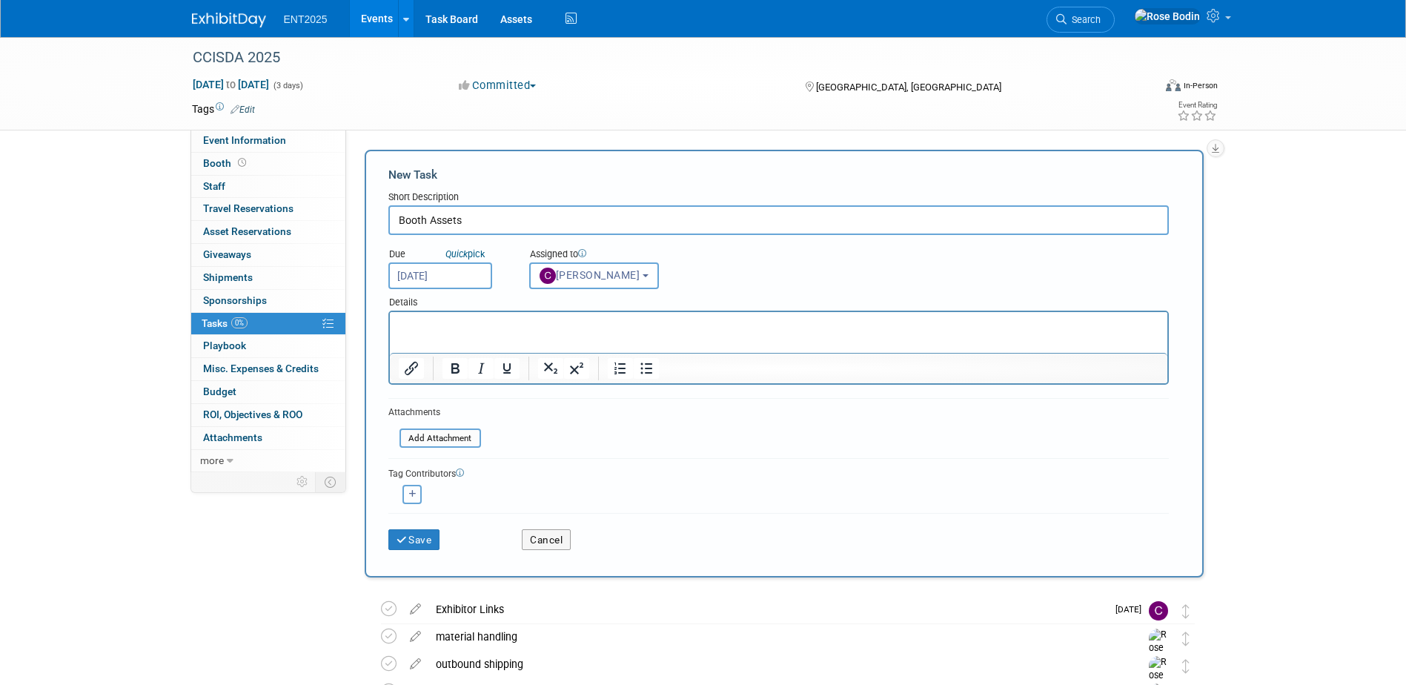
click at [413, 494] on icon "button" at bounding box center [412, 494] width 7 height 8
select select
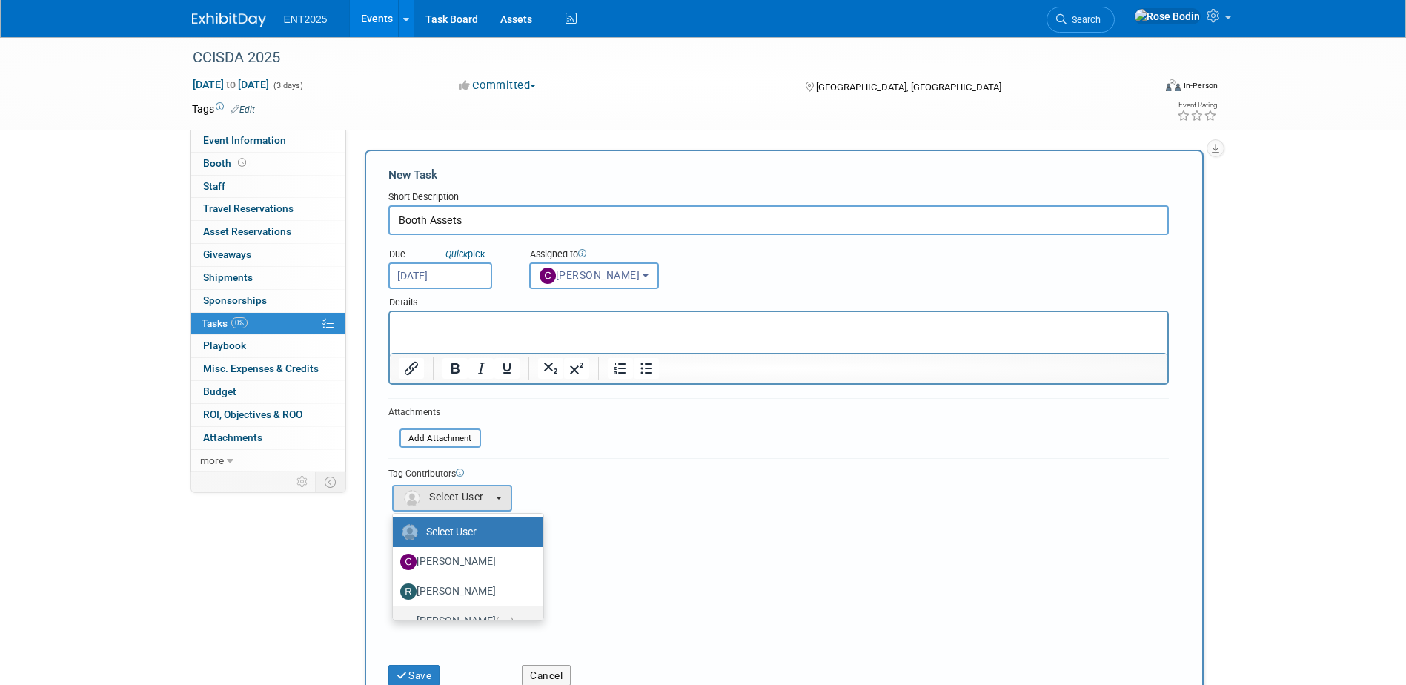
click at [446, 611] on label "[PERSON_NAME] (me)" at bounding box center [464, 621] width 128 height 24
click at [395, 615] on input "[PERSON_NAME] (me)" at bounding box center [391, 620] width 10 height 10
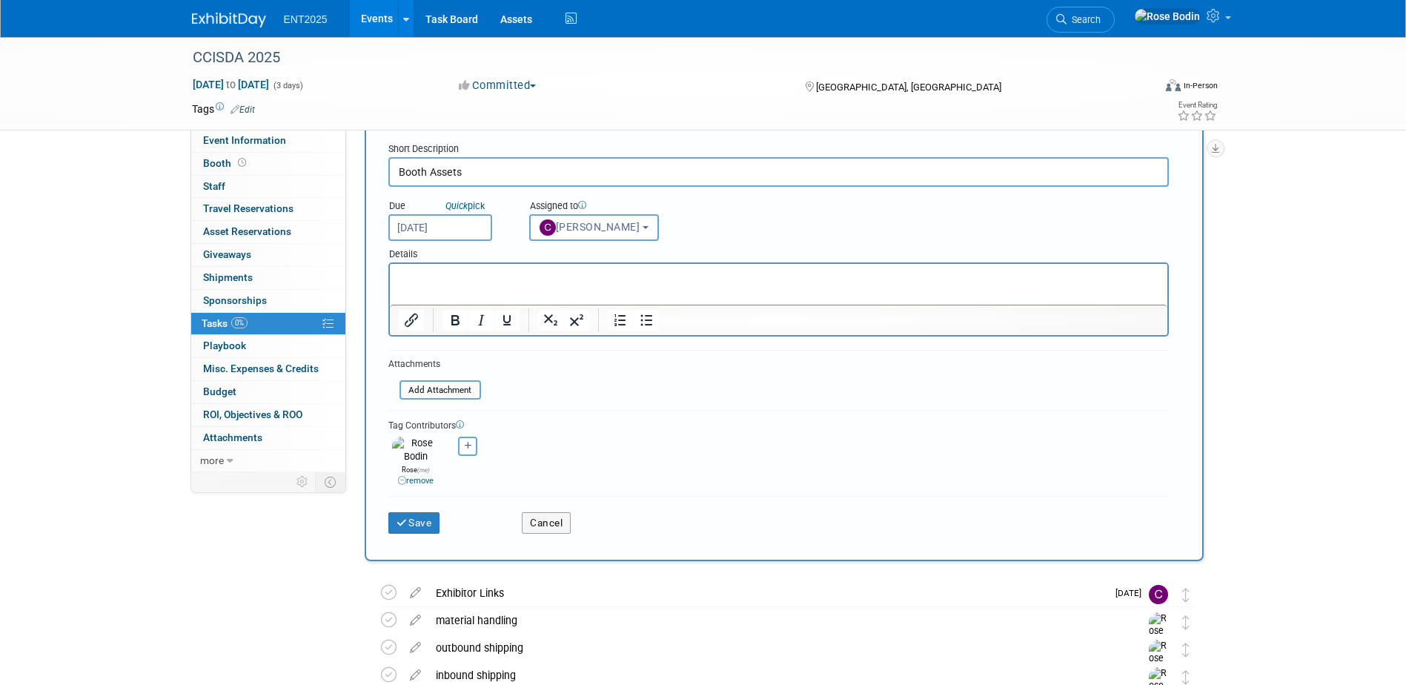
scroll to position [74, 0]
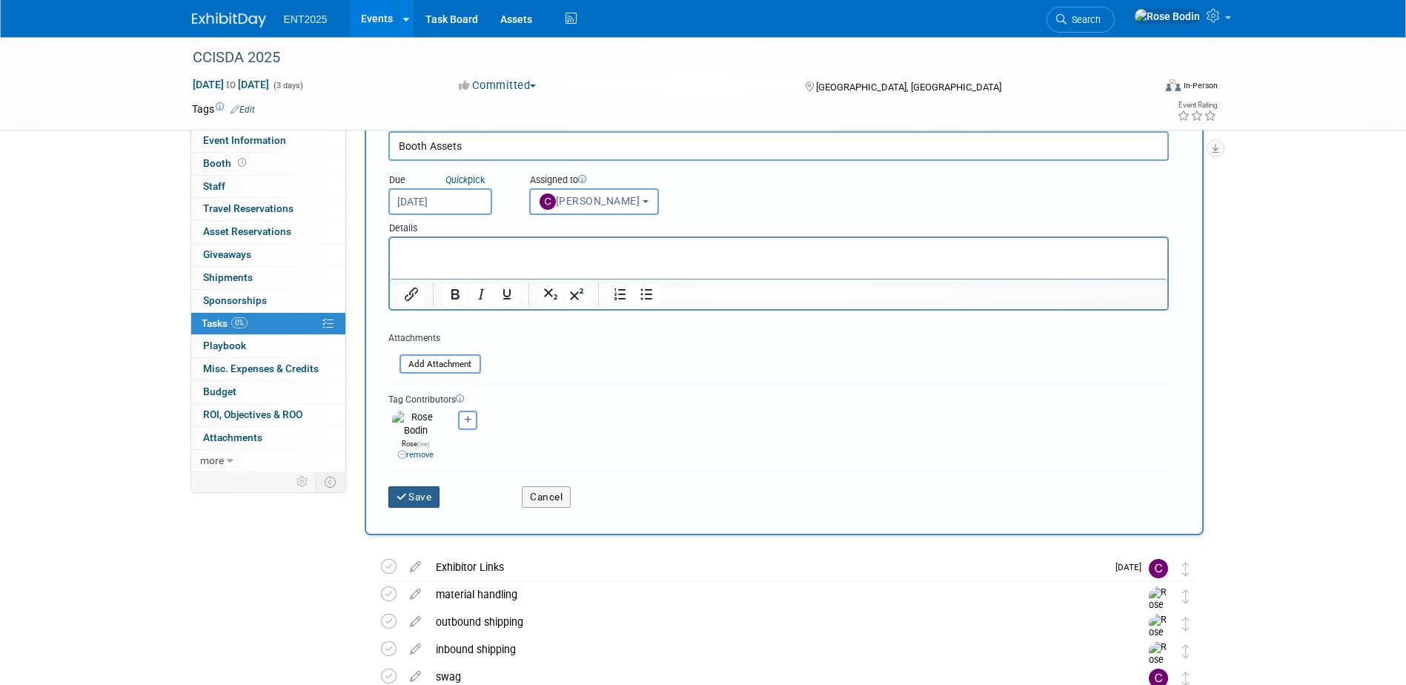
click at [419, 486] on button "Save" at bounding box center [414, 496] width 52 height 21
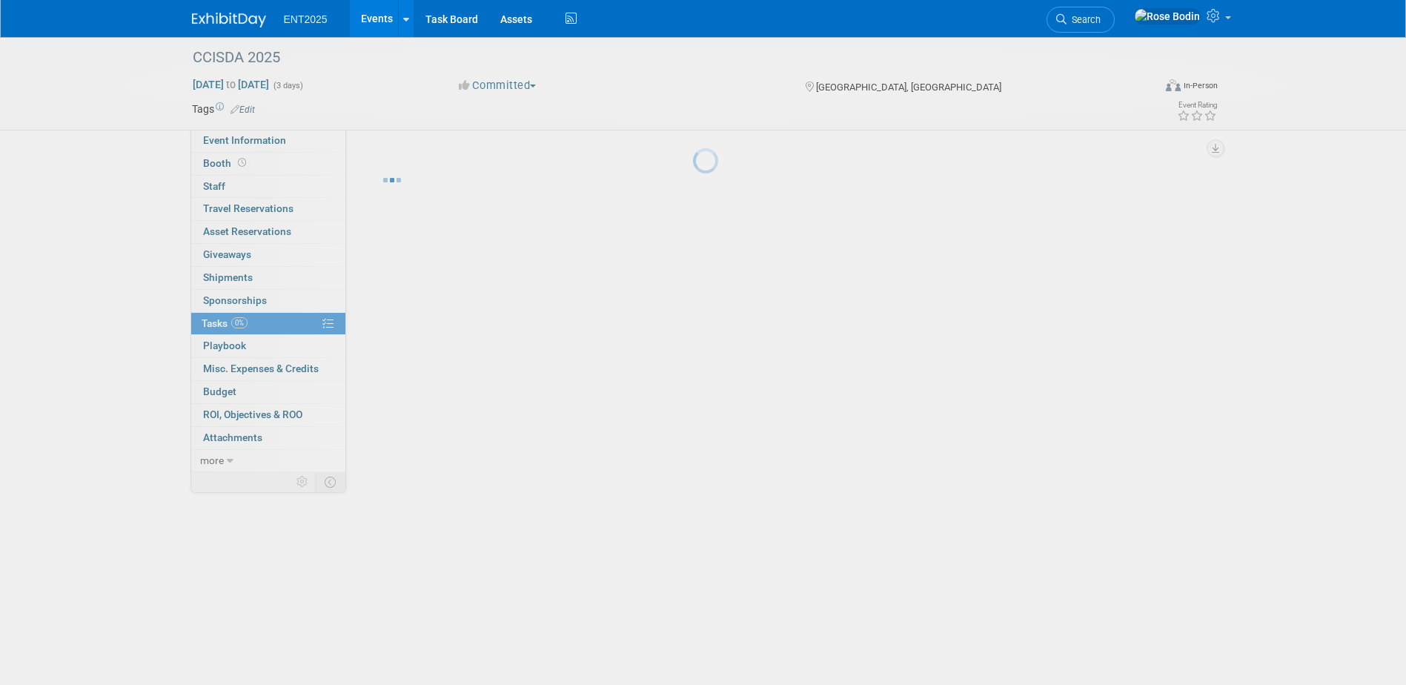
scroll to position [0, 0]
